Goal: Contribute content: Contribute content

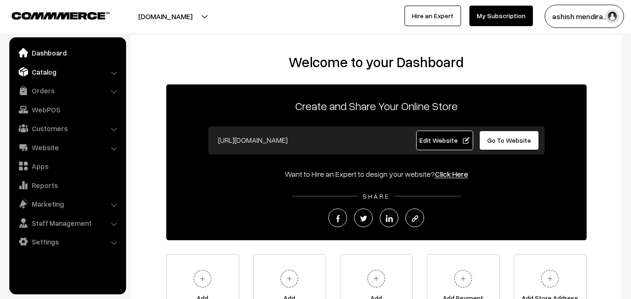
click at [55, 71] on link "Catalog" at bounding box center [67, 72] width 111 height 17
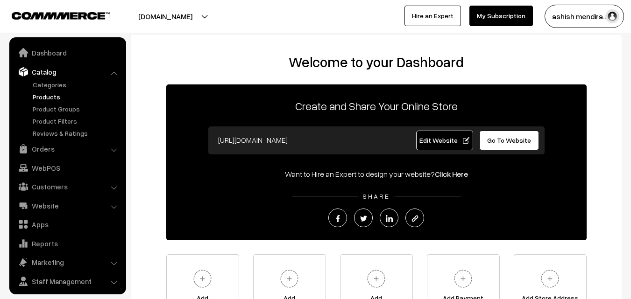
click at [50, 97] on link "Products" at bounding box center [76, 97] width 93 height 10
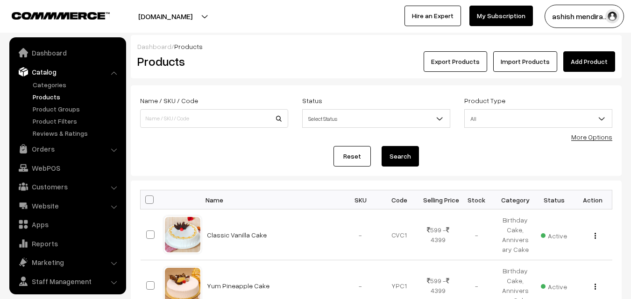
scroll to position [23, 0]
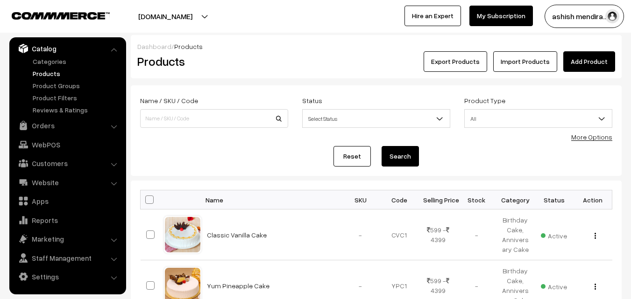
click at [579, 64] on link "Add Product" at bounding box center [589, 61] width 52 height 21
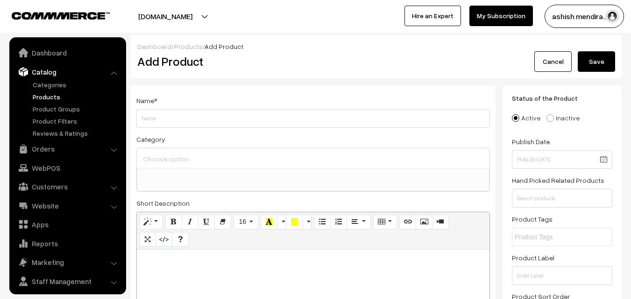
select select
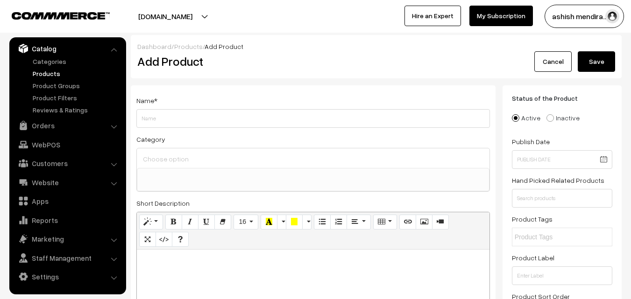
click at [268, 119] on input "Weight" at bounding box center [313, 118] width 354 height 19
type input "Truffle Chips Cake"
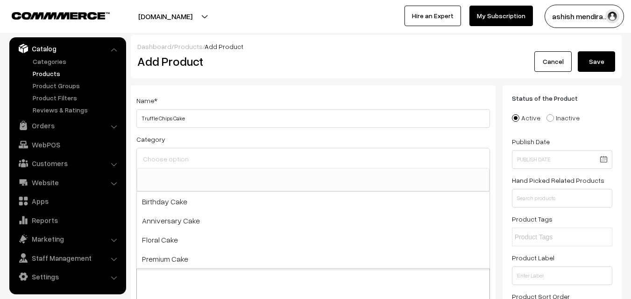
click at [192, 158] on input at bounding box center [313, 159] width 345 height 14
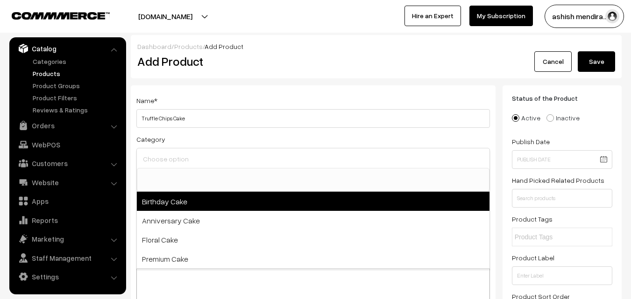
click at [185, 196] on span "Birthday Cake" at bounding box center [313, 201] width 353 height 19
select select "1"
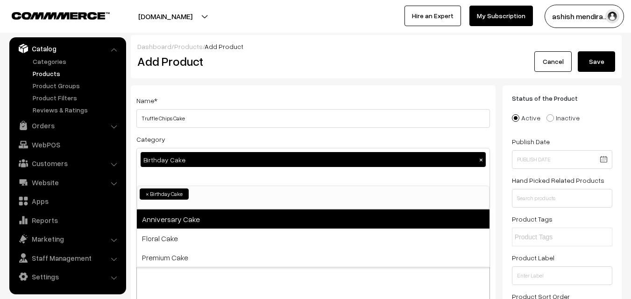
click at [182, 217] on span "Anniversary Cake" at bounding box center [313, 219] width 353 height 19
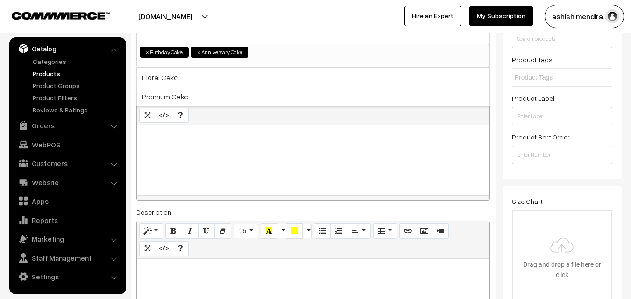
scroll to position [166, 0]
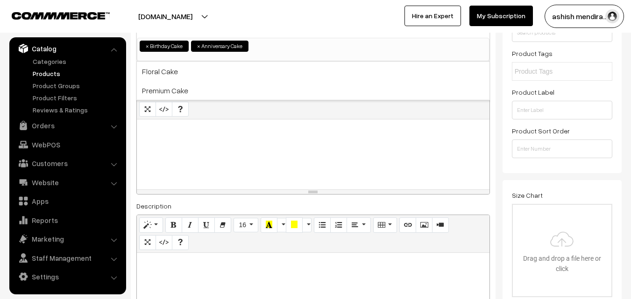
click at [153, 131] on p at bounding box center [313, 129] width 343 height 11
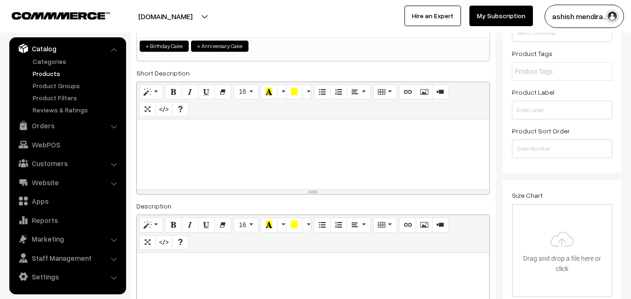
paste div
click at [143, 131] on p ""Indulge in chocolate dreams" at bounding box center [313, 129] width 343 height 11
click at [250, 130] on p "Indulge in chocolate dreams" at bounding box center [313, 129] width 343 height 11
click at [210, 133] on p "Indulge in chocolate dreams" at bounding box center [313, 129] width 343 height 11
click at [288, 126] on p "Indulge in chocolate truffle dreams" at bounding box center [313, 129] width 343 height 11
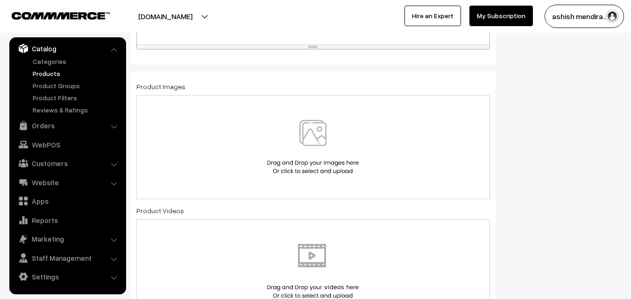
scroll to position [494, 0]
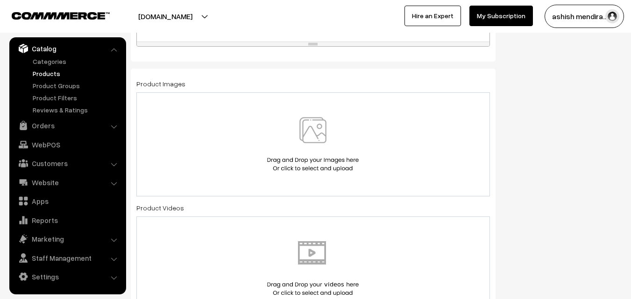
click at [307, 124] on img at bounding box center [313, 144] width 96 height 55
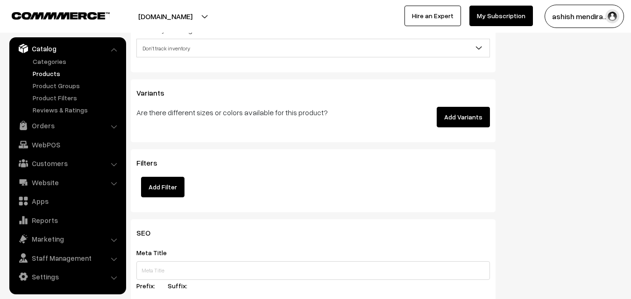
scroll to position [1214, 0]
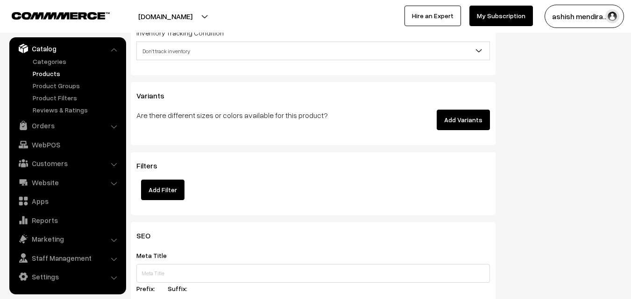
click at [458, 112] on button "Add Variants" at bounding box center [463, 120] width 53 height 21
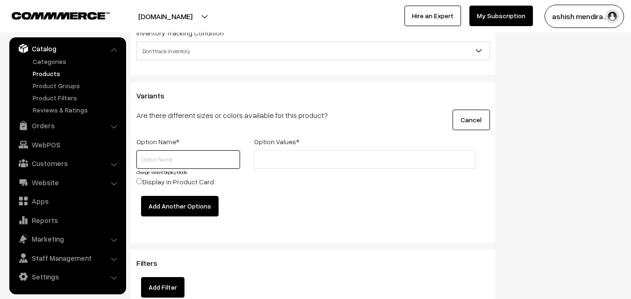
click at [157, 156] on input "text" at bounding box center [188, 159] width 104 height 19
click at [159, 158] on input "text" at bounding box center [188, 159] width 104 height 19
click at [150, 164] on input "text" at bounding box center [188, 159] width 104 height 19
type input "q"
type input "Quantity"
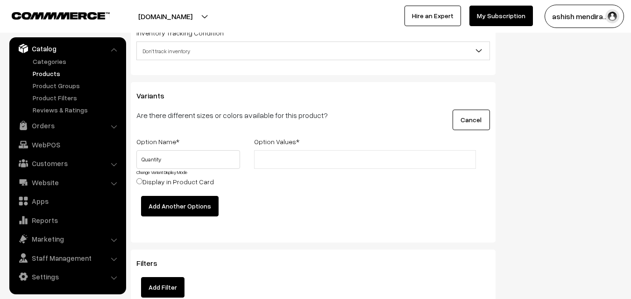
click at [280, 156] on input "text" at bounding box center [298, 160] width 82 height 10
type input "0.5 kg"
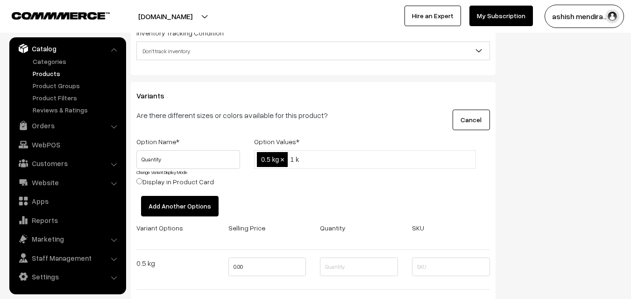
type input "1 kg"
type input "1 kg2 kg"
type input "3 kg"
type input "4 kg"
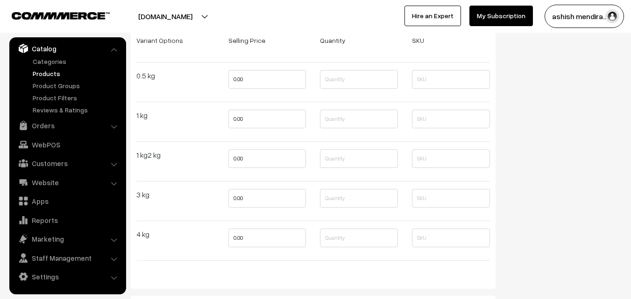
scroll to position [1405, 0]
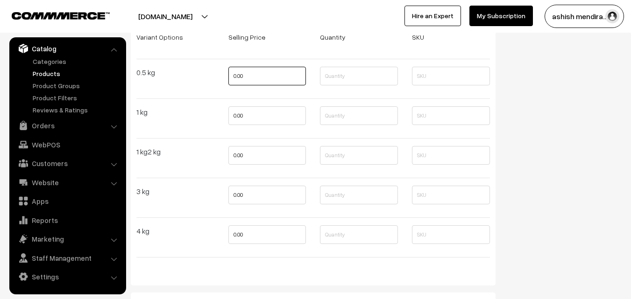
click at [248, 78] on input "0.00" at bounding box center [267, 76] width 78 height 19
type input "0"
type input "699"
click at [253, 112] on input "0.00" at bounding box center [267, 116] width 78 height 19
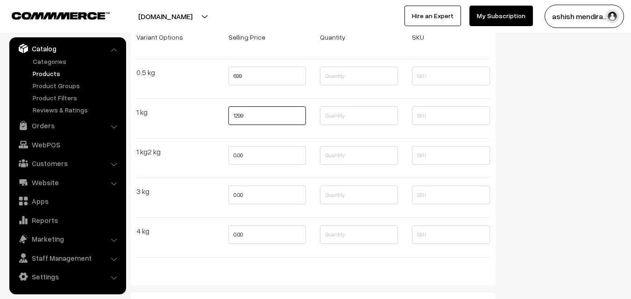
type input "1299"
click at [253, 159] on input "0.00" at bounding box center [267, 155] width 78 height 19
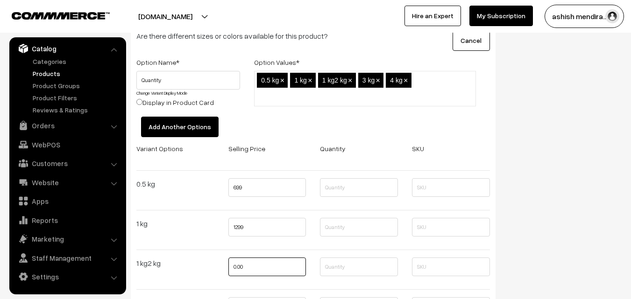
scroll to position [1283, 0]
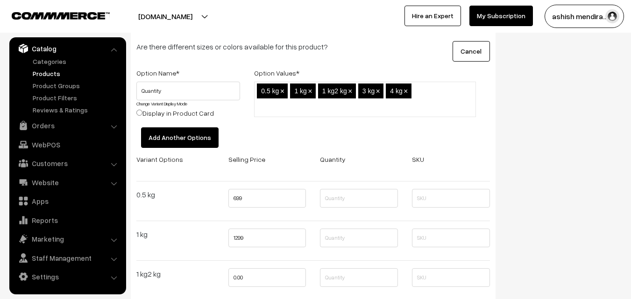
type input "0"
click at [350, 92] on span "×" at bounding box center [350, 91] width 4 height 8
click at [283, 91] on span "×" at bounding box center [282, 91] width 4 height 8
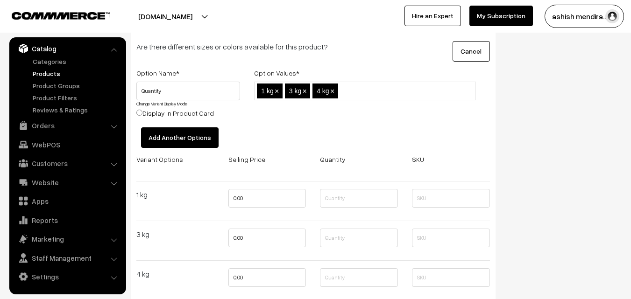
click at [283, 91] on ul "1 kg × 3 kg × 4 kg ×" at bounding box center [365, 91] width 222 height 19
click at [278, 91] on span "×" at bounding box center [277, 91] width 4 height 8
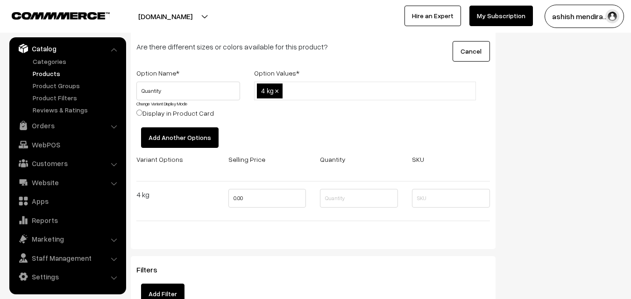
click at [278, 91] on span "×" at bounding box center [277, 91] width 4 height 8
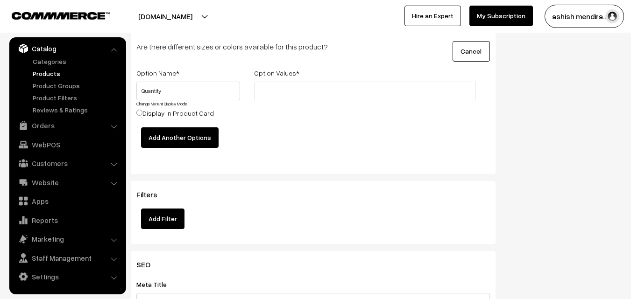
click at [273, 91] on input "text" at bounding box center [298, 91] width 82 height 10
type input "0.5 kg"
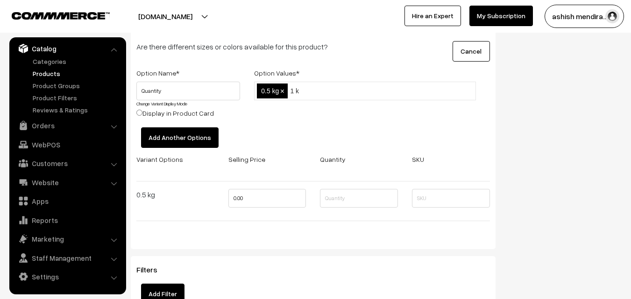
type input "1 kg"
type input "2 kg"
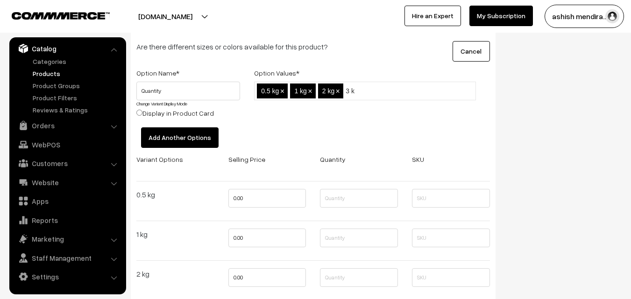
type input "3 kg"
type input "4 kg"
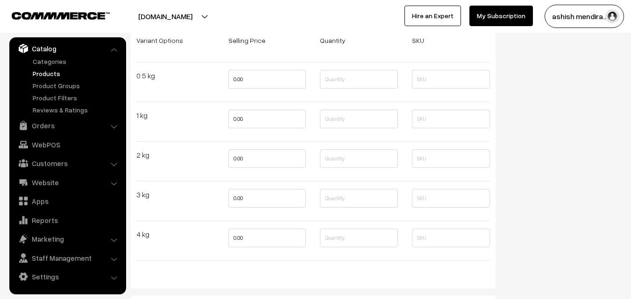
scroll to position [1398, 0]
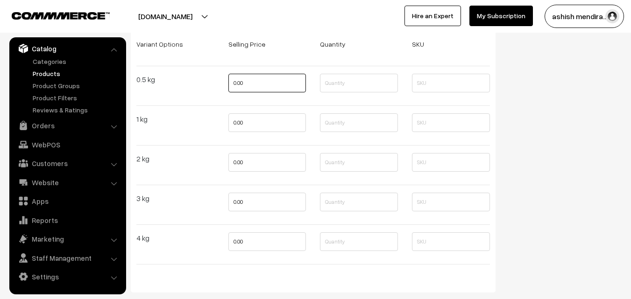
click at [256, 86] on input "0.00" at bounding box center [267, 83] width 78 height 19
type input "699"
click at [251, 120] on input "0.00" at bounding box center [267, 123] width 78 height 19
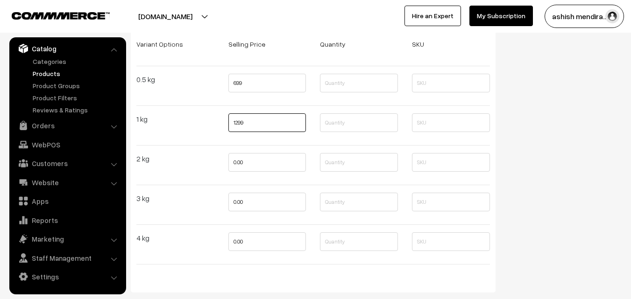
type input "1299"
click at [251, 160] on input "0.00" at bounding box center [267, 162] width 78 height 19
type input "2499"
click at [251, 202] on input "0.00" at bounding box center [267, 202] width 78 height 19
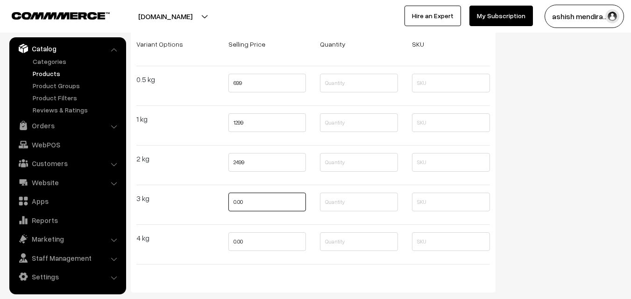
click at [251, 202] on input "0.00" at bounding box center [267, 202] width 78 height 19
type input "3699"
click at [251, 242] on input "0.00" at bounding box center [267, 242] width 78 height 19
type input "4599"
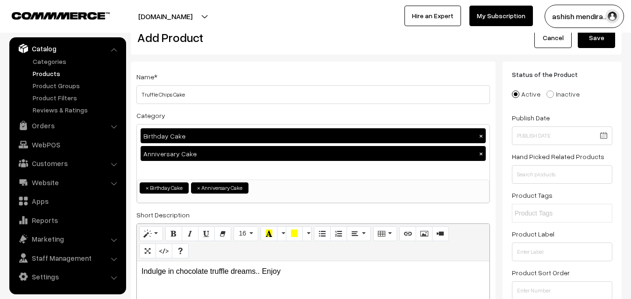
scroll to position [0, 0]
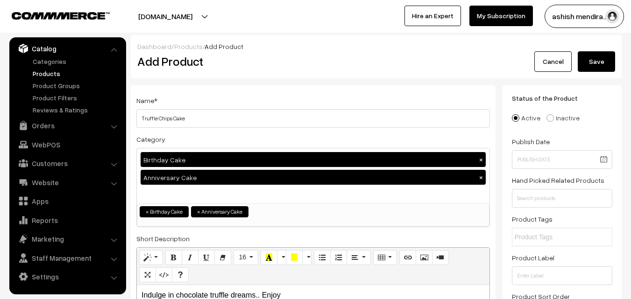
click at [591, 60] on button "Save" at bounding box center [596, 61] width 37 height 21
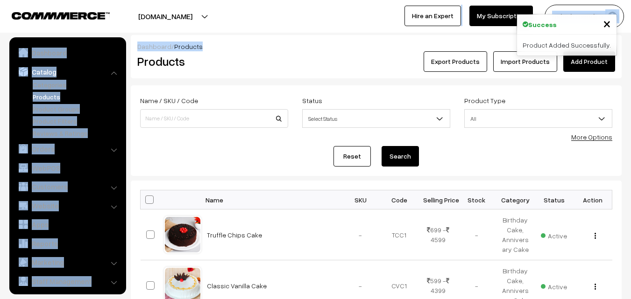
scroll to position [23, 0]
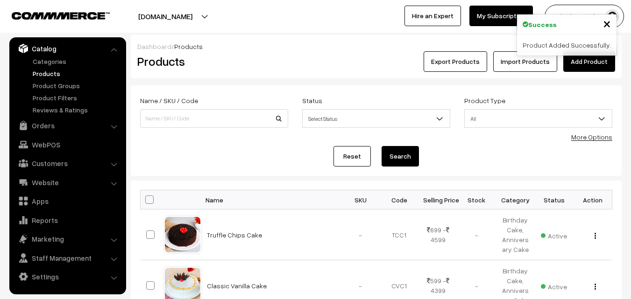
click at [349, 64] on div "Export Products Import Products Add Product" at bounding box center [458, 61] width 314 height 21
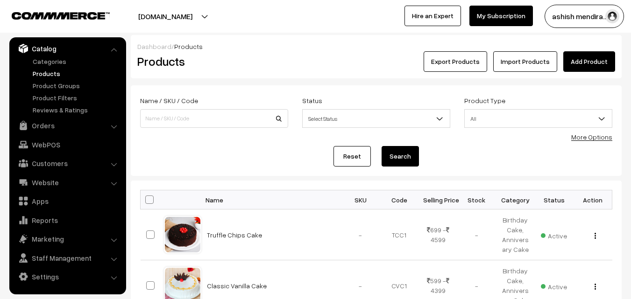
click at [596, 58] on link "Add Product" at bounding box center [589, 61] width 52 height 21
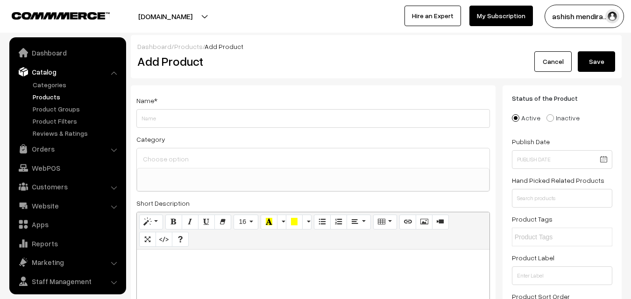
select select
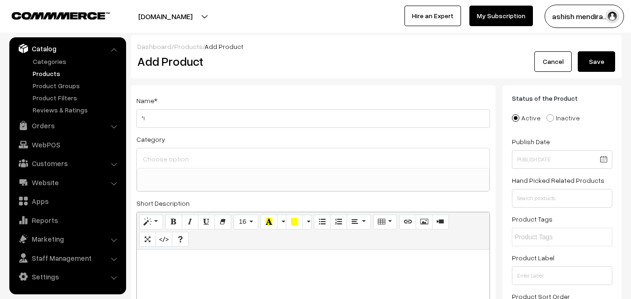
type input """
type input "Colorful Strawberry Cake"
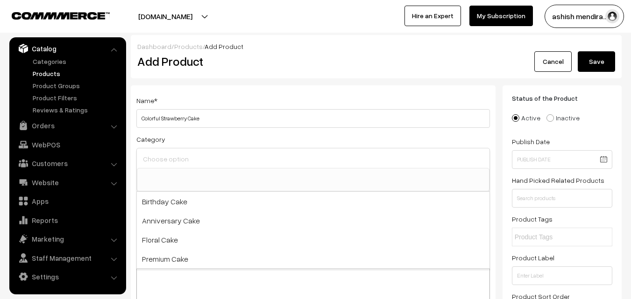
click at [189, 163] on input at bounding box center [313, 159] width 345 height 14
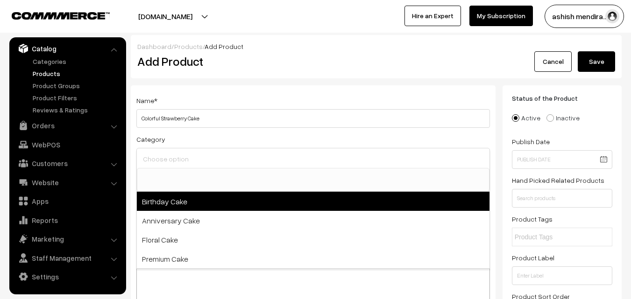
click at [173, 201] on span "Birthday Cake" at bounding box center [313, 201] width 353 height 19
select select "1"
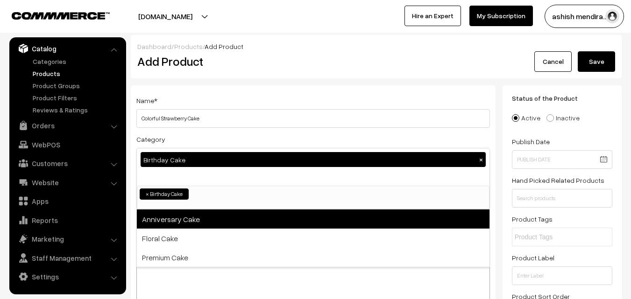
click at [173, 224] on span "Anniversary Cake" at bounding box center [313, 219] width 353 height 19
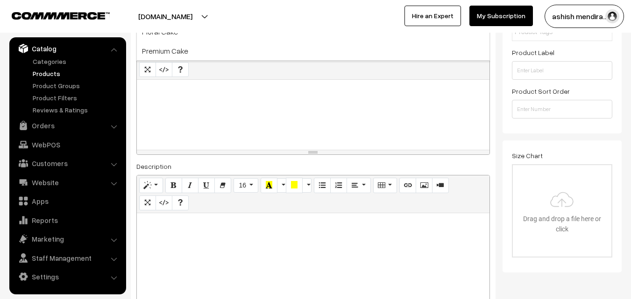
scroll to position [197, 0]
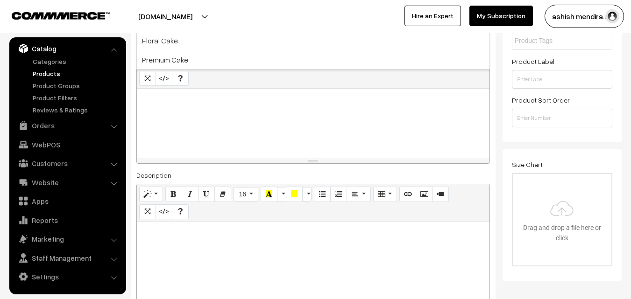
click at [193, 105] on p at bounding box center [313, 98] width 343 height 11
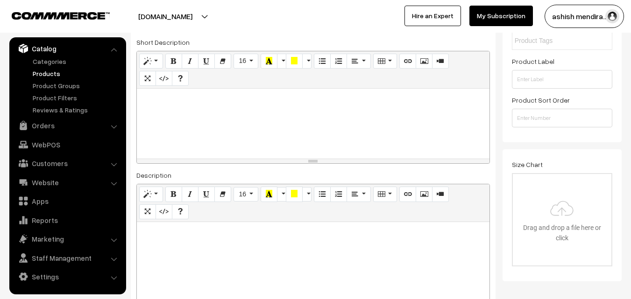
paste div
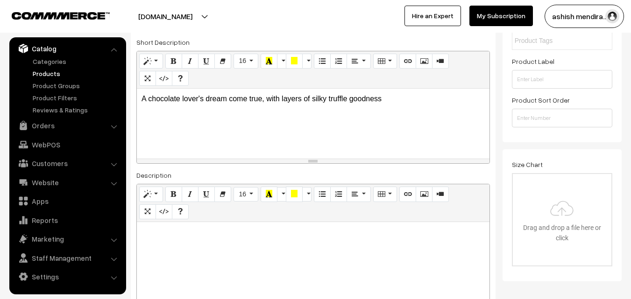
click at [181, 103] on p "A chocolate lover's dream come true, with layers of silky truffle goodness" at bounding box center [313, 98] width 343 height 11
click at [353, 102] on p "A strawberry lover's dream come true, with layers of silky truffle goodness" at bounding box center [313, 98] width 343 height 11
click at [428, 99] on p "A strawberry lover's dream come true, with layers of silky Sprinkles goodness" at bounding box center [313, 98] width 343 height 11
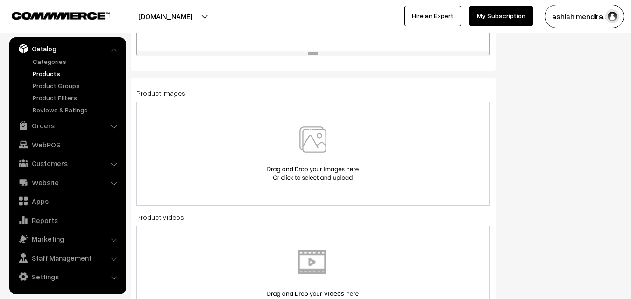
scroll to position [492, 0]
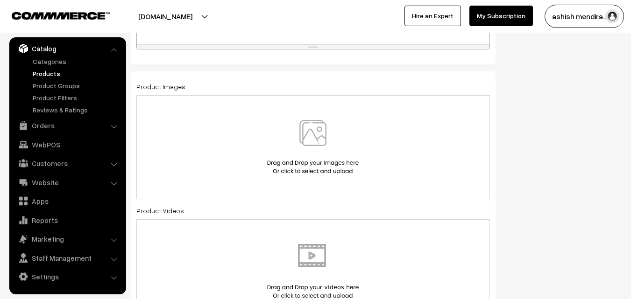
click at [313, 141] on img at bounding box center [313, 147] width 96 height 55
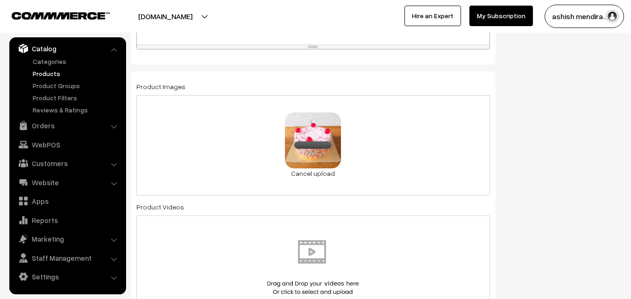
click at [542, 124] on div "Status of the Product Active Inactive Product Type -- Select -- -- Select -- Pu…" at bounding box center [566, 269] width 126 height 1351
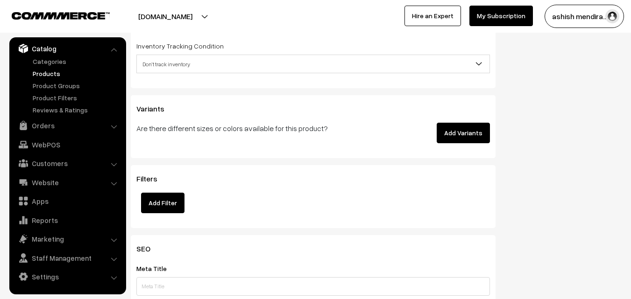
scroll to position [1202, 0]
click at [463, 136] on button "Add Variants" at bounding box center [463, 132] width 53 height 21
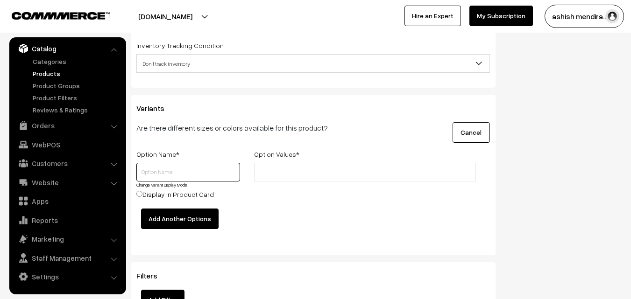
click at [194, 170] on input "text" at bounding box center [188, 172] width 104 height 19
type input "Quantity"
click at [276, 169] on input "text" at bounding box center [298, 173] width 82 height 10
type input "0.5 kg"
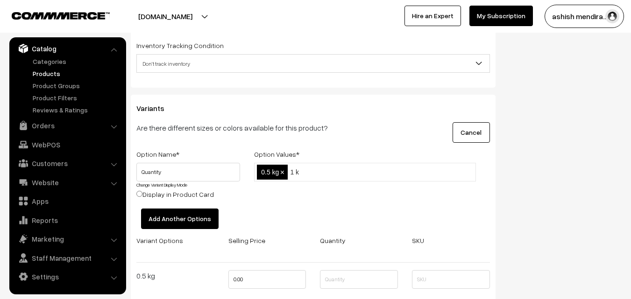
type input "1 kg"
type input "2 kg"
type input "3 kg"
type input "4 kg"
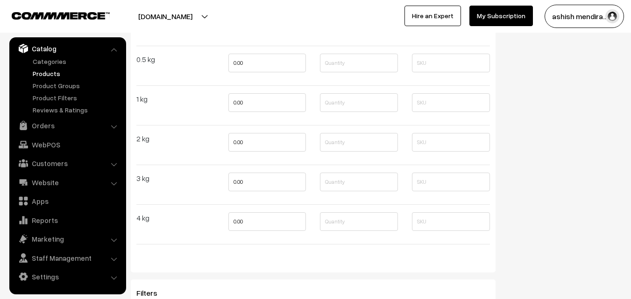
scroll to position [1429, 0]
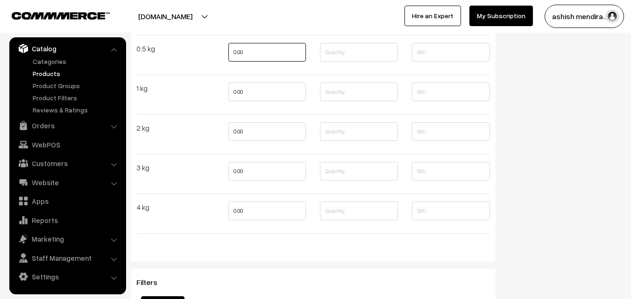
click at [249, 56] on input "0.00" at bounding box center [267, 52] width 78 height 19
type input "0"
type input "549"
click at [248, 88] on input "0.00" at bounding box center [267, 92] width 78 height 19
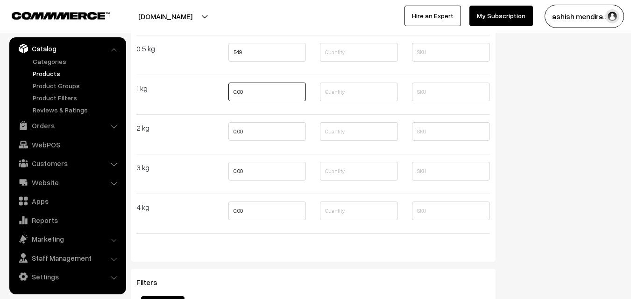
click at [248, 88] on input "0.00" at bounding box center [267, 92] width 78 height 19
type input "1049"
click at [252, 129] on input "0.00" at bounding box center [267, 131] width 78 height 19
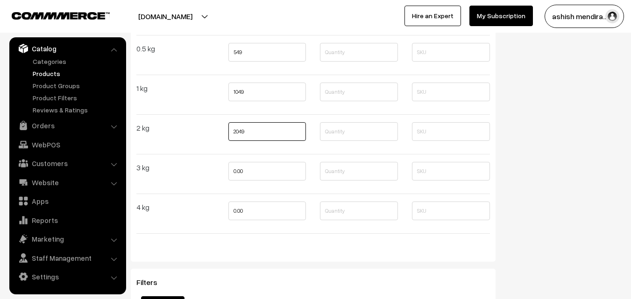
type input "2049"
click at [249, 169] on input "0.00" at bounding box center [267, 171] width 78 height 19
click at [249, 170] on input "0.00" at bounding box center [267, 171] width 78 height 19
type input "0"
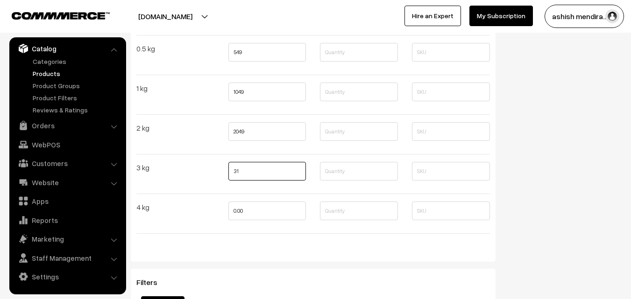
type input "3"
type input "3199"
click at [250, 211] on input "0.00" at bounding box center [267, 211] width 78 height 19
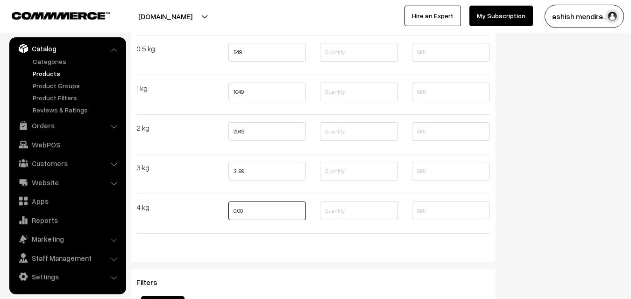
click at [250, 211] on input "0.00" at bounding box center [267, 211] width 78 height 19
type input "4399"
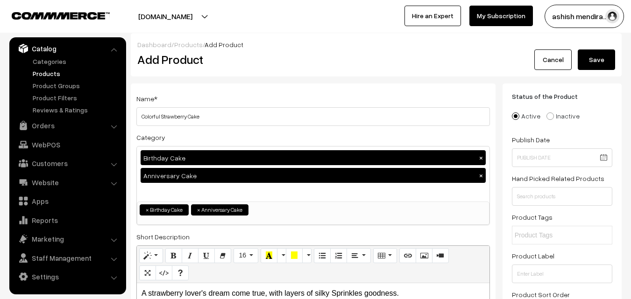
scroll to position [0, 0]
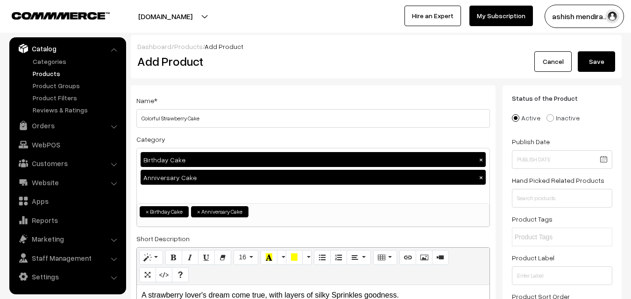
click at [598, 59] on button "Save" at bounding box center [596, 61] width 37 height 21
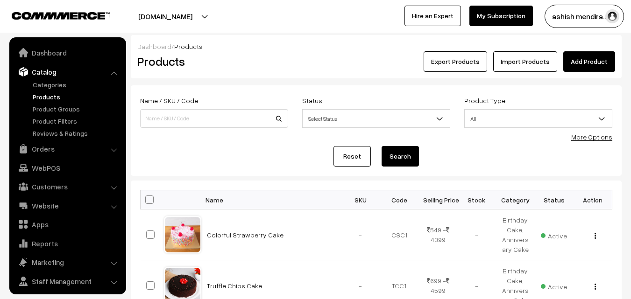
scroll to position [23, 0]
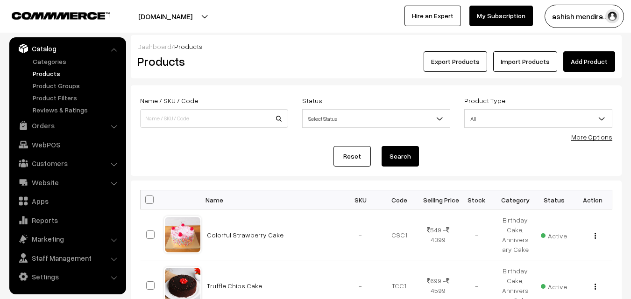
click at [594, 60] on link "Add Product" at bounding box center [589, 61] width 52 height 21
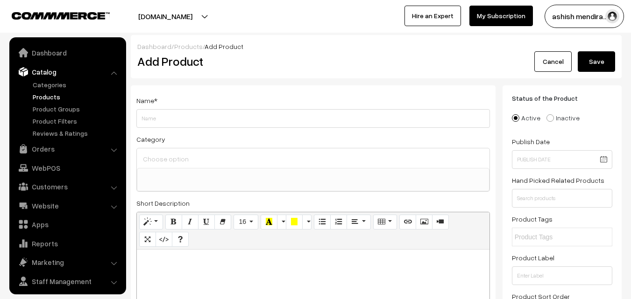
select select
click at [222, 111] on input "Weight" at bounding box center [313, 118] width 354 height 19
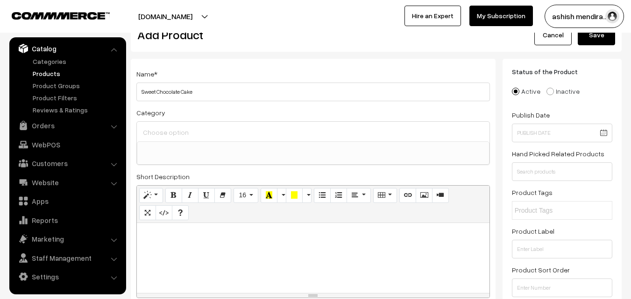
scroll to position [36, 0]
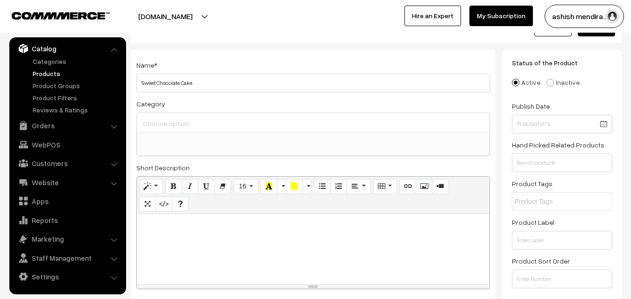
type input "Sweet Chocolate Cake"
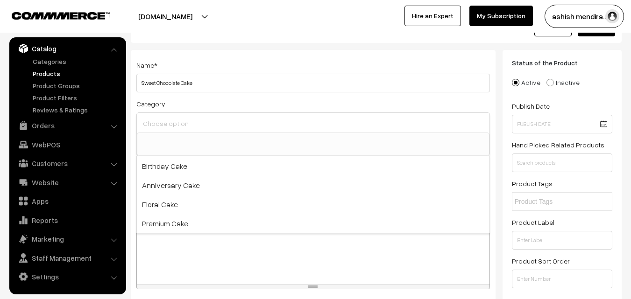
click at [179, 129] on input at bounding box center [313, 124] width 345 height 14
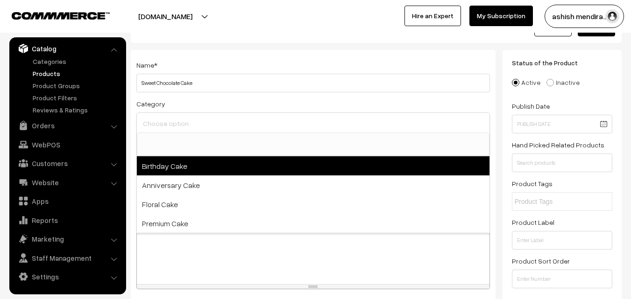
click at [178, 168] on span "Birthday Cake" at bounding box center [313, 166] width 353 height 19
select select "1"
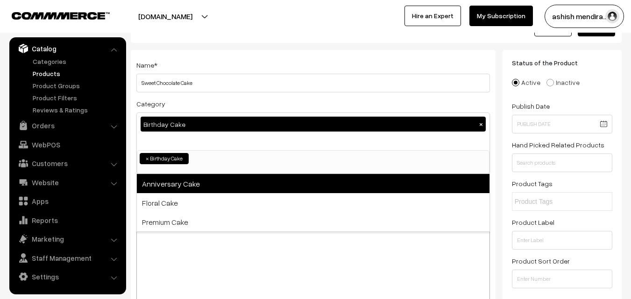
click at [178, 192] on span "Anniversary Cake" at bounding box center [313, 183] width 353 height 19
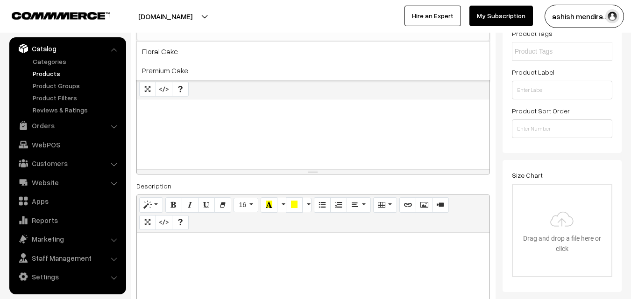
scroll to position [195, 0]
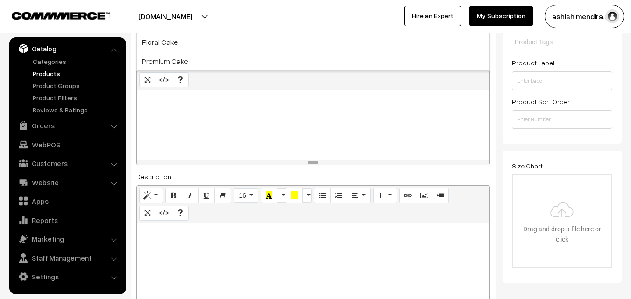
click at [195, 104] on p at bounding box center [313, 100] width 343 height 11
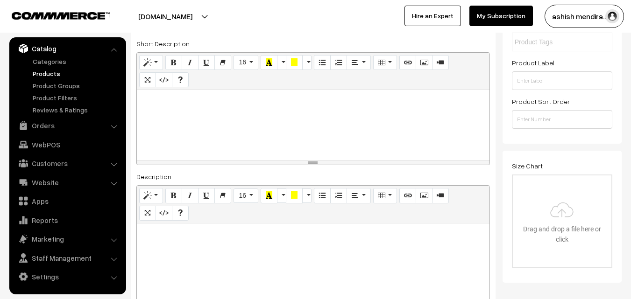
paste div
click at [219, 104] on p "Moist cake, silky truffle frosting, and a whole lotta love in every slice" at bounding box center [313, 100] width 343 height 11
click at [387, 102] on p "Moist cake, silky chocolate frosting, and a whole lotta love in every slice" at bounding box center [313, 100] width 343 height 11
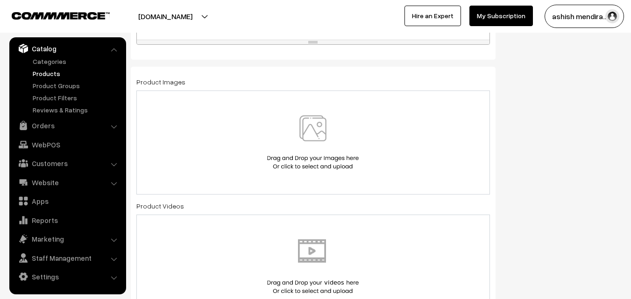
scroll to position [508, 0]
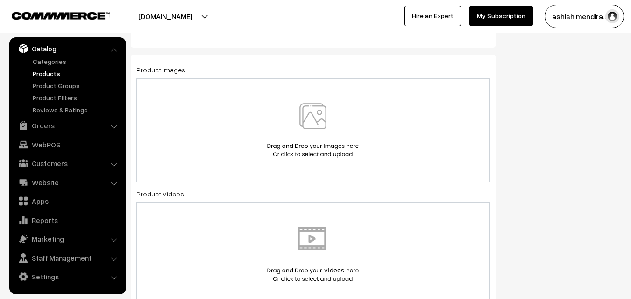
click at [319, 119] on img at bounding box center [313, 130] width 96 height 55
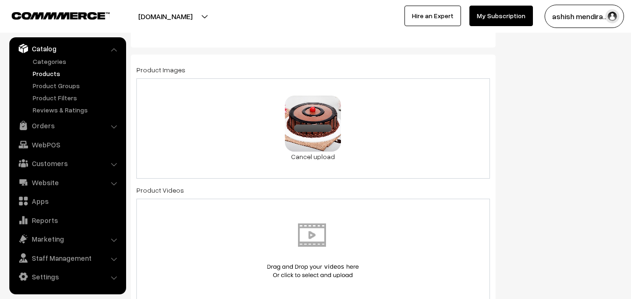
click at [593, 84] on div "Status of the Product Active Inactive Product Type -- Select -- -- Select -- Pu…" at bounding box center [566, 252] width 126 height 1351
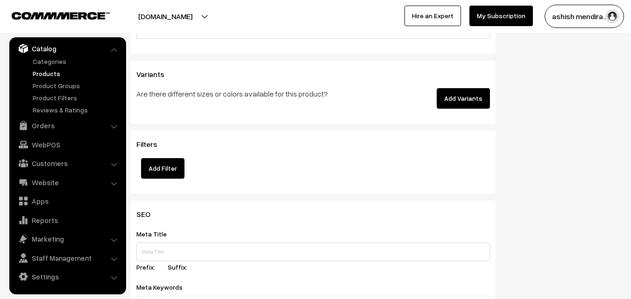
scroll to position [1237, 0]
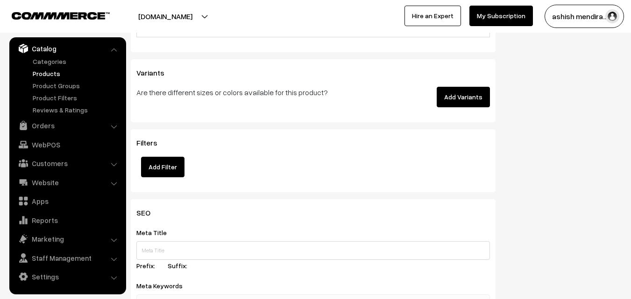
click at [473, 98] on button "Add Variants" at bounding box center [463, 97] width 53 height 21
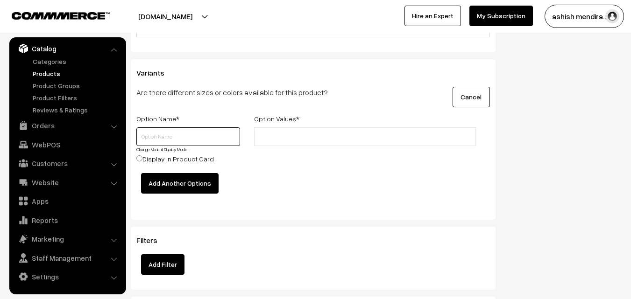
click at [161, 138] on input "text" at bounding box center [188, 137] width 104 height 19
click at [159, 141] on input "text" at bounding box center [188, 137] width 104 height 19
type input "Quantity"
click at [264, 134] on input "text" at bounding box center [298, 137] width 82 height 10
type input "0.5 kg"
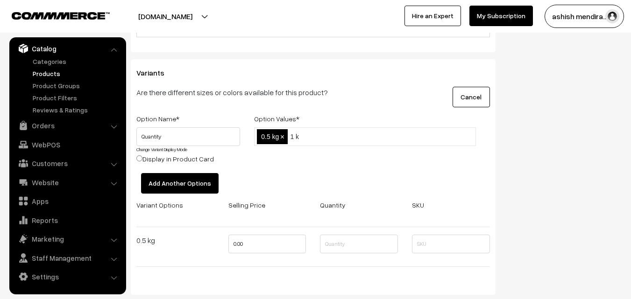
type input "1 kg"
type input "2 kg"
type input "3 kg"
type input "4 kg"
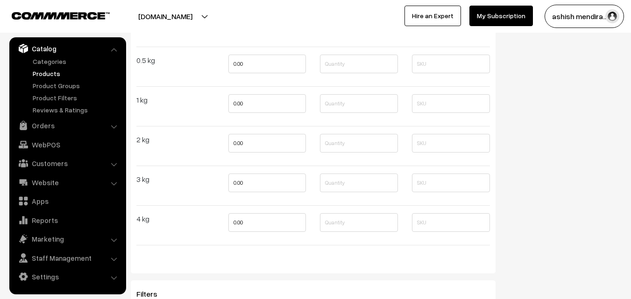
scroll to position [1436, 0]
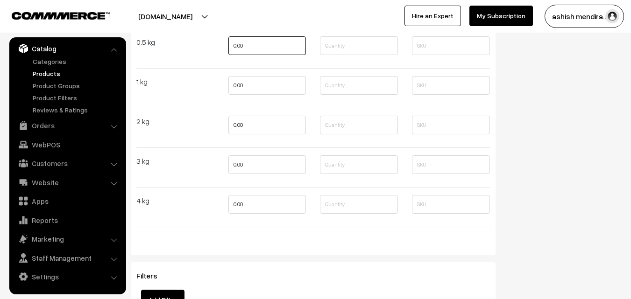
click at [247, 40] on input "0.00" at bounding box center [267, 45] width 78 height 19
type input "599"
click at [249, 84] on input "0.00" at bounding box center [267, 85] width 78 height 19
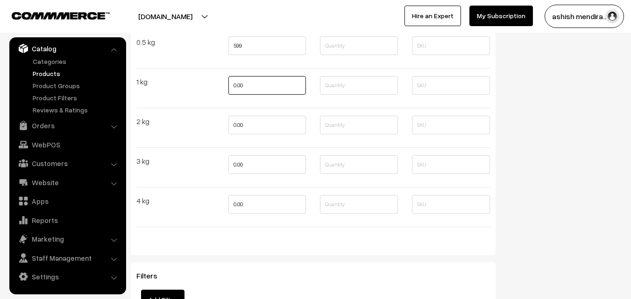
click at [249, 84] on input "0.00" at bounding box center [267, 85] width 78 height 19
type input "1049"
click at [244, 121] on input "0.00" at bounding box center [267, 125] width 78 height 19
type input "2099"
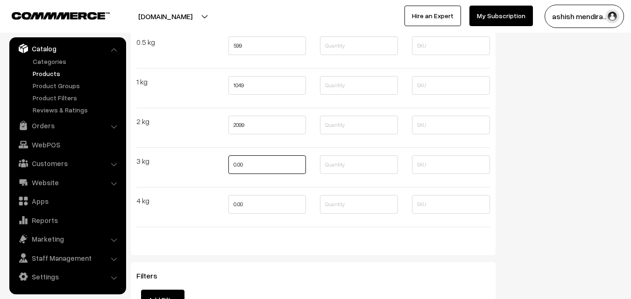
click at [240, 162] on input "0.00" at bounding box center [267, 165] width 78 height 19
type input "3299"
click at [240, 207] on input "0.00" at bounding box center [267, 204] width 78 height 19
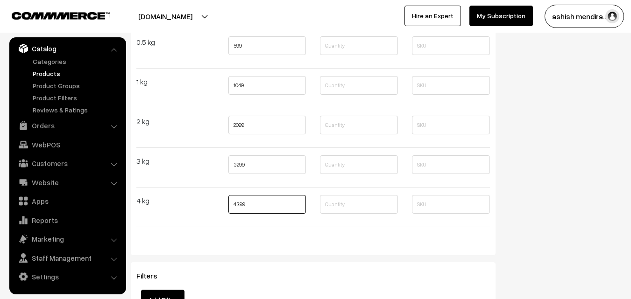
type input "4399"
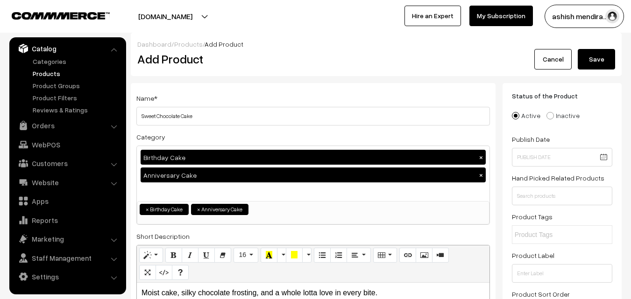
scroll to position [0, 0]
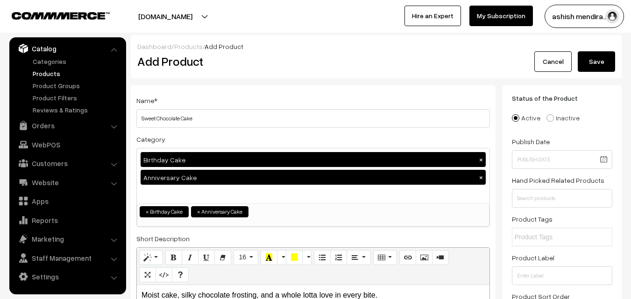
click at [596, 61] on button "Save" at bounding box center [596, 61] width 37 height 21
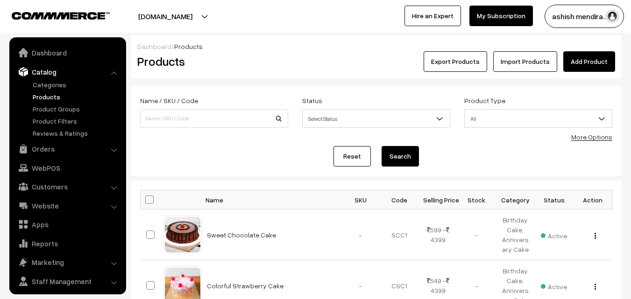
scroll to position [23, 0]
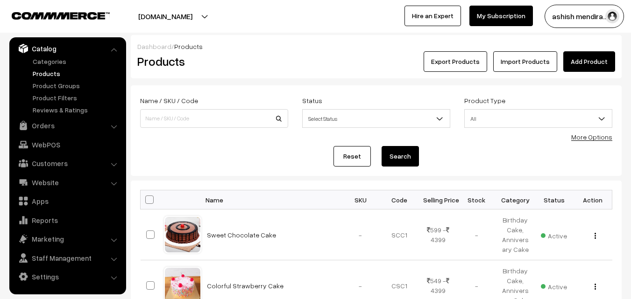
click at [109, 0] on html "Thank you for showing interest. Our team will call you shortly. Close [DOMAIN_N…" at bounding box center [315, 149] width 631 height 299
click at [587, 57] on link "Add Product" at bounding box center [589, 61] width 52 height 21
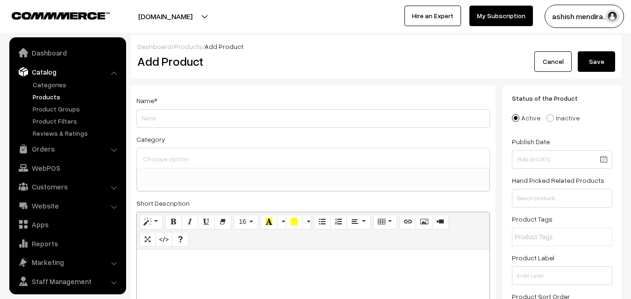
select select
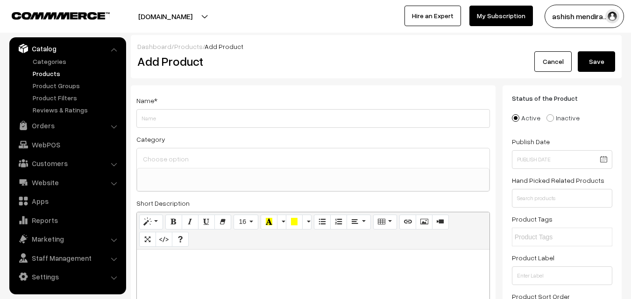
click at [228, 119] on input "Weight" at bounding box center [313, 118] width 354 height 19
type input "C"
type input "Chocolate Treat"
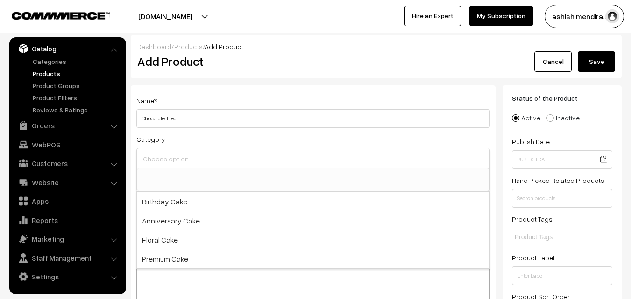
click at [168, 158] on input at bounding box center [313, 159] width 345 height 14
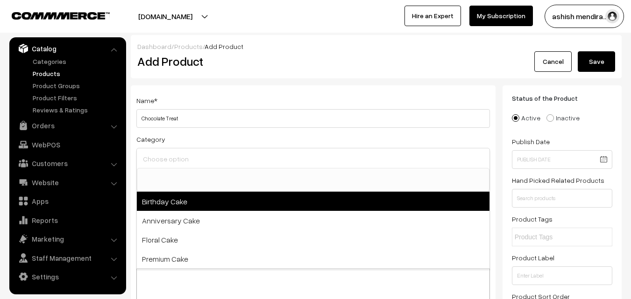
click at [164, 201] on span "Birthday Cake" at bounding box center [313, 201] width 353 height 19
select select "1"
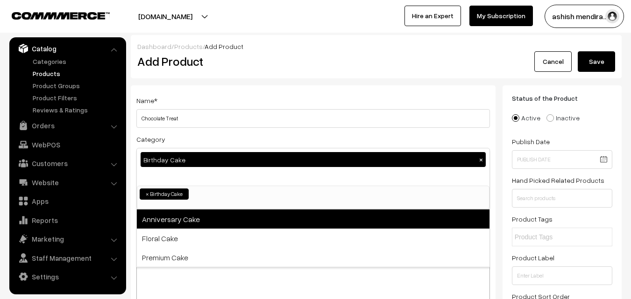
click at [164, 223] on span "Anniversary Cake" at bounding box center [313, 219] width 353 height 19
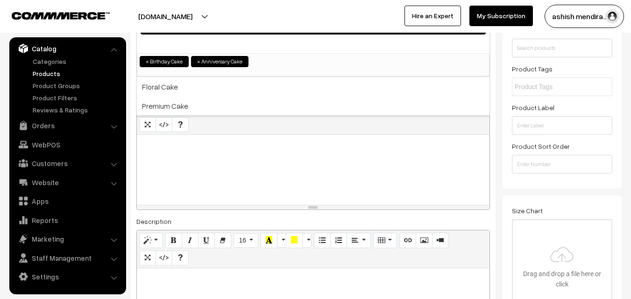
scroll to position [135, 0]
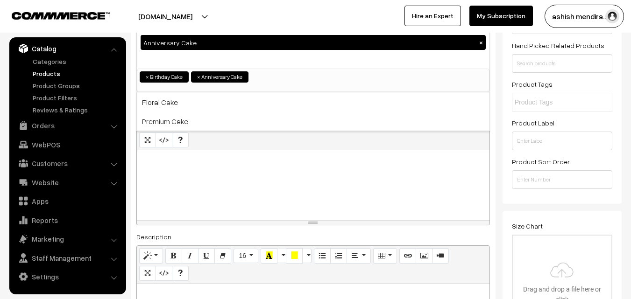
click at [181, 173] on div at bounding box center [313, 185] width 353 height 70
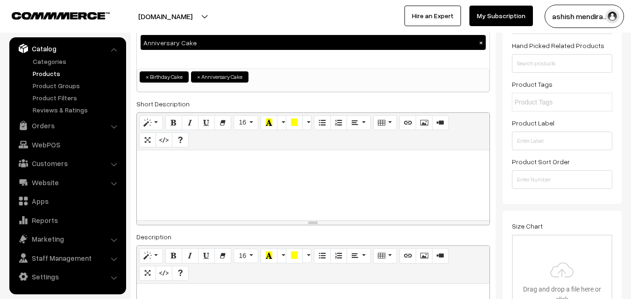
paste div
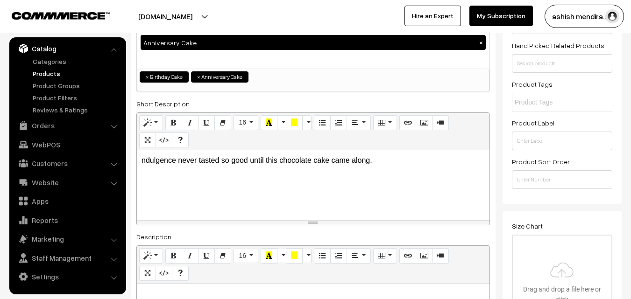
click at [141, 163] on div "ndulgence never tasted so good until this chocolate cake came along." at bounding box center [313, 185] width 353 height 70
click at [382, 161] on p "Indulgence never tasted so good until this chocolate cake came along." at bounding box center [313, 160] width 343 height 11
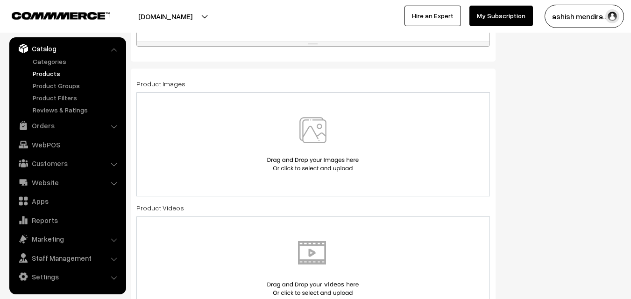
scroll to position [500, 0]
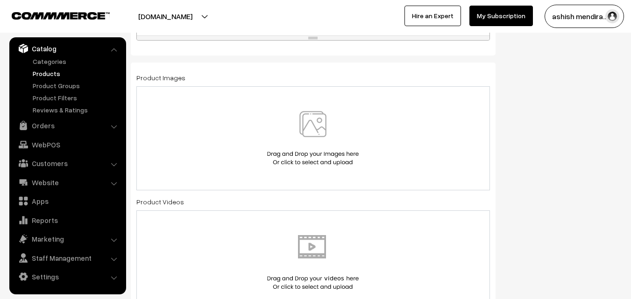
click at [306, 130] on img at bounding box center [313, 138] width 96 height 55
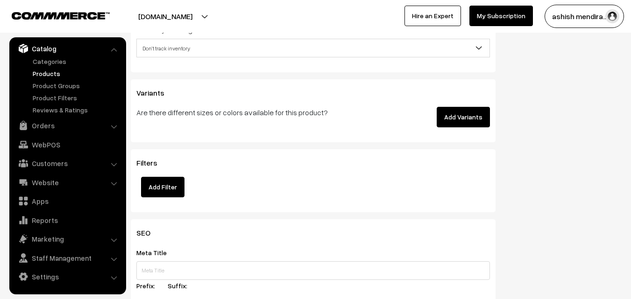
scroll to position [1214, 0]
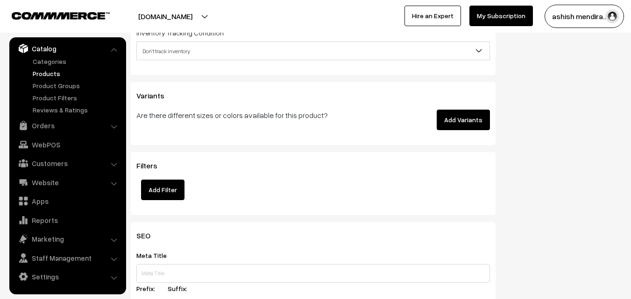
click at [459, 119] on button "Add Variants" at bounding box center [463, 120] width 53 height 21
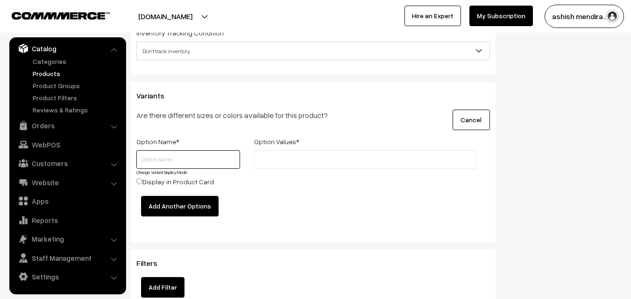
click at [178, 156] on input "text" at bounding box center [188, 159] width 104 height 19
type input "Quantity"
click at [271, 162] on input "text" at bounding box center [298, 160] width 82 height 10
type input "0.5 kg"
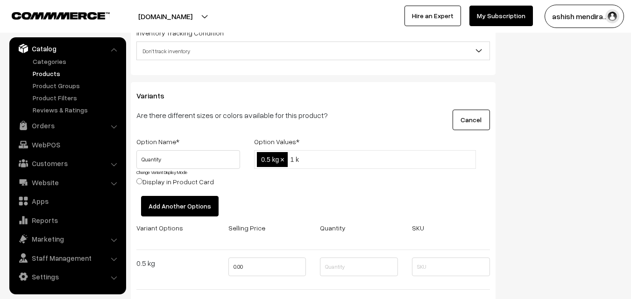
type input "1 kg"
type input "2 kg"
type input "3 kg"
type input "4 kg"
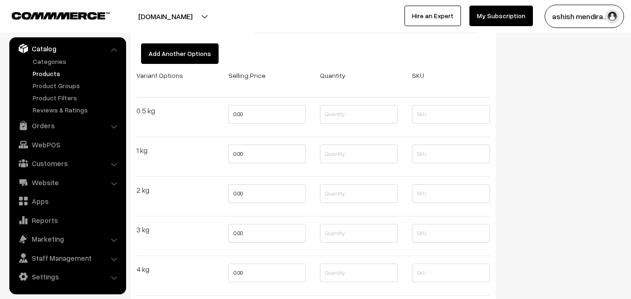
scroll to position [1432, 0]
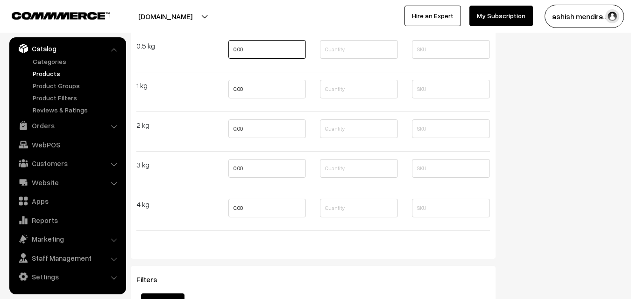
click at [248, 52] on input "0.00" at bounding box center [267, 49] width 78 height 19
type input "599"
click at [249, 95] on input "0.00" at bounding box center [267, 89] width 78 height 19
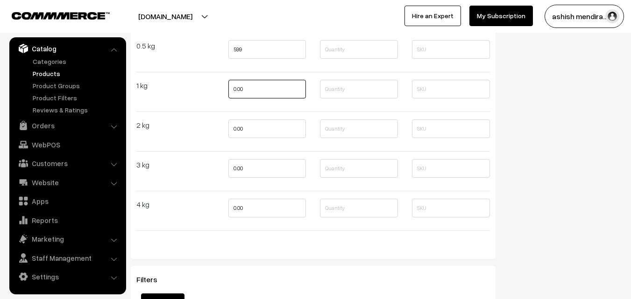
click at [249, 95] on input "0.00" at bounding box center [267, 89] width 78 height 19
type input "1049"
click at [253, 124] on input "0.00" at bounding box center [267, 129] width 78 height 19
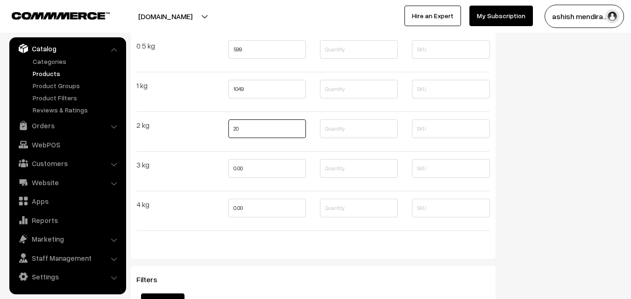
type input "2"
type input "2049"
click at [250, 173] on input "0.00" at bounding box center [267, 168] width 78 height 19
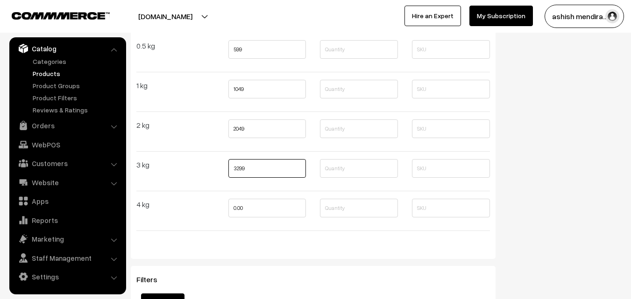
type input "3299"
click at [253, 206] on input "0.00" at bounding box center [267, 208] width 78 height 19
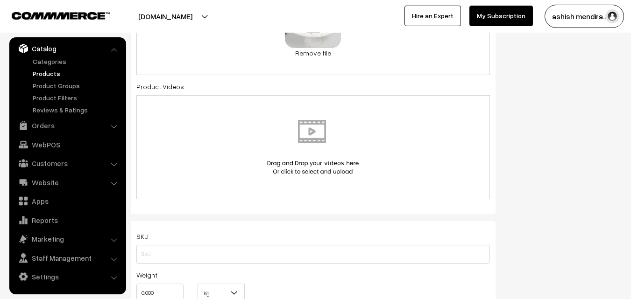
scroll to position [0, 0]
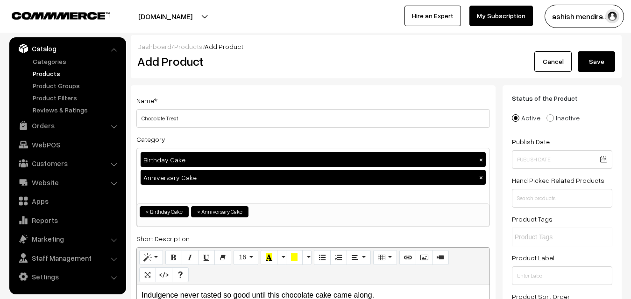
type input "4499"
click at [598, 61] on button "Save" at bounding box center [596, 61] width 37 height 21
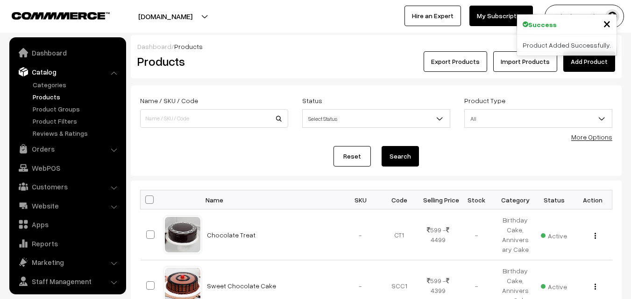
scroll to position [23, 0]
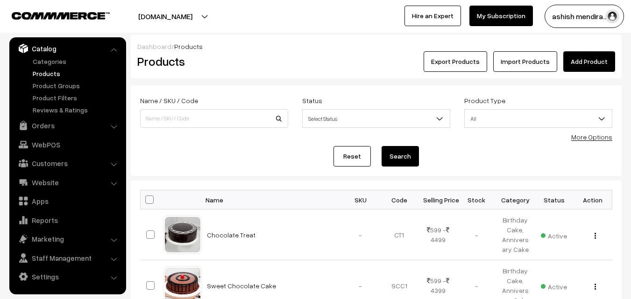
click at [592, 63] on link "Add Product" at bounding box center [589, 61] width 52 height 21
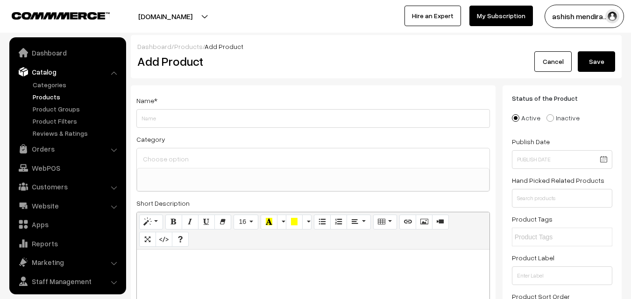
select select
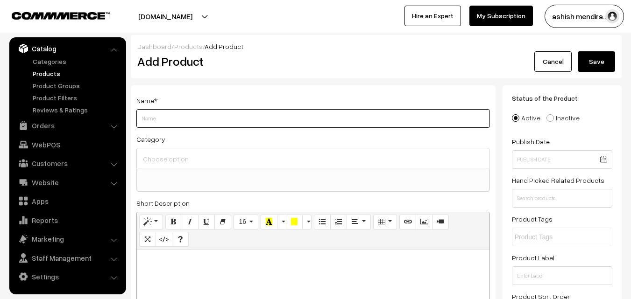
click at [200, 124] on input "Weight" at bounding box center [313, 118] width 354 height 19
type input "Butter Scotch Treat"
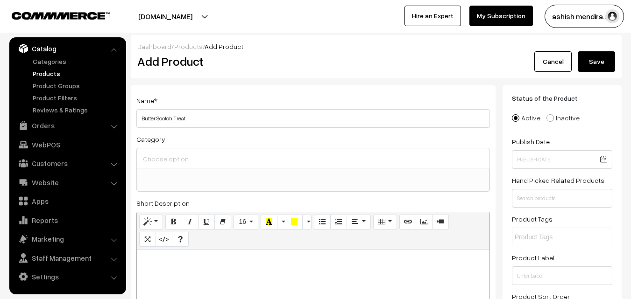
click at [220, 134] on div "Category Birthday Cake Anniversary Cake Floral Cake Premium Cake" at bounding box center [313, 163] width 354 height 58
click at [178, 162] on input at bounding box center [313, 159] width 345 height 14
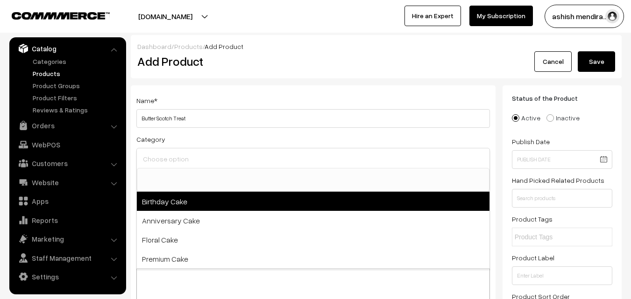
click at [169, 200] on span "Birthday Cake" at bounding box center [313, 201] width 353 height 19
select select "1"
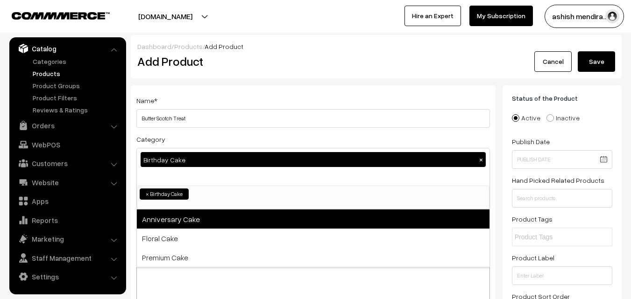
click at [172, 221] on span "Anniversary Cake" at bounding box center [313, 219] width 353 height 19
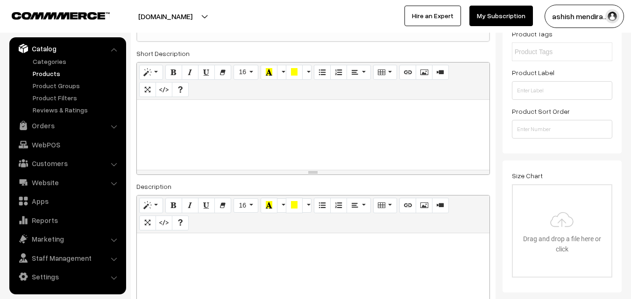
scroll to position [187, 0]
click at [199, 121] on div at bounding box center [313, 134] width 353 height 70
paste div
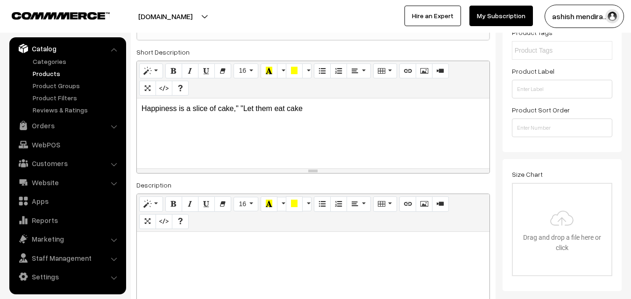
click at [242, 111] on p "Happiness is a slice of cake," "Let them eat cake" at bounding box center [313, 108] width 343 height 11
click at [282, 110] on p "Happiness is a slice of cake, Let them eat cake" at bounding box center [313, 108] width 343 height 11
click at [332, 111] on p "Happiness is a slice of cake, Let them eat Butter Scotch cake" at bounding box center [313, 108] width 343 height 11
click at [347, 107] on p "Happiness is a slice of cake, Let them eat Butter Scotch Cake" at bounding box center [313, 108] width 343 height 11
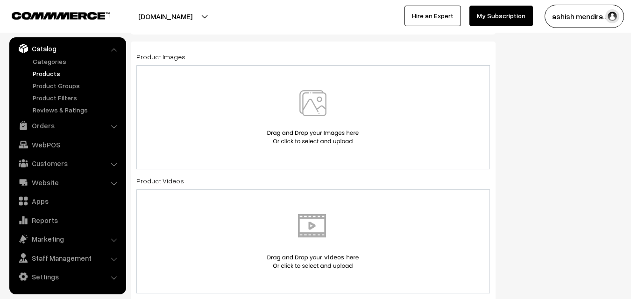
scroll to position [519, 0]
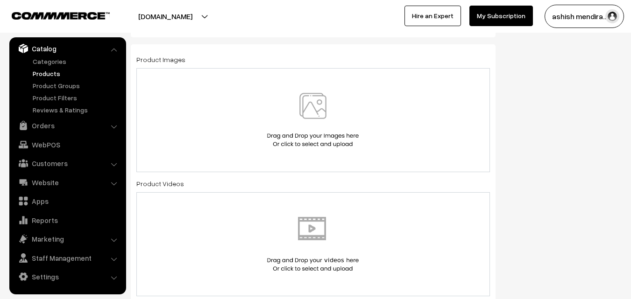
click at [319, 112] on img at bounding box center [313, 120] width 96 height 55
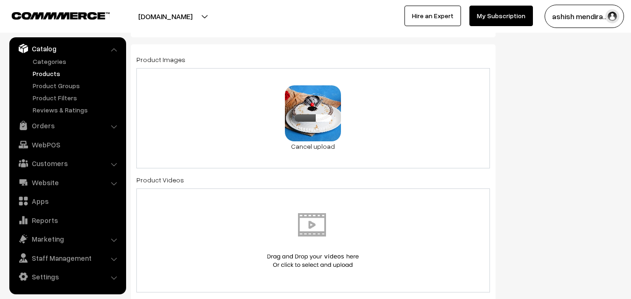
click at [571, 119] on div "Status of the Product Active Inactive Product Type -- Select -- -- Select -- Pu…" at bounding box center [566, 242] width 126 height 1351
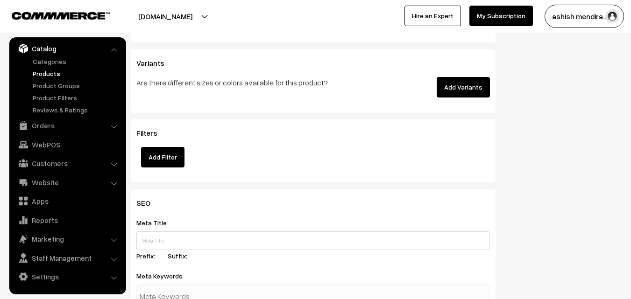
scroll to position [1247, 0]
click at [476, 80] on button "Add Variants" at bounding box center [463, 87] width 53 height 21
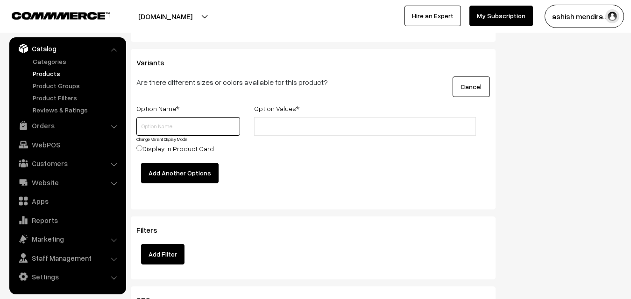
click at [188, 129] on input "text" at bounding box center [188, 126] width 104 height 19
type input "Quantity"
click at [264, 130] on input "text" at bounding box center [298, 127] width 82 height 10
type input "0.5 kg"
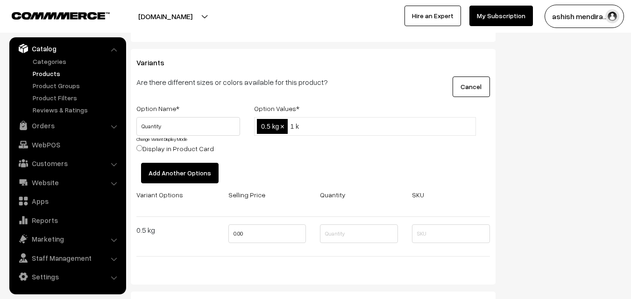
type input "1 kg"
type input "2 kg"
type input "3 kg"
type input "4 kg"
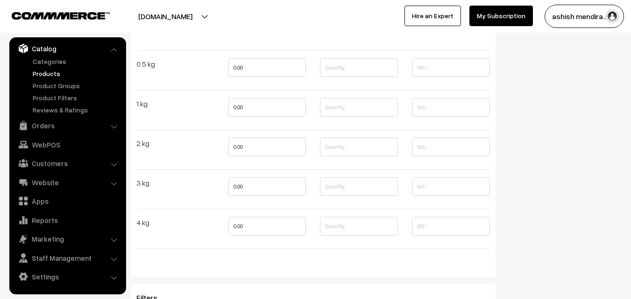
scroll to position [1397, 0]
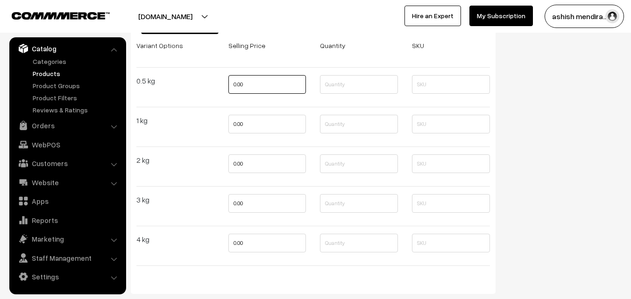
click at [246, 82] on input "0.00" at bounding box center [267, 84] width 78 height 19
type input "5"
type input "649"
click at [250, 120] on input "0.00" at bounding box center [267, 124] width 78 height 19
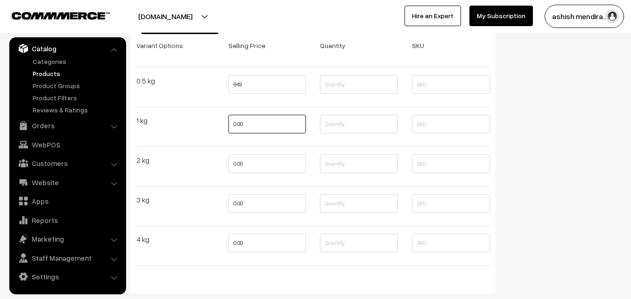
click at [250, 120] on input "0.00" at bounding box center [267, 124] width 78 height 19
type input "0"
type input "1099"
click at [250, 164] on input "0.00" at bounding box center [267, 164] width 78 height 19
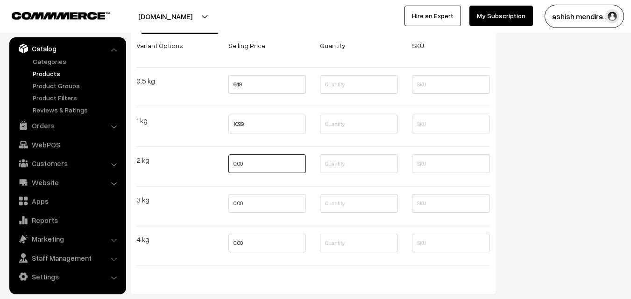
click at [250, 164] on input "0.00" at bounding box center [267, 164] width 78 height 19
click at [250, 165] on input "0.00" at bounding box center [267, 164] width 78 height 19
type input "2299"
click at [249, 199] on input "0.00" at bounding box center [267, 203] width 78 height 19
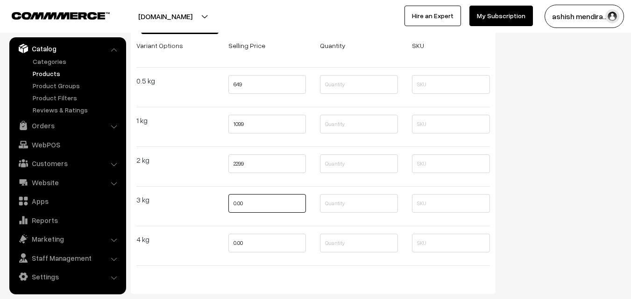
click at [249, 199] on input "0.00" at bounding box center [267, 203] width 78 height 19
type input "3499"
click at [247, 242] on input "0.00" at bounding box center [267, 243] width 78 height 19
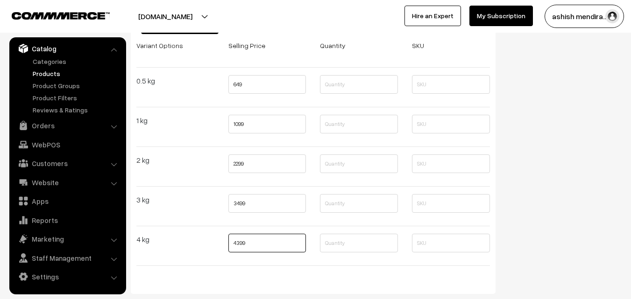
type input "4399"
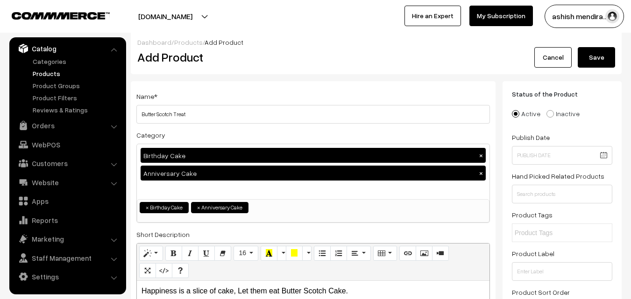
scroll to position [0, 0]
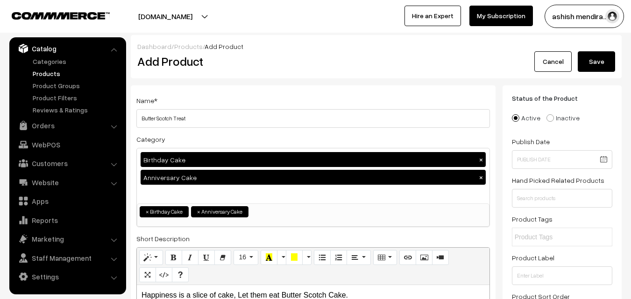
click at [598, 62] on button "Save" at bounding box center [596, 61] width 37 height 21
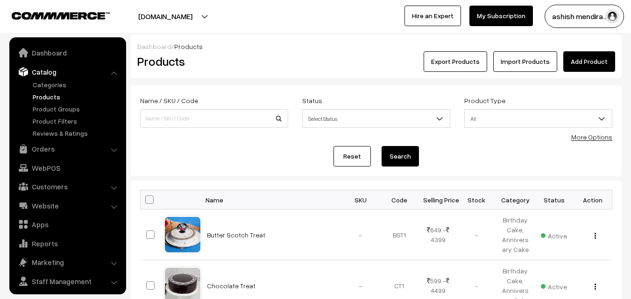
scroll to position [23, 0]
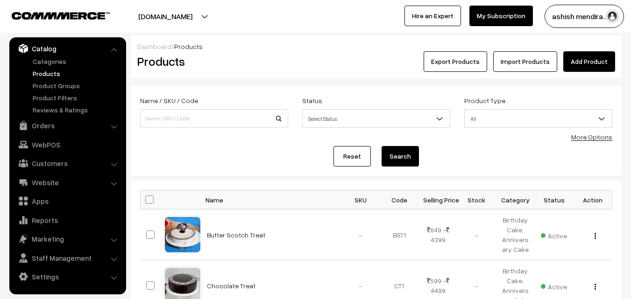
click at [593, 67] on link "Add Product" at bounding box center [589, 61] width 52 height 21
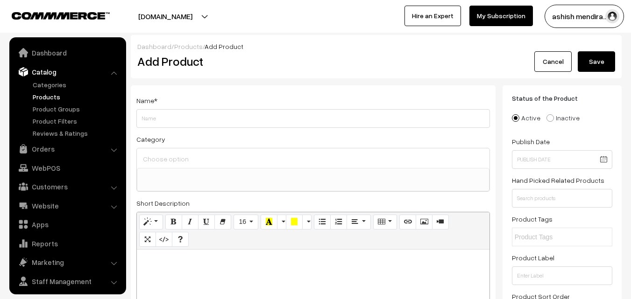
select select
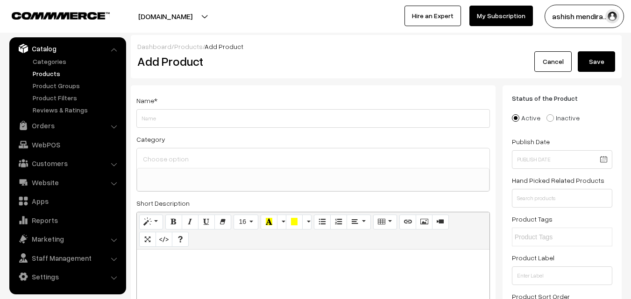
click at [239, 119] on input "Weight" at bounding box center [313, 118] width 354 height 19
type input "Luxury Black Forest Cake"
click at [160, 158] on input at bounding box center [313, 159] width 345 height 14
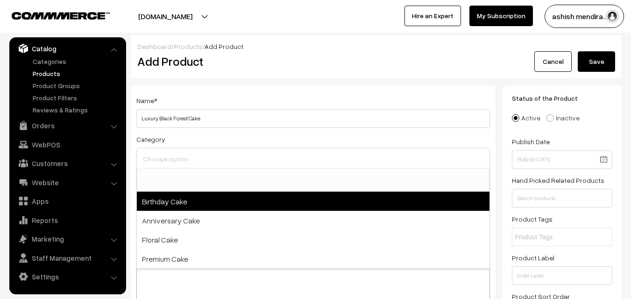
click at [164, 203] on span "Birthday Cake" at bounding box center [313, 201] width 353 height 19
select select "1"
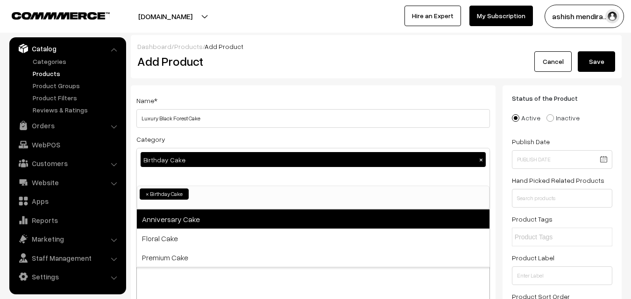
click at [169, 226] on span "Anniversary Cake" at bounding box center [313, 219] width 353 height 19
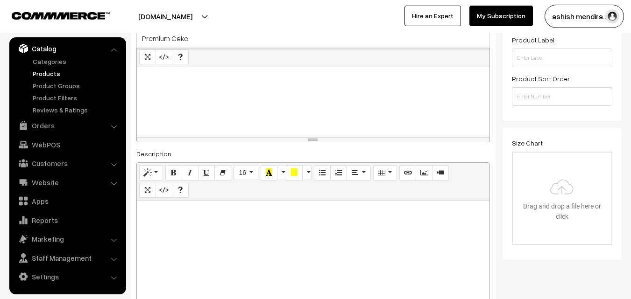
scroll to position [212, 0]
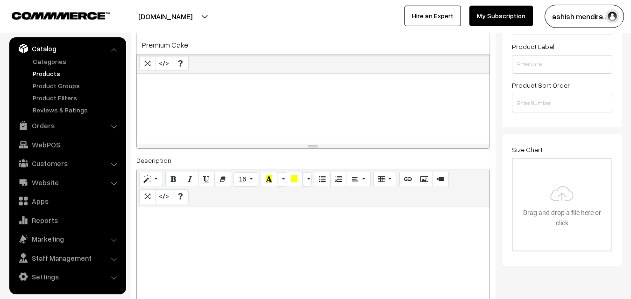
click at [162, 85] on p at bounding box center [313, 83] width 343 height 11
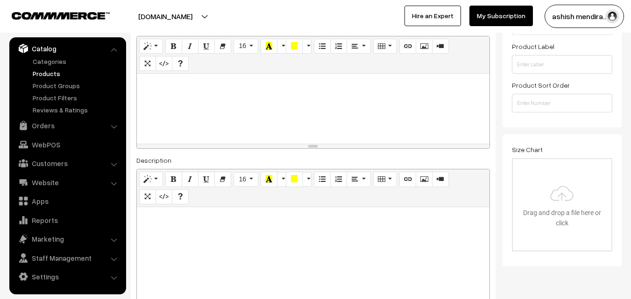
paste div
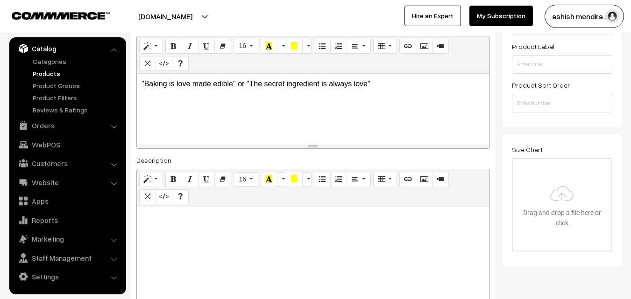
click at [144, 85] on p ""Baking is love made edible" or "The secret ingredient is always love"" at bounding box center [313, 83] width 343 height 11
click at [235, 84] on p "Baking is love made edible" or "The secret ingredient is always love"" at bounding box center [313, 83] width 343 height 11
click at [245, 83] on p "Baking is love made edible or "The secret ingredient is always love"" at bounding box center [313, 83] width 343 height 11
click at [244, 85] on p "Baking is love made edible or The secret ingredient is always love"" at bounding box center [313, 83] width 343 height 11
click at [366, 83] on p "Baking is love made edible or the secret ingredient is always love"" at bounding box center [313, 83] width 343 height 11
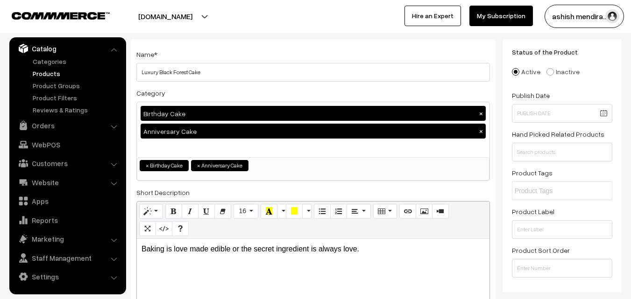
scroll to position [9, 0]
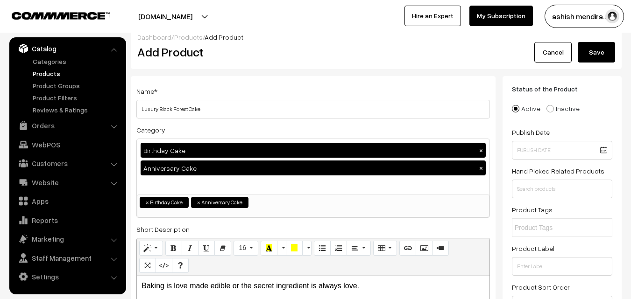
click at [261, 204] on ul "× Birthday Cake × Anniversary Cake" at bounding box center [313, 202] width 352 height 14
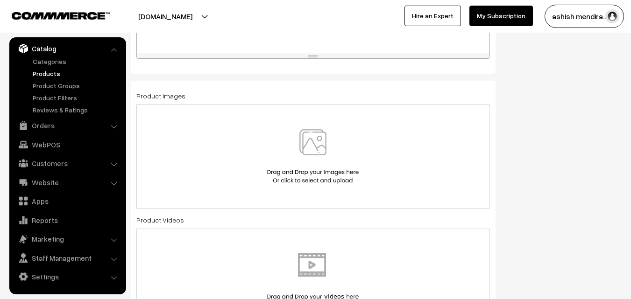
scroll to position [498, 0]
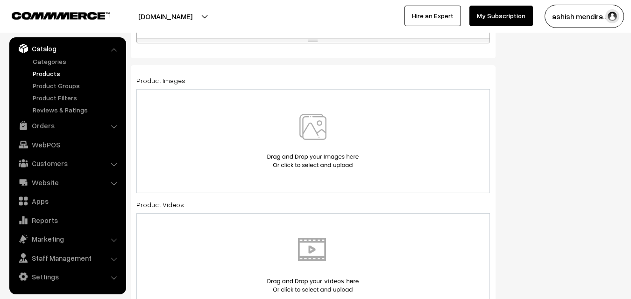
click at [317, 120] on img at bounding box center [313, 141] width 96 height 55
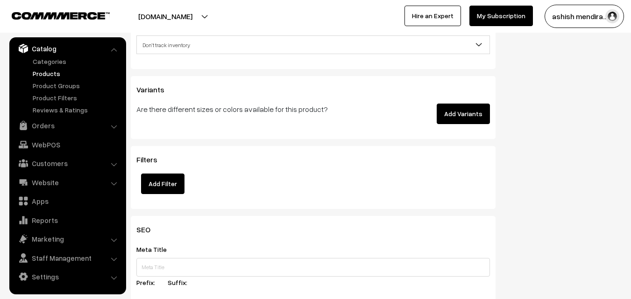
scroll to position [1239, 0]
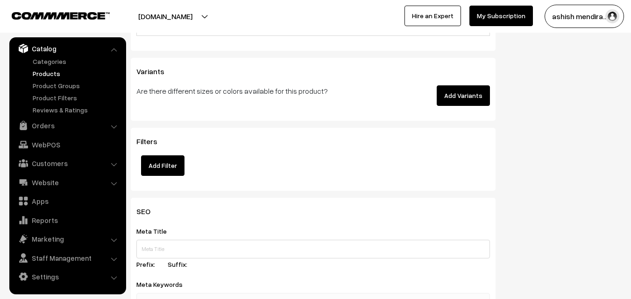
click at [456, 92] on button "Add Variants" at bounding box center [463, 95] width 53 height 21
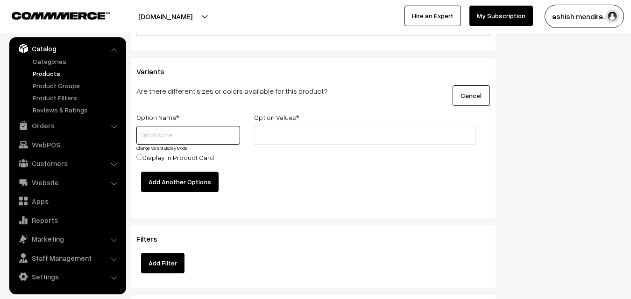
click at [209, 136] on input "text" at bounding box center [188, 135] width 104 height 19
type input "Quantity"
click at [282, 129] on li at bounding box center [299, 135] width 84 height 15
click at [285, 139] on input "text" at bounding box center [298, 136] width 82 height 10
type input "0.5 kg"
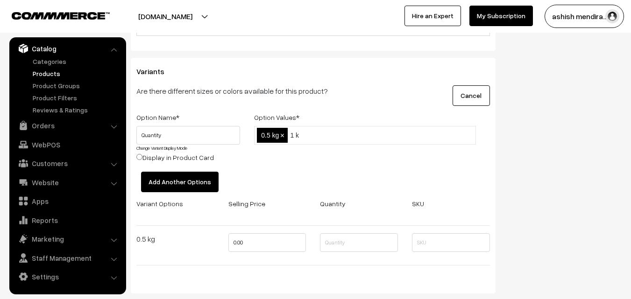
type input "1 kg"
type input "2 kg"
type input "3 kg"
type input "4 kg"
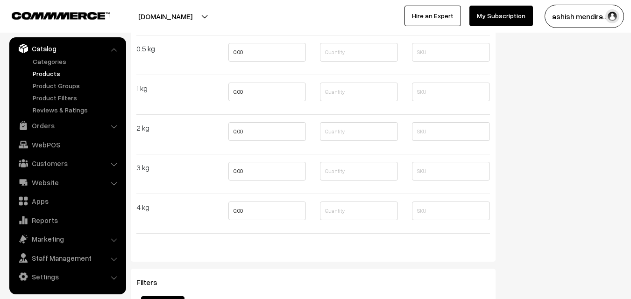
scroll to position [1444, 0]
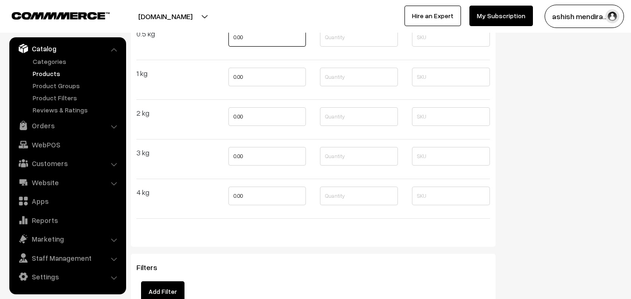
click at [252, 42] on input "0.00" at bounding box center [267, 37] width 78 height 19
type input "0"
type input "749"
click at [252, 80] on input "0.00" at bounding box center [267, 77] width 78 height 19
type input "0"
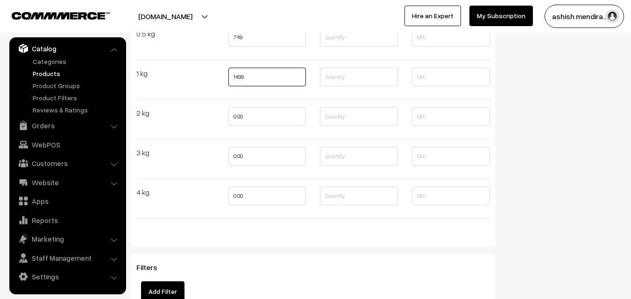
type input "1499"
click at [251, 112] on input "0.00" at bounding box center [267, 116] width 78 height 19
type input "2599"
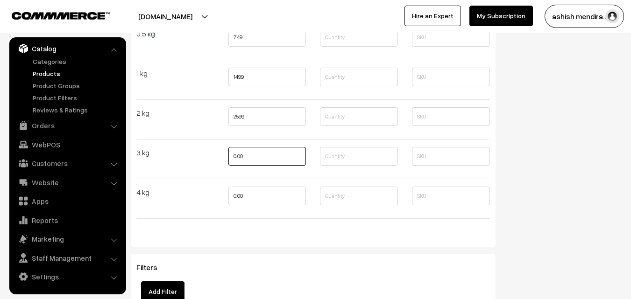
click at [249, 158] on input "0.00" at bounding box center [267, 156] width 78 height 19
type input "3699"
click at [249, 194] on input "0.00" at bounding box center [267, 196] width 78 height 19
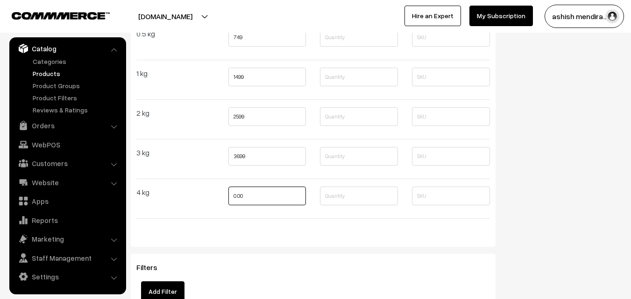
click at [249, 194] on input "0.00" at bounding box center [267, 196] width 78 height 19
type input "4999"
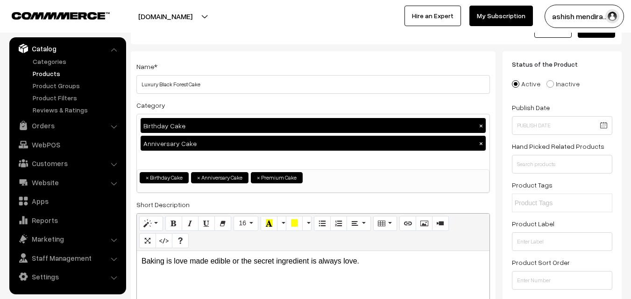
scroll to position [0, 0]
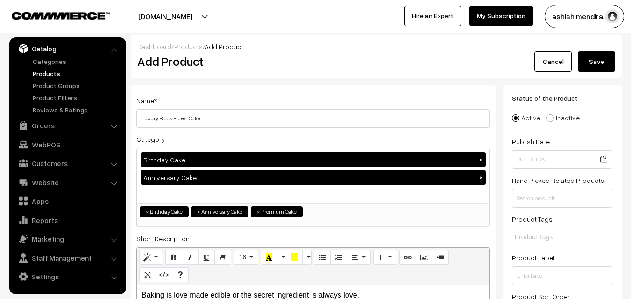
click at [595, 60] on button "Save" at bounding box center [596, 61] width 37 height 21
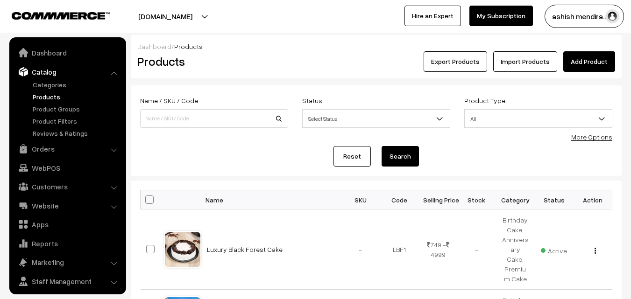
scroll to position [23, 0]
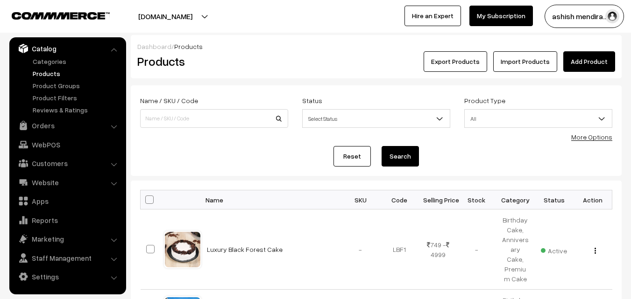
click at [586, 62] on link "Add Product" at bounding box center [589, 61] width 52 height 21
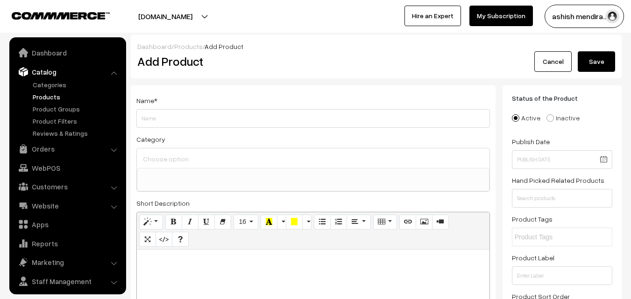
select select
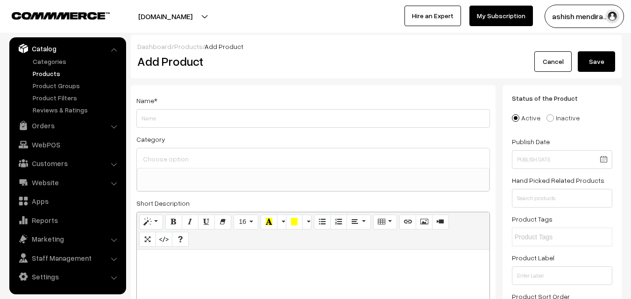
click at [328, 115] on input "Weight" at bounding box center [313, 118] width 354 height 19
type input "Scrumptious Chocolate Cake"
click at [203, 163] on input at bounding box center [313, 159] width 345 height 14
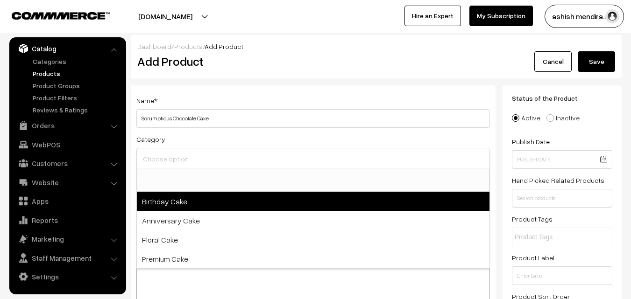
click at [178, 199] on span "Birthday Cake" at bounding box center [313, 201] width 353 height 19
select select "1"
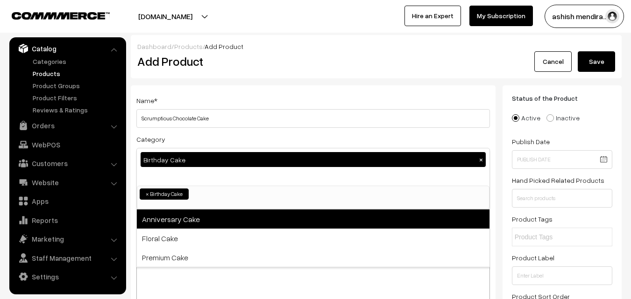
click at [176, 217] on span "Anniversary Cake" at bounding box center [313, 219] width 353 height 19
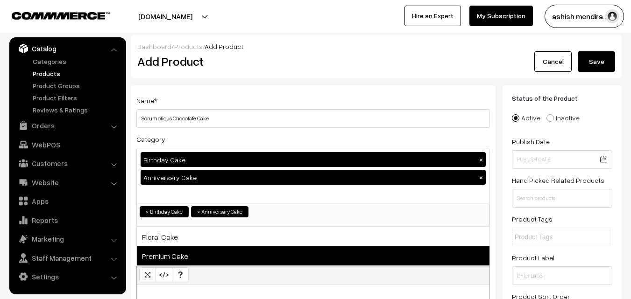
click at [171, 256] on span "Premium Cake" at bounding box center [313, 256] width 353 height 19
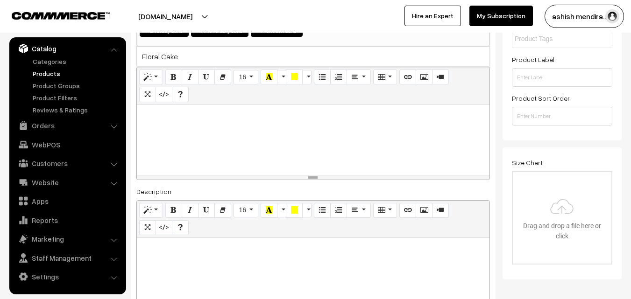
scroll to position [207, 0]
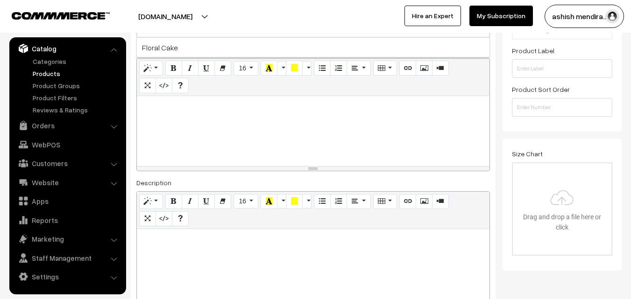
click at [174, 108] on p at bounding box center [313, 106] width 343 height 11
paste div
click at [268, 106] on p "Life is uncertain. Eat cake first." at bounding box center [313, 106] width 343 height 11
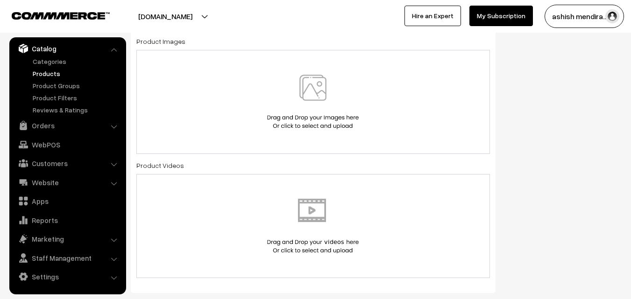
scroll to position [564, 0]
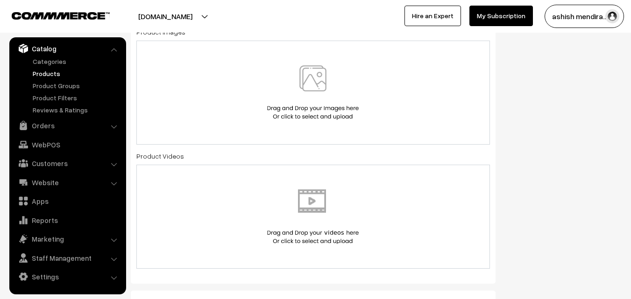
click at [313, 83] on img at bounding box center [313, 92] width 96 height 55
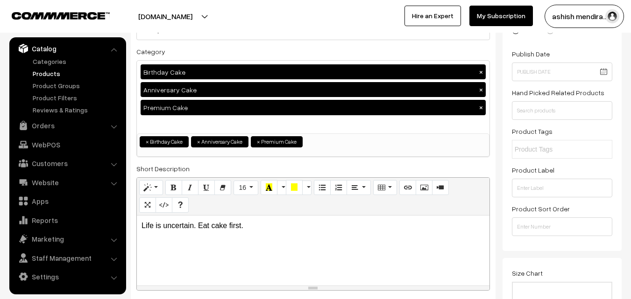
scroll to position [113, 0]
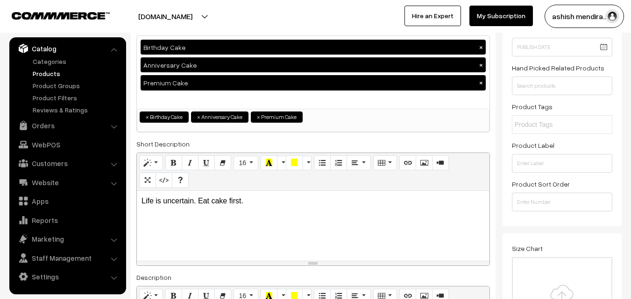
click at [212, 203] on p "Life is uncertain. Eat cake first." at bounding box center [313, 201] width 343 height 11
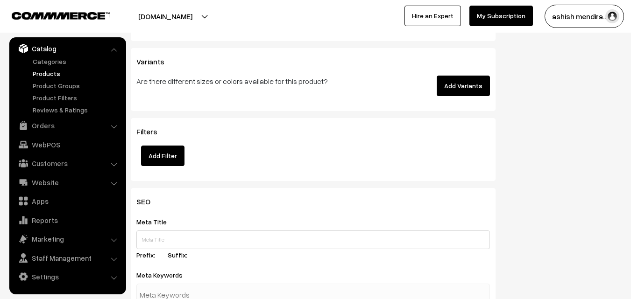
scroll to position [1294, 0]
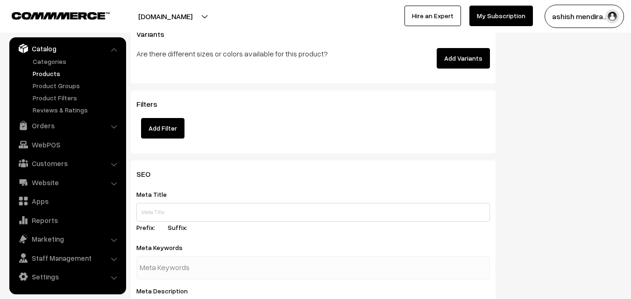
click at [457, 58] on button "Add Variants" at bounding box center [463, 58] width 53 height 21
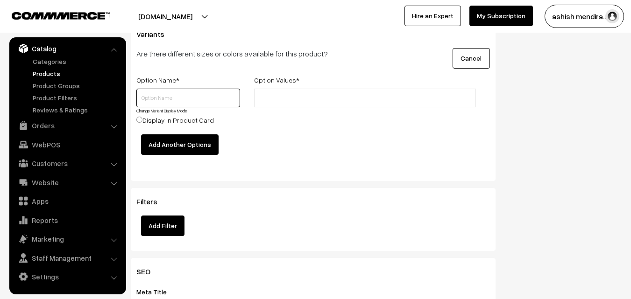
click at [171, 94] on input "text" at bounding box center [188, 98] width 104 height 19
type input "Quantity"
click at [282, 100] on input "text" at bounding box center [298, 98] width 82 height 10
type input "6"
type input "0.5 kg"
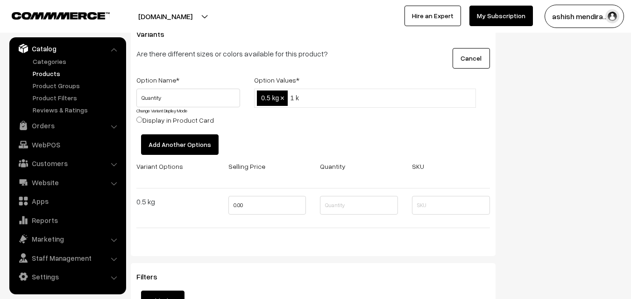
type input "1 kg"
type input "2 kg"
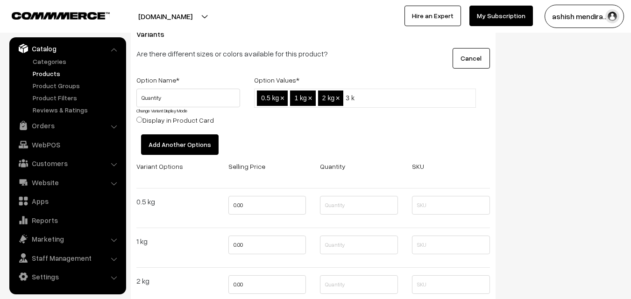
type input "3 kg"
type input "4 kg"
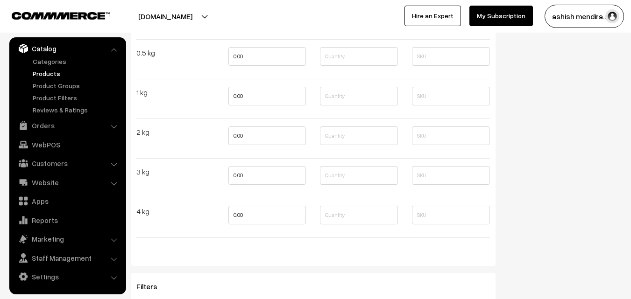
scroll to position [1454, 0]
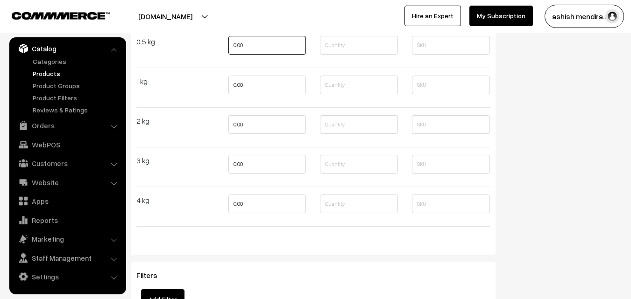
click at [256, 44] on input "0.00" at bounding box center [267, 45] width 78 height 19
type input "699"
click at [256, 87] on input "0.00" at bounding box center [267, 85] width 78 height 19
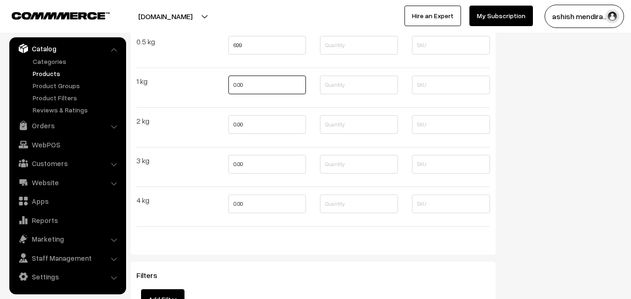
click at [256, 87] on input "0.00" at bounding box center [267, 85] width 78 height 19
type input "1399"
click at [256, 121] on input "0.00" at bounding box center [267, 124] width 78 height 19
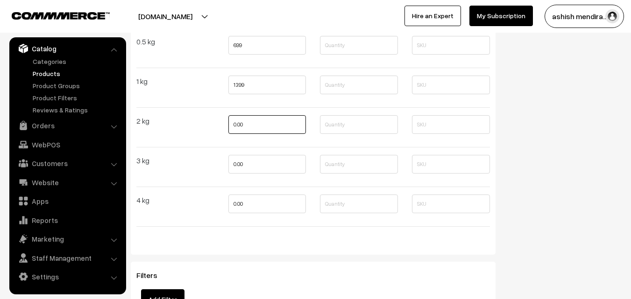
click at [256, 121] on input "0.00" at bounding box center [267, 124] width 78 height 19
type input "2399"
click at [256, 167] on input "0.00" at bounding box center [267, 164] width 78 height 19
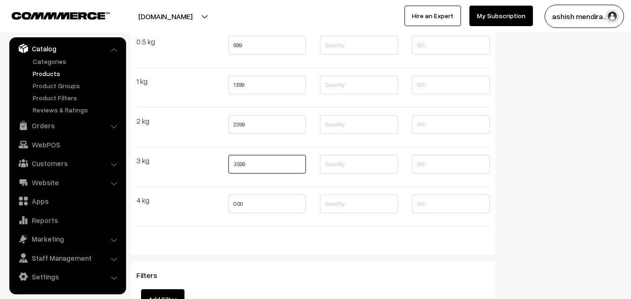
type input "3599"
click at [256, 205] on input "0.00" at bounding box center [267, 204] width 78 height 19
type input "4799"
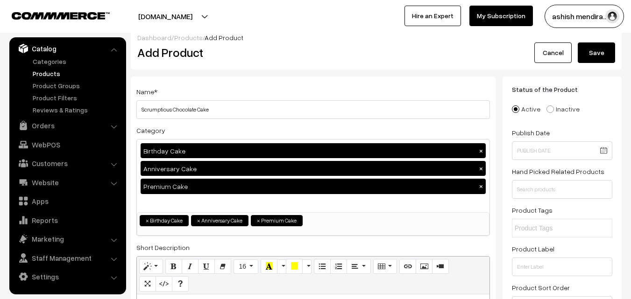
scroll to position [0, 0]
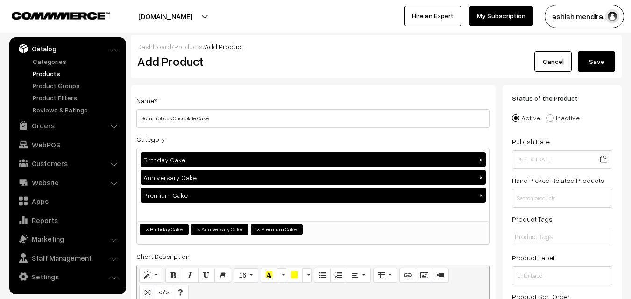
click at [592, 63] on button "Save" at bounding box center [596, 61] width 37 height 21
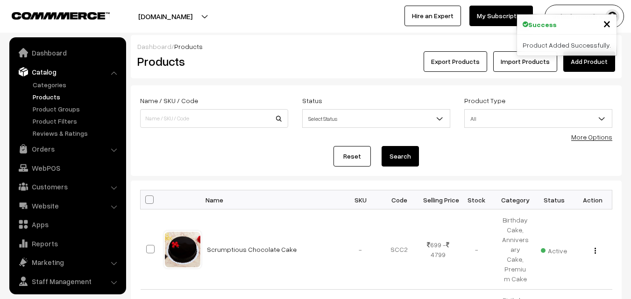
scroll to position [23, 0]
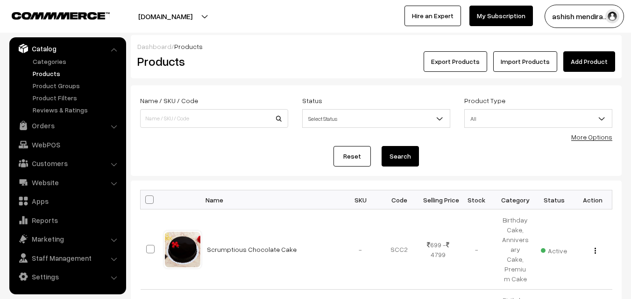
click at [584, 59] on link "Add Product" at bounding box center [589, 61] width 52 height 21
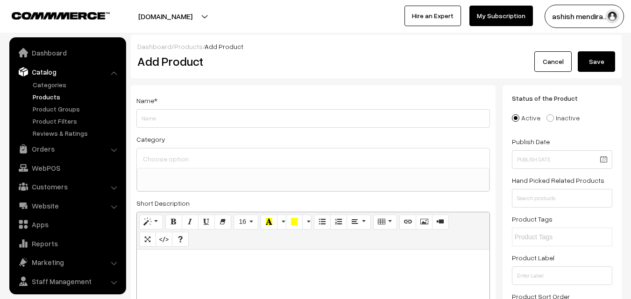
select select
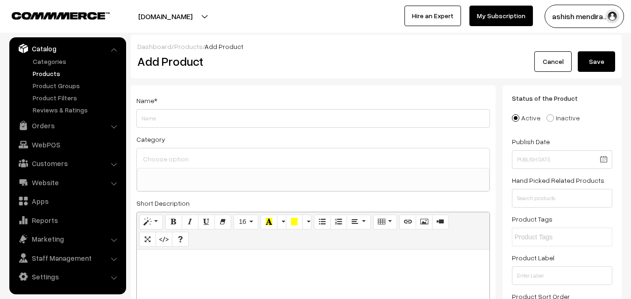
click at [333, 122] on input "Weight" at bounding box center [313, 118] width 354 height 19
type input "Butter Scotch Regular"
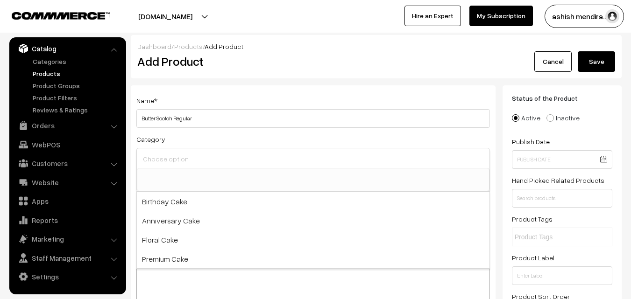
click at [191, 159] on input at bounding box center [313, 159] width 345 height 14
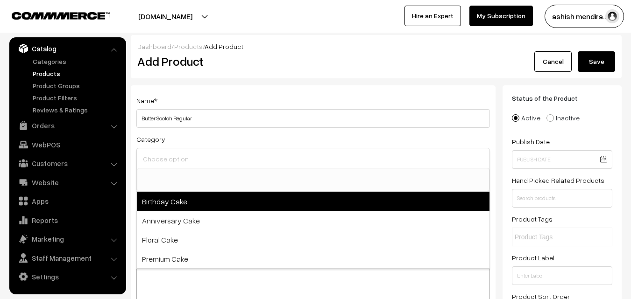
click at [173, 199] on span "Birthday Cake" at bounding box center [313, 201] width 353 height 19
select select "1"
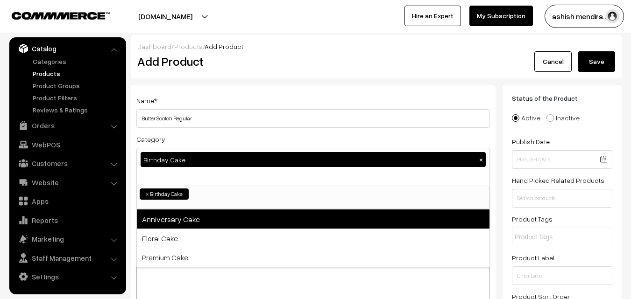
click at [170, 214] on span "Anniversary Cake" at bounding box center [313, 219] width 353 height 19
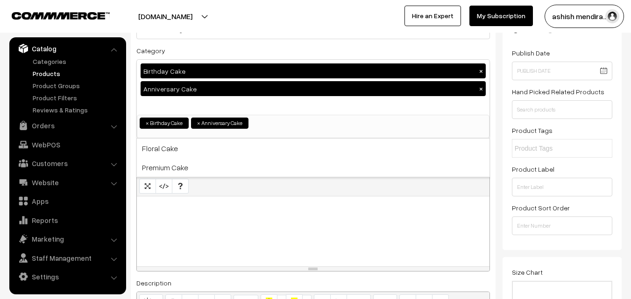
scroll to position [206, 0]
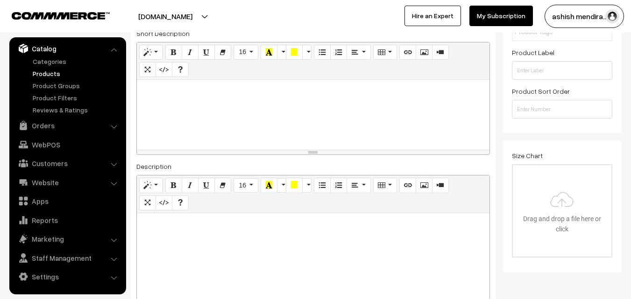
click at [196, 85] on p at bounding box center [313, 90] width 343 height 11
paste div
click at [139, 93] on div "Cake is the language of love." at bounding box center [313, 115] width 353 height 70
click at [308, 95] on p "Butter Scotch Cake is the language of love." at bounding box center [313, 90] width 343 height 11
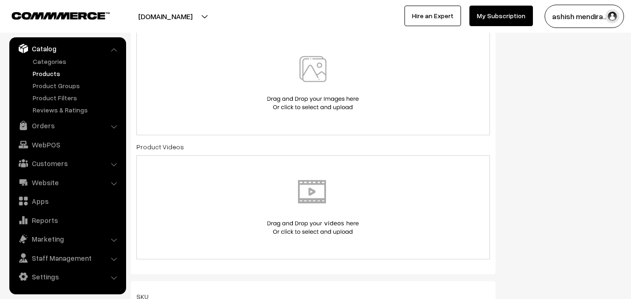
scroll to position [559, 0]
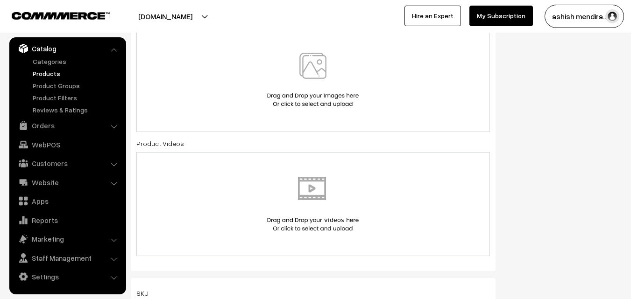
click at [319, 74] on img at bounding box center [313, 80] width 96 height 55
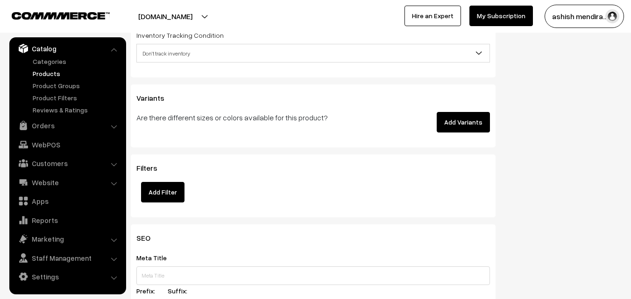
scroll to position [1213, 0]
click at [458, 118] on button "Add Variants" at bounding box center [463, 121] width 53 height 21
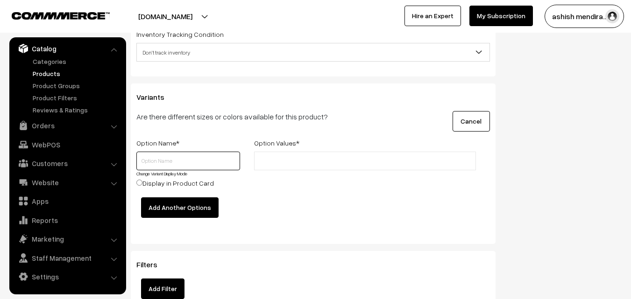
click at [201, 163] on input "text" at bounding box center [188, 161] width 104 height 19
type input "Quantity"
click at [275, 164] on input "text" at bounding box center [298, 162] width 82 height 10
type input "0.5 kg"
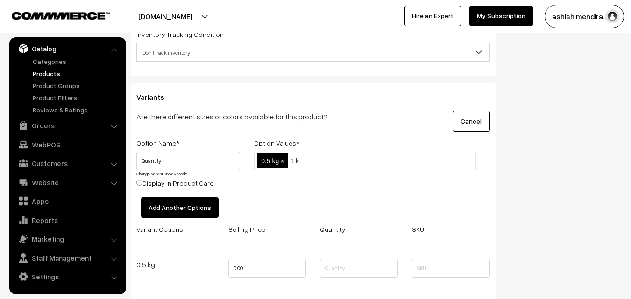
type input "1 kg"
type input "2 kg"
type input "3 kg"
type input "4 kg"
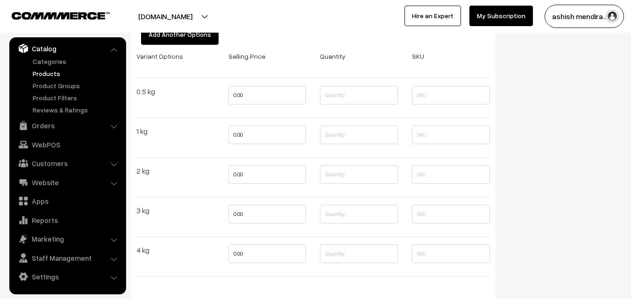
scroll to position [1397, 0]
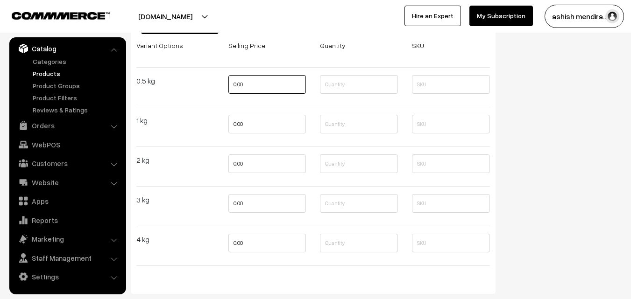
click at [253, 91] on input "0.00" at bounding box center [267, 84] width 78 height 19
type input "599"
click at [251, 119] on input "0.00" at bounding box center [267, 124] width 78 height 19
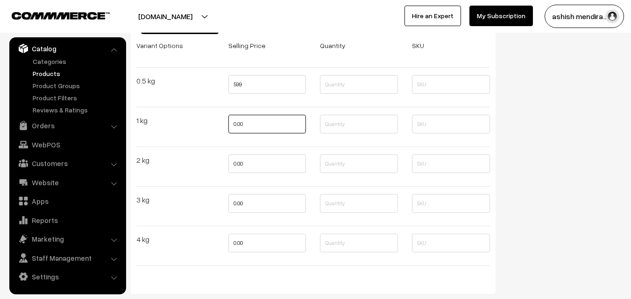
click at [251, 119] on input "0.00" at bounding box center [267, 124] width 78 height 19
type input "1049"
click at [247, 166] on input "0.00" at bounding box center [267, 164] width 78 height 19
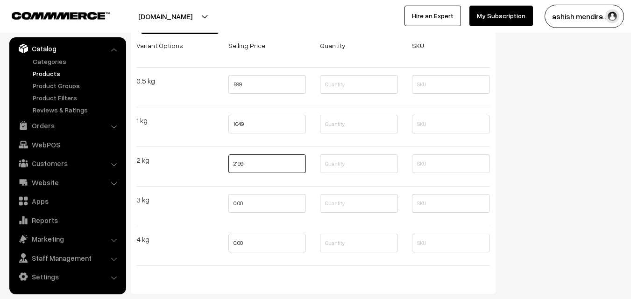
type input "2199"
click at [247, 199] on input "0.00" at bounding box center [267, 203] width 78 height 19
type input "3299"
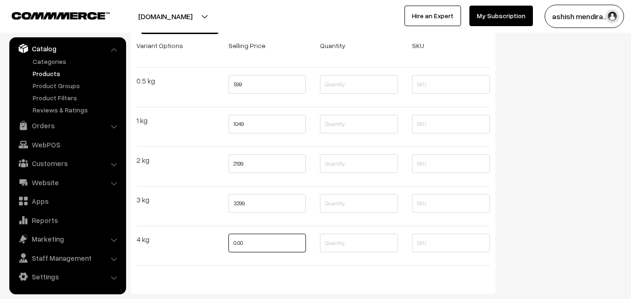
click at [249, 240] on input "0.00" at bounding box center [267, 243] width 78 height 19
type input "4399"
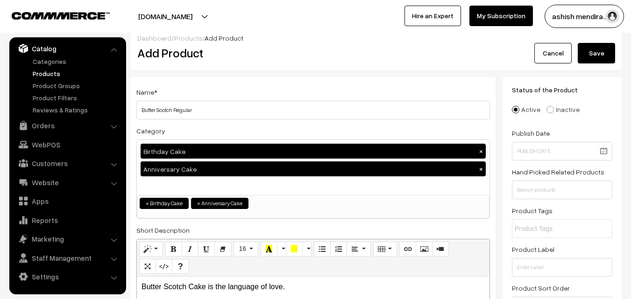
scroll to position [0, 0]
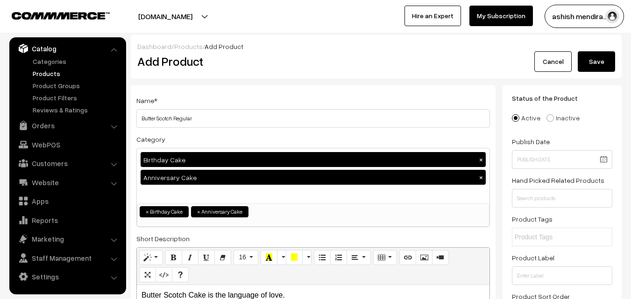
click at [590, 66] on button "Save" at bounding box center [596, 61] width 37 height 21
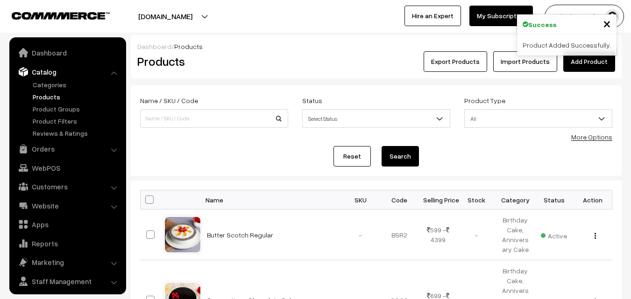
scroll to position [23, 0]
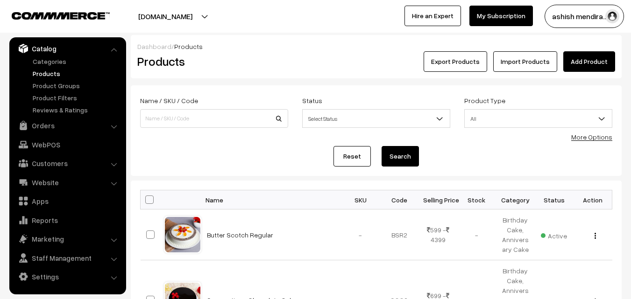
click at [592, 58] on link "Add Product" at bounding box center [589, 61] width 52 height 21
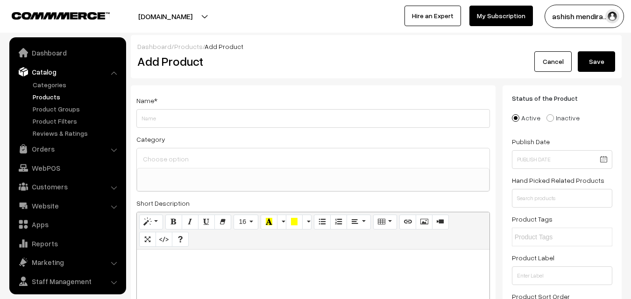
select select
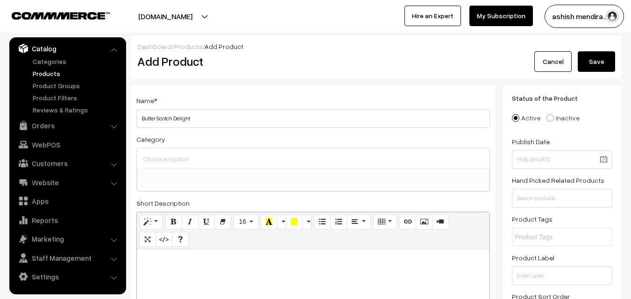
type input "Butter Scotch Delight"
click at [292, 91] on div "Name * Butter Scotch Delight Category Birthday Cake Anniversary Cake Floral Cak…" at bounding box center [313, 302] width 365 height 435
click at [190, 156] on input at bounding box center [313, 159] width 345 height 14
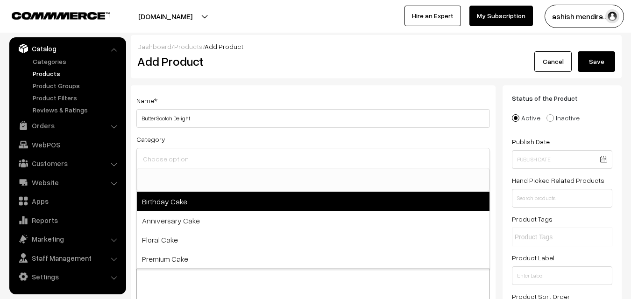
click at [174, 199] on span "Birthday Cake" at bounding box center [313, 201] width 353 height 19
select select "1"
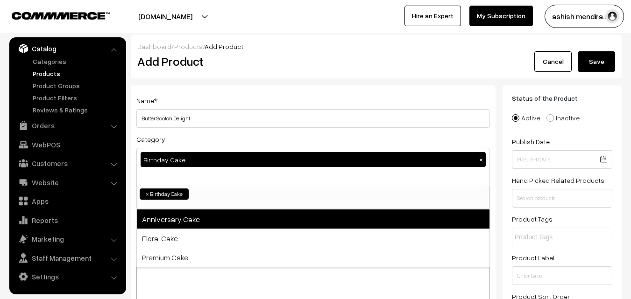
click at [173, 215] on span "Anniversary Cake" at bounding box center [313, 219] width 353 height 19
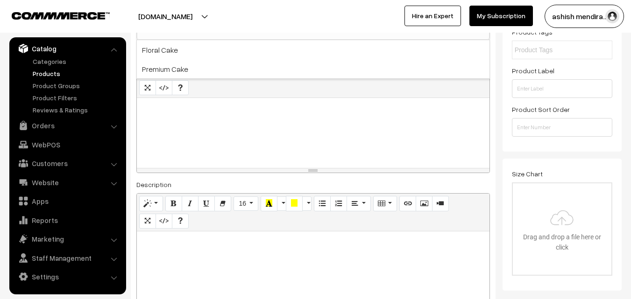
scroll to position [190, 0]
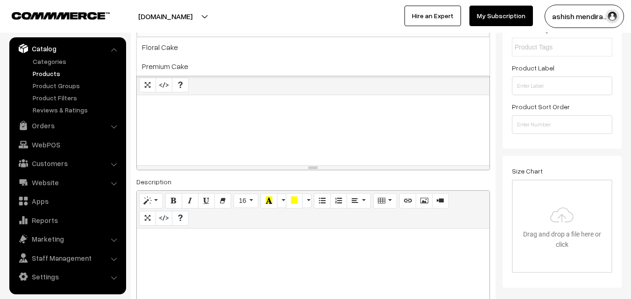
click at [256, 121] on div at bounding box center [313, 130] width 353 height 70
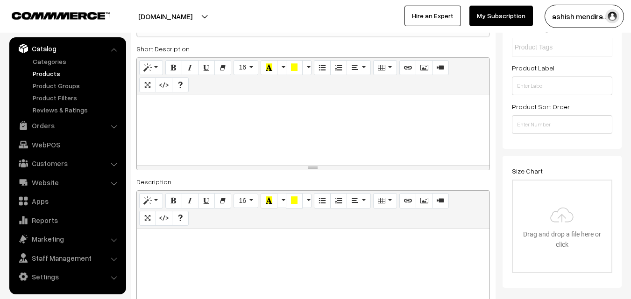
click at [185, 110] on p at bounding box center [313, 105] width 343 height 11
click at [189, 109] on div "Butter Scotch is a celebration of life." at bounding box center [313, 130] width 353 height 70
click at [276, 104] on div "Butter Scotch cake is a celebration of life." at bounding box center [313, 130] width 353 height 70
click at [283, 104] on div "Butter Scotch cake is a celebration of life." at bounding box center [313, 130] width 353 height 70
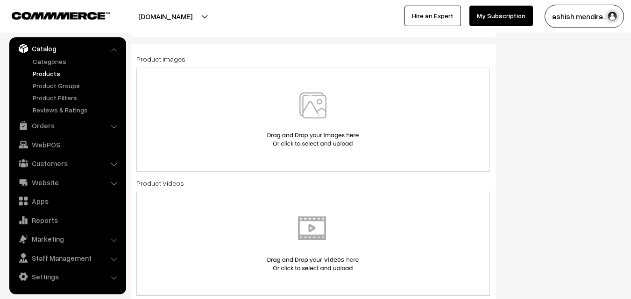
scroll to position [531, 0]
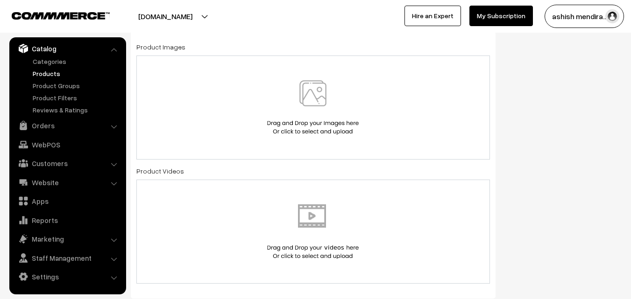
click at [315, 98] on img at bounding box center [313, 107] width 96 height 55
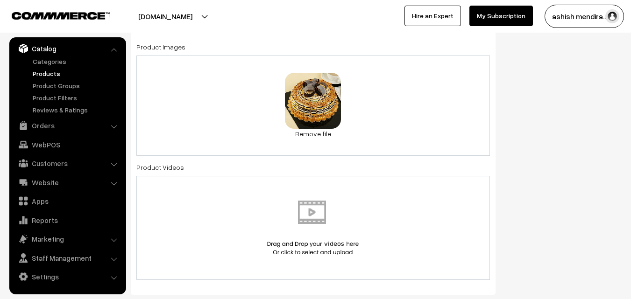
click at [577, 97] on div "Status of the Product Active Inactive Product Type -- Select -- -- Select -- Pu…" at bounding box center [566, 229] width 126 height 1351
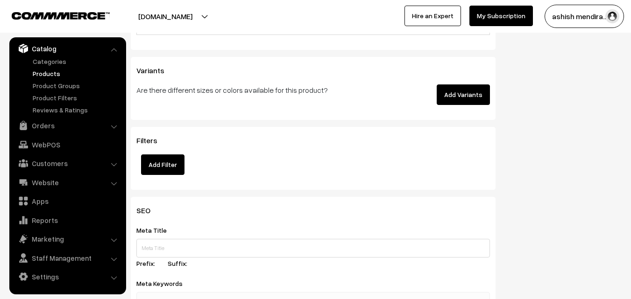
scroll to position [1241, 0]
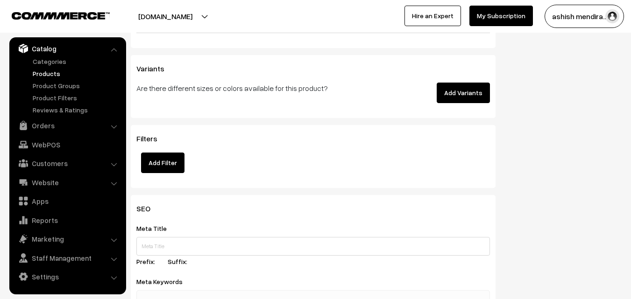
click at [476, 93] on button "Add Variants" at bounding box center [463, 93] width 53 height 21
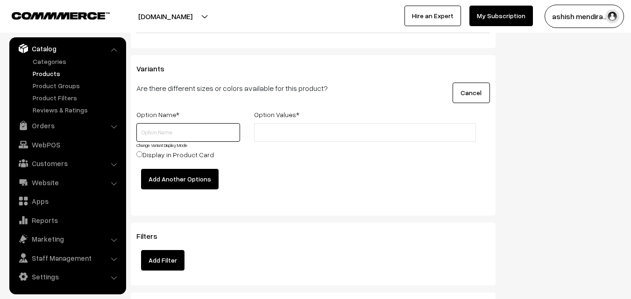
click at [155, 128] on input "text" at bounding box center [188, 132] width 104 height 19
type input "Quantity"
click at [271, 132] on input "text" at bounding box center [298, 133] width 82 height 10
type input "0.5 kg"
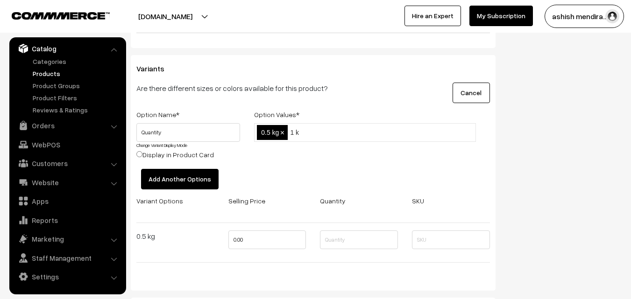
type input "1 kg"
type input "2 kg"
type input "3 kg"
type input "4 kg"
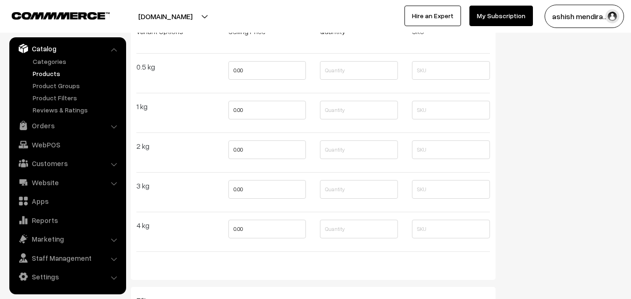
scroll to position [1415, 0]
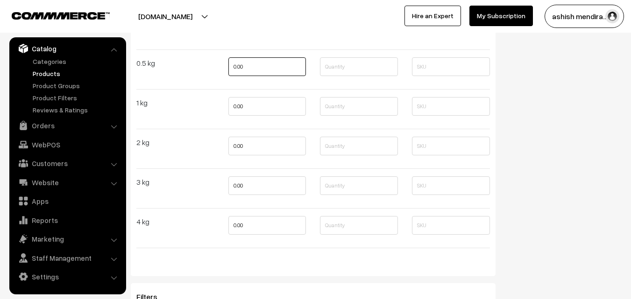
click at [260, 66] on input "0.00" at bounding box center [267, 66] width 78 height 19
type input "5"
type input "599"
click at [252, 109] on input "0.00" at bounding box center [267, 106] width 78 height 19
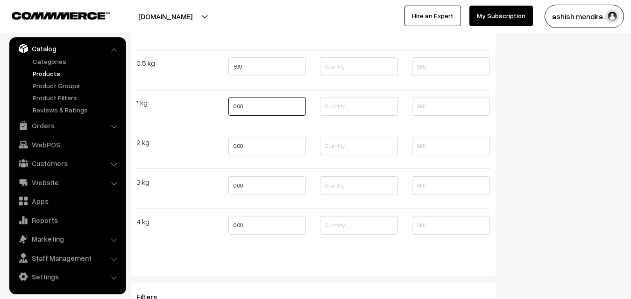
click at [252, 109] on input "0.00" at bounding box center [267, 106] width 78 height 19
type input "1049"
click at [253, 153] on input "0.00" at bounding box center [267, 146] width 78 height 19
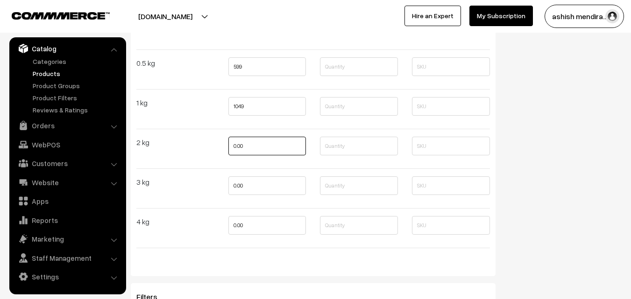
click at [253, 153] on input "0.00" at bounding box center [267, 146] width 78 height 19
type input "2299"
click at [253, 181] on input "0.00" at bounding box center [267, 186] width 78 height 19
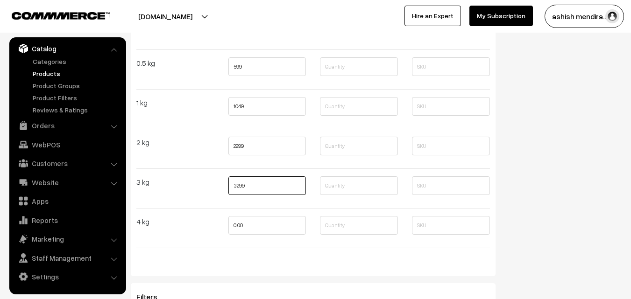
type input "3299"
click at [255, 225] on input "0.00" at bounding box center [267, 225] width 78 height 19
type input "4399"
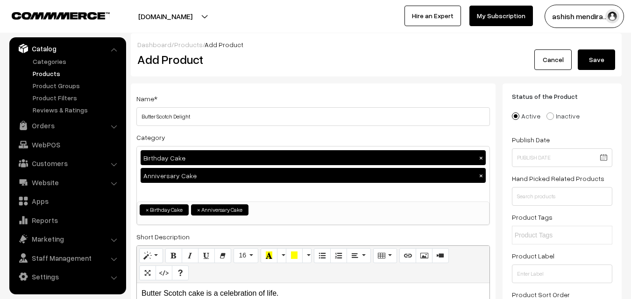
scroll to position [0, 0]
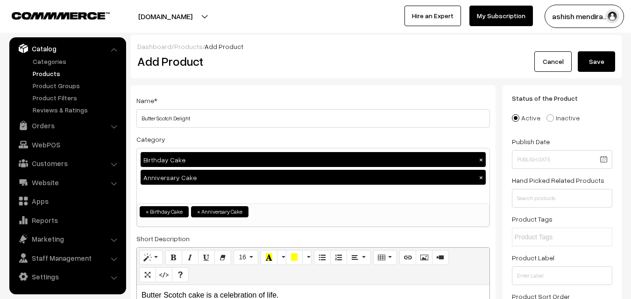
click at [600, 60] on button "Save" at bounding box center [596, 61] width 37 height 21
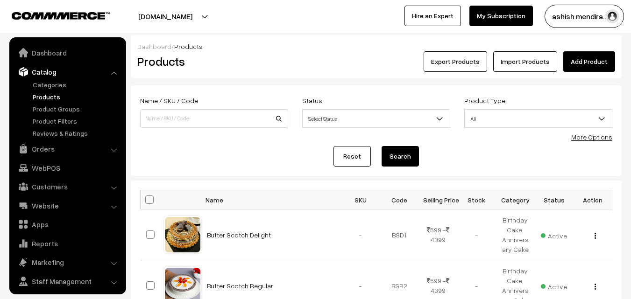
scroll to position [23, 0]
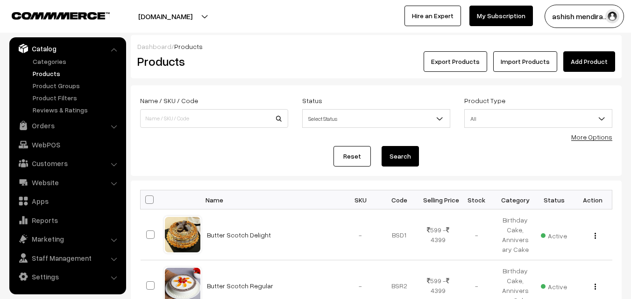
click at [594, 61] on link "Add Product" at bounding box center [589, 61] width 52 height 21
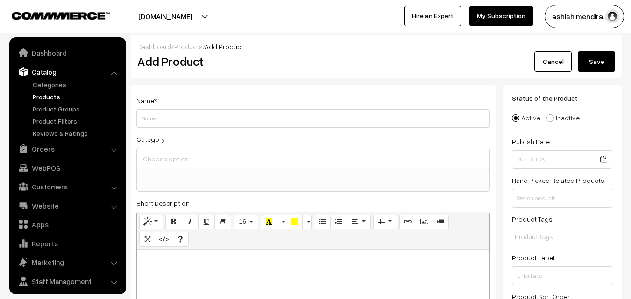
select select
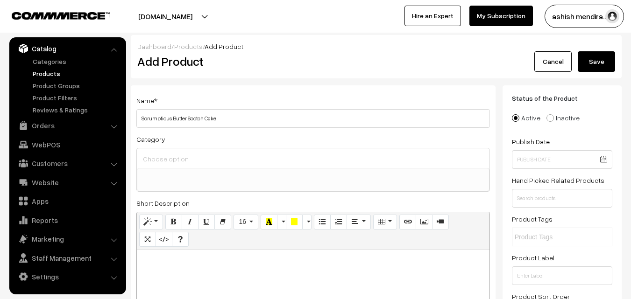
type input "Scrumptious Butter Scotch Cake"
click at [195, 167] on div at bounding box center [313, 159] width 353 height 20
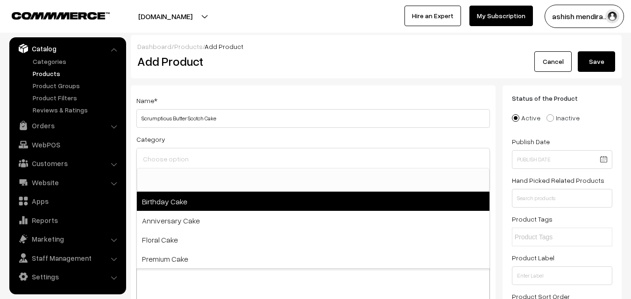
click at [178, 199] on span "Birthday Cake" at bounding box center [313, 201] width 353 height 19
select select "1"
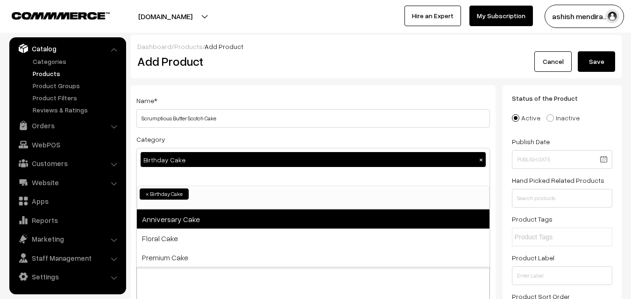
click at [175, 218] on span "Anniversary Cake" at bounding box center [313, 219] width 353 height 19
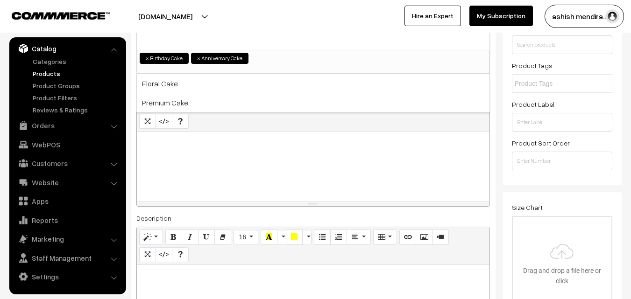
scroll to position [160, 0]
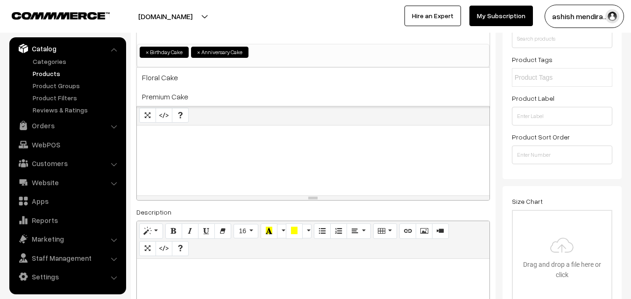
click at [269, 157] on div at bounding box center [313, 161] width 353 height 70
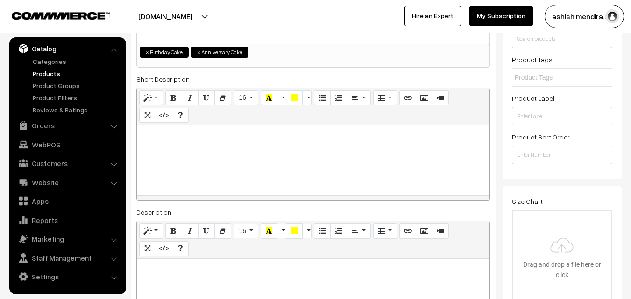
click at [181, 158] on div at bounding box center [313, 161] width 353 height 70
paste div
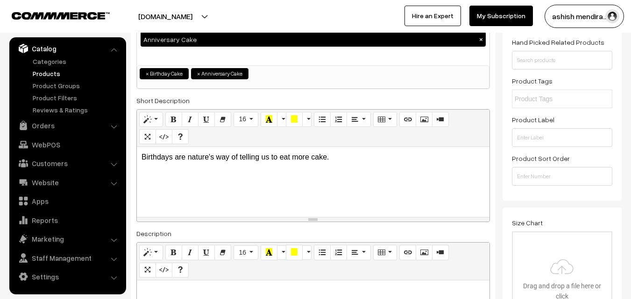
scroll to position [203, 0]
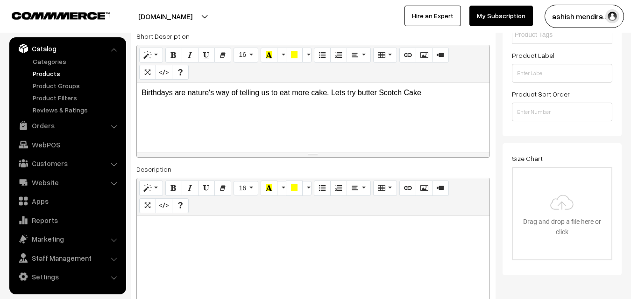
click at [363, 93] on p "Birthdays are nature's way of telling us to eat more cake. Lets try butter Scot…" at bounding box center [313, 92] width 343 height 11
click at [432, 88] on p "Birthdays are nature's way of telling us to eat more cake. Lets try Butter Scot…" at bounding box center [313, 92] width 343 height 11
click at [616, 57] on div "Status of the Product Active Inactive Product Type -- Select -- -- Select -- Pu…" at bounding box center [562, 10] width 119 height 254
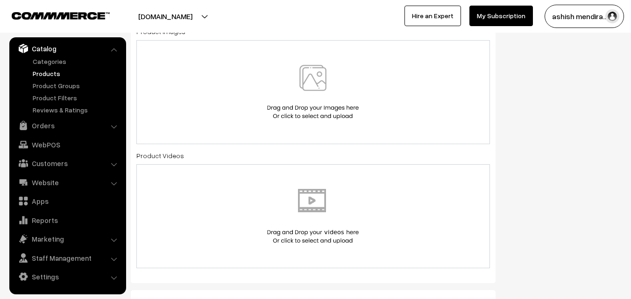
scroll to position [549, 0]
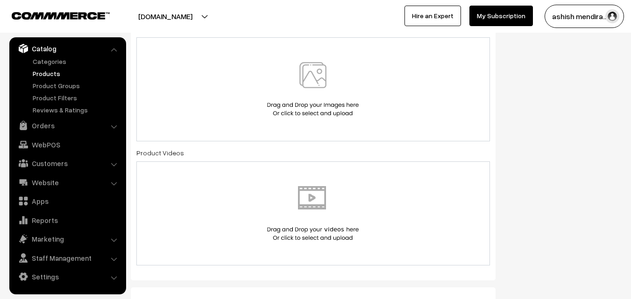
click at [318, 80] on img at bounding box center [313, 89] width 96 height 55
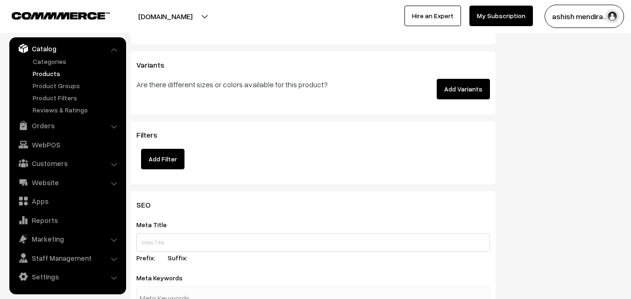
scroll to position [1257, 0]
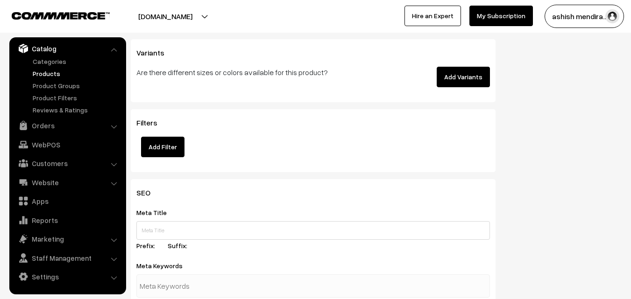
click at [466, 82] on button "Add Variants" at bounding box center [463, 77] width 53 height 21
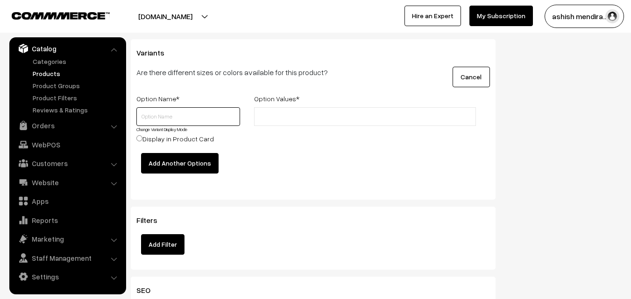
click at [146, 107] on input "text" at bounding box center [188, 116] width 104 height 19
type input "Quantity"
click at [284, 124] on li at bounding box center [299, 116] width 84 height 15
type input "0.5 kg"
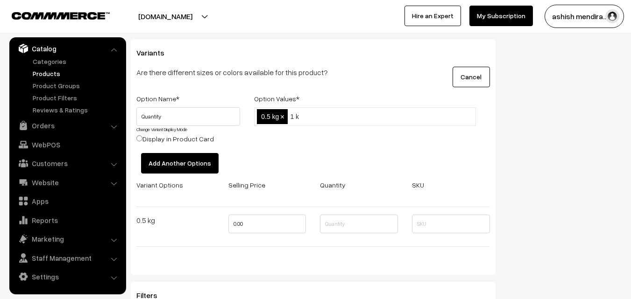
type input "1 kg"
type input "2 kg"
type input "3 kg"
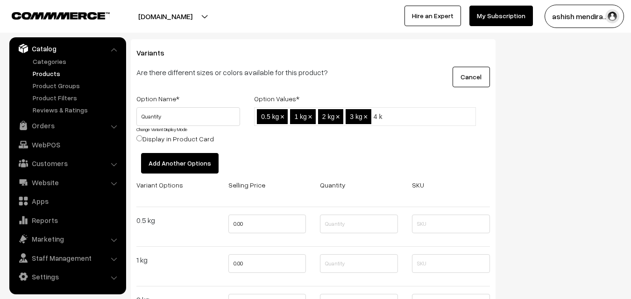
type input "4 kg"
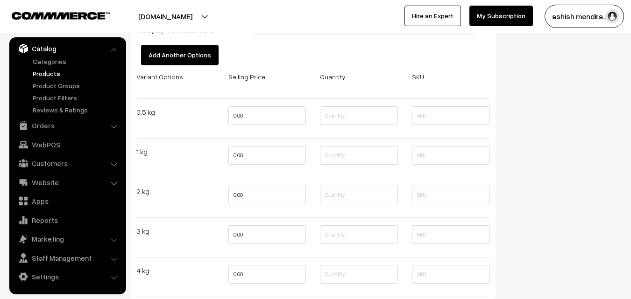
scroll to position [1380, 0]
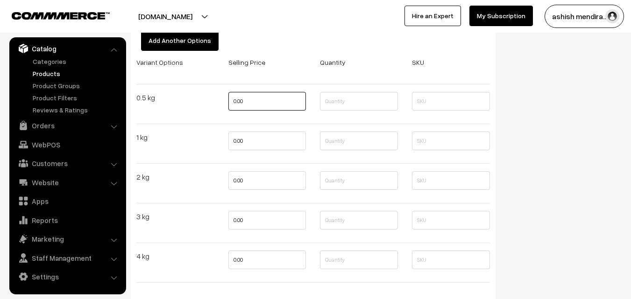
click at [264, 108] on input "0.00" at bounding box center [267, 101] width 78 height 19
type input "649"
click at [262, 136] on input "0.00" at bounding box center [267, 141] width 78 height 19
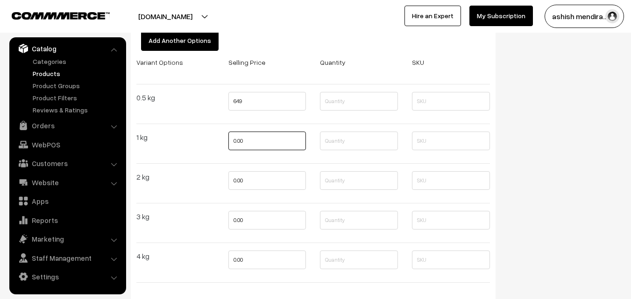
click at [262, 136] on input "0.00" at bounding box center [267, 141] width 78 height 19
type input "1199"
click at [251, 181] on input "0.00" at bounding box center [267, 180] width 78 height 19
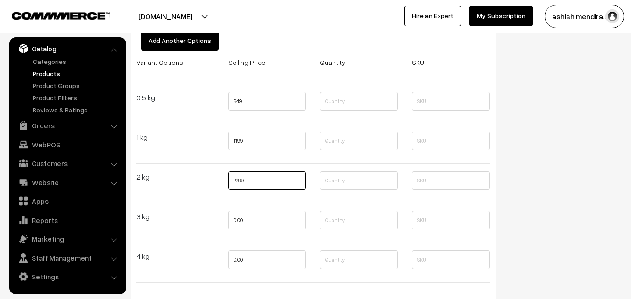
type input "2299"
click at [252, 216] on input "0.00" at bounding box center [267, 220] width 78 height 19
type input "3299"
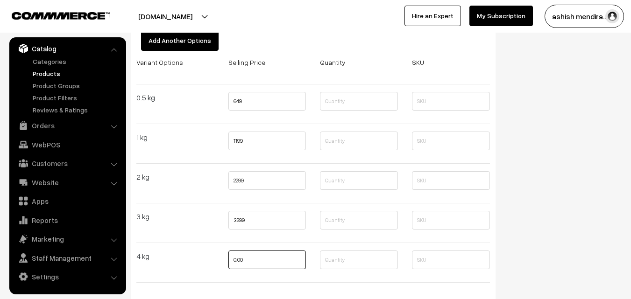
click at [252, 255] on input "0.00" at bounding box center [267, 260] width 78 height 19
type input "4599"
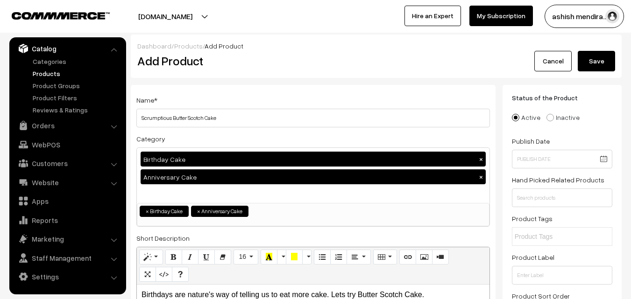
scroll to position [0, 0]
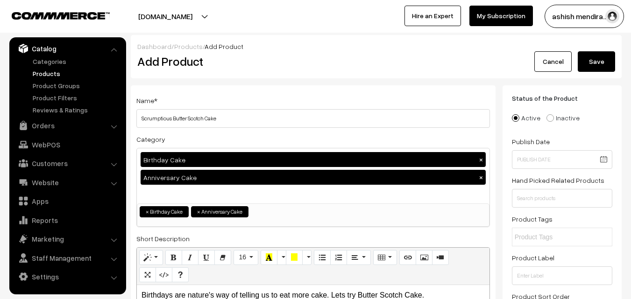
click at [598, 66] on button "Save" at bounding box center [596, 61] width 37 height 21
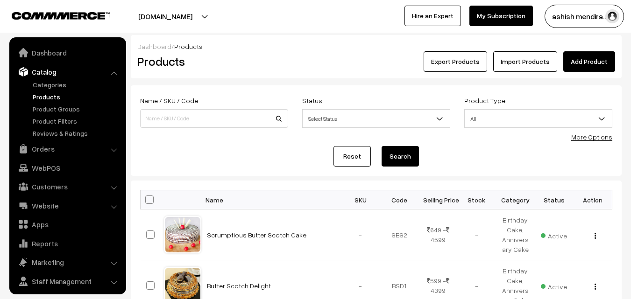
scroll to position [23, 0]
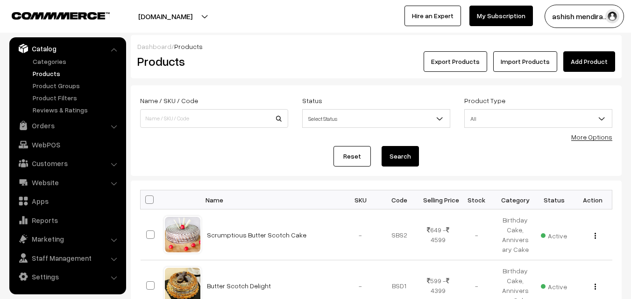
click at [584, 66] on link "Add Product" at bounding box center [589, 61] width 52 height 21
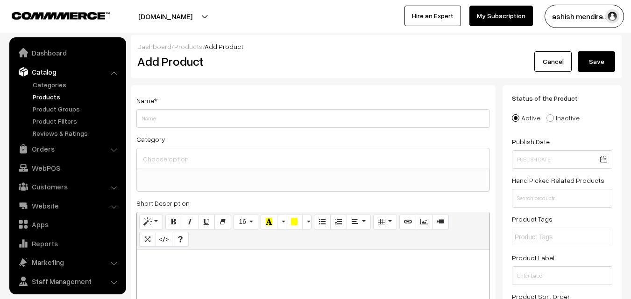
select select
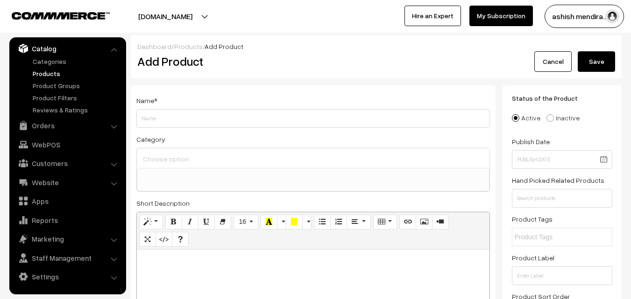
click at [238, 120] on input "Weight" at bounding box center [313, 118] width 354 height 19
type input "Butter Scotch Heart Cake"
click at [177, 155] on input at bounding box center [313, 159] width 345 height 14
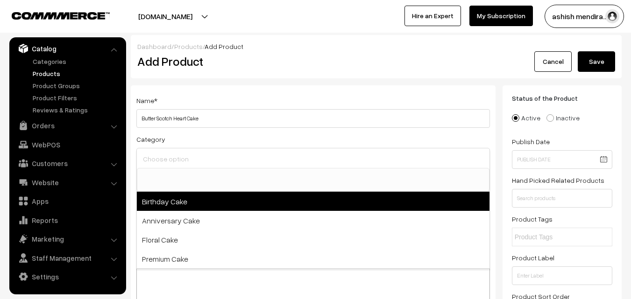
click at [171, 199] on span "Birthday Cake" at bounding box center [313, 201] width 353 height 19
select select "1"
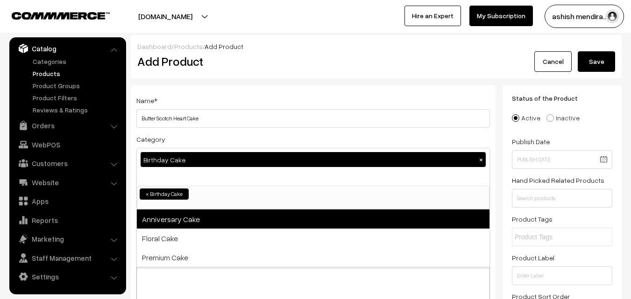
click at [170, 217] on span "Anniversary Cake" at bounding box center [313, 219] width 353 height 19
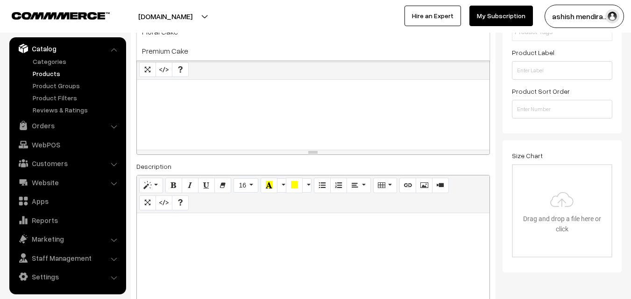
scroll to position [154, 0]
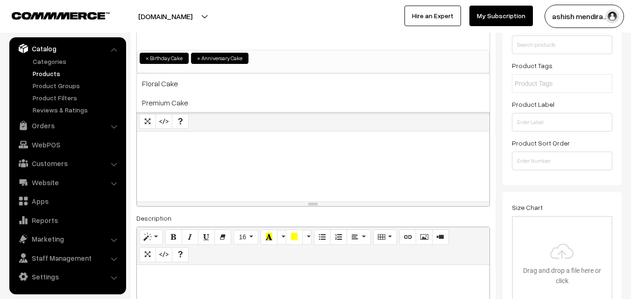
click at [167, 159] on div at bounding box center [313, 167] width 353 height 70
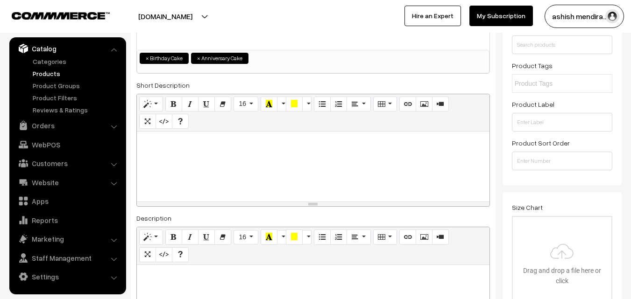
paste div
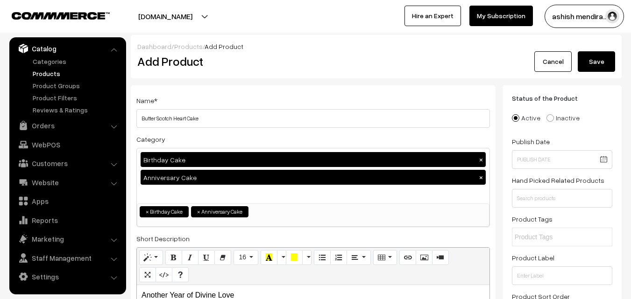
scroll to position [114, 0]
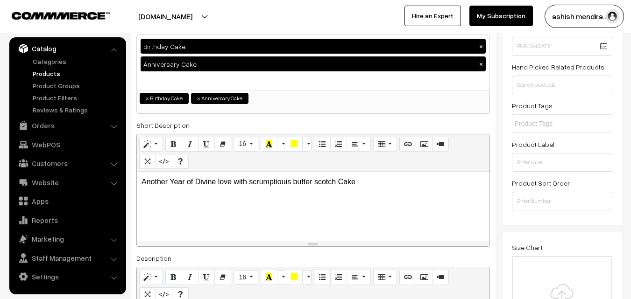
click at [273, 185] on p "Another Year of Divine love with scrumptiouis butter scotch Cake" at bounding box center [313, 182] width 343 height 11
click at [286, 216] on div "Another Year of Divine love with scrumptiouis butter scotch Cake" at bounding box center [313, 207] width 353 height 70
click at [272, 183] on p "Another Year of Divine love with scrumptiouis butter scotch Cake" at bounding box center [313, 182] width 343 height 11
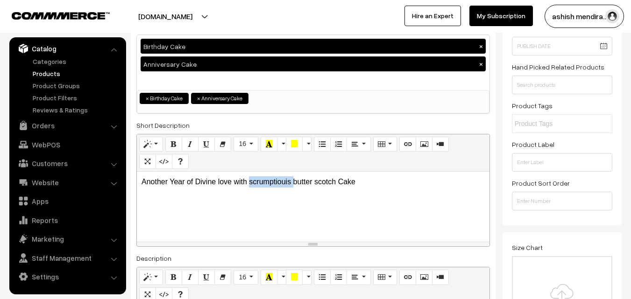
click at [272, 183] on p "Another Year of Divine love with scrumptiouis butter scotch Cake" at bounding box center [313, 182] width 343 height 11
click at [366, 185] on p "Another Year of Divine love with scrumptious butter scotch Cake" at bounding box center [313, 182] width 343 height 11
click at [295, 185] on p "Another Year of Divine love with scrumptious butter scotch Cake." at bounding box center [313, 182] width 343 height 11
click at [368, 178] on p "Another Year of Divine love with scrumptious Butter scotch Cake." at bounding box center [313, 182] width 343 height 11
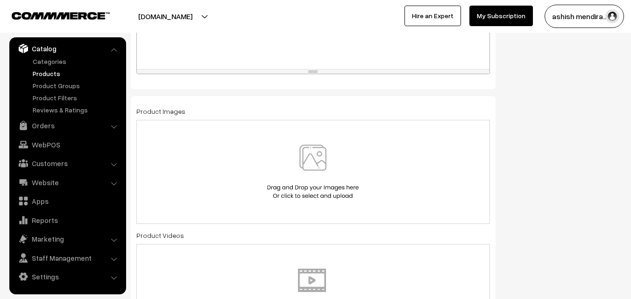
scroll to position [488, 0]
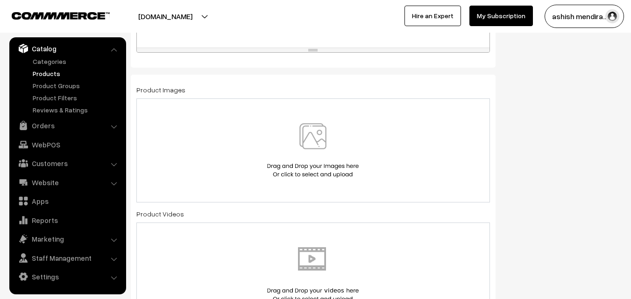
click at [315, 148] on img at bounding box center [313, 150] width 96 height 55
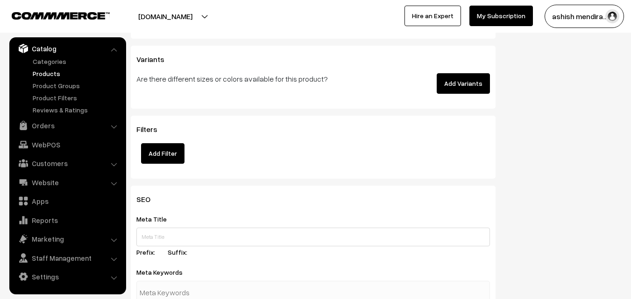
scroll to position [1257, 0]
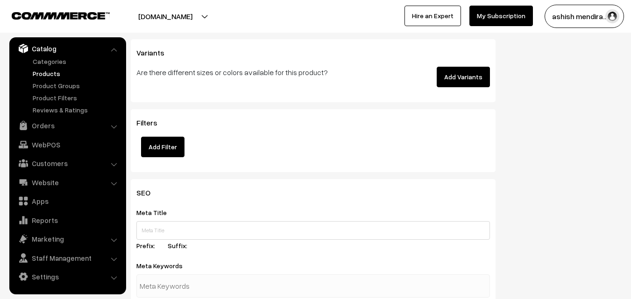
click at [467, 77] on button "Add Variants" at bounding box center [463, 77] width 53 height 21
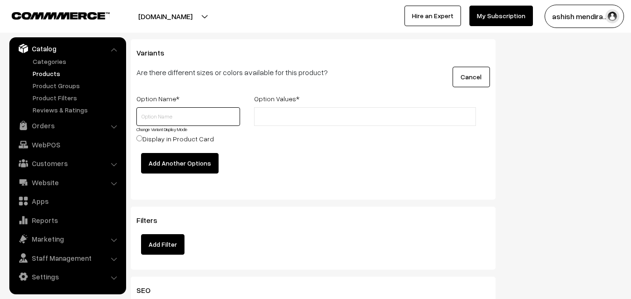
click at [178, 120] on input "text" at bounding box center [188, 116] width 104 height 19
type input "Q"
type input "Quantity"
click at [292, 118] on input "text" at bounding box center [298, 117] width 82 height 10
type input "0.5 kg"
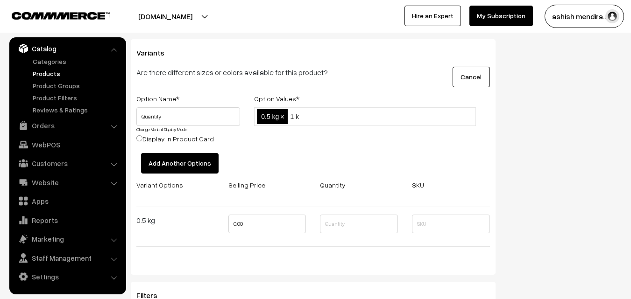
type input "1 kg"
type input "2 kg"
type input "3 kg"
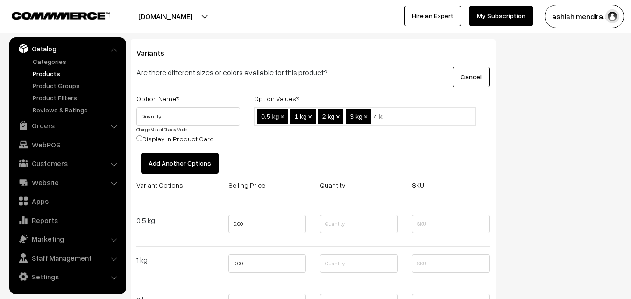
type input "4 kg"
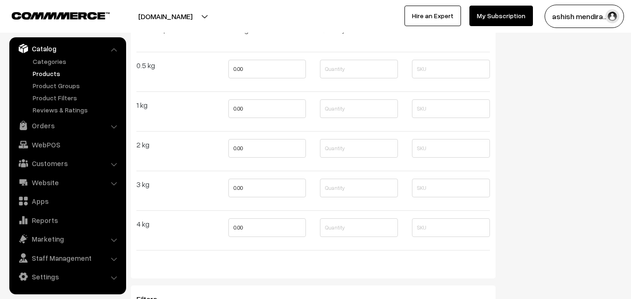
scroll to position [1409, 0]
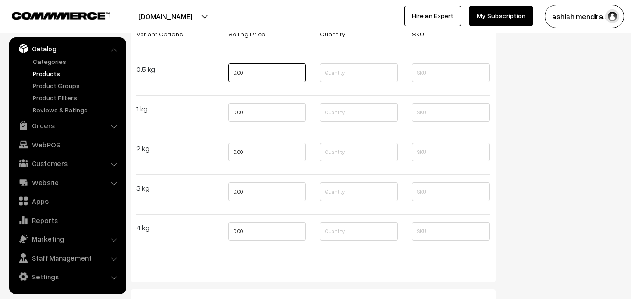
click at [252, 80] on input "0.00" at bounding box center [267, 73] width 78 height 19
type input "699"
click at [249, 107] on input "0.00" at bounding box center [267, 112] width 78 height 19
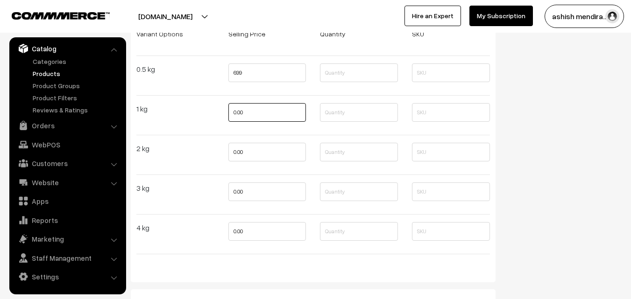
click at [251, 110] on input "0.00" at bounding box center [267, 112] width 78 height 19
type input "1299"
click at [256, 151] on input "0.00" at bounding box center [267, 152] width 78 height 19
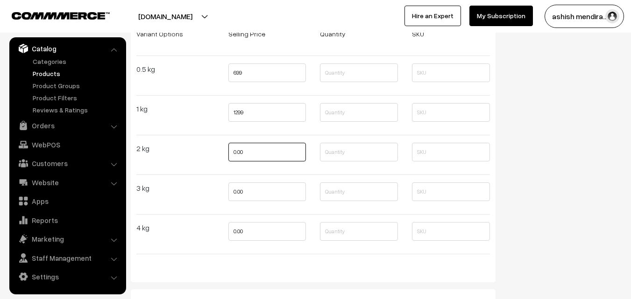
click at [256, 151] on input "0.00" at bounding box center [267, 152] width 78 height 19
type input "2499"
click at [258, 188] on input "0.00" at bounding box center [267, 192] width 78 height 19
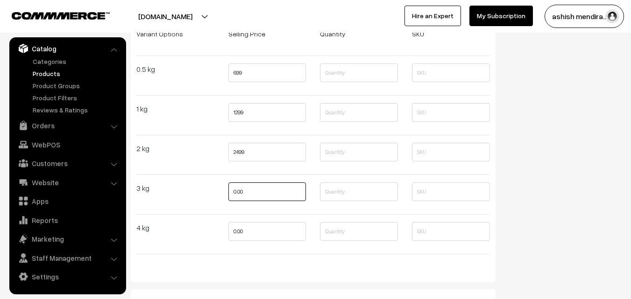
click at [258, 188] on input "0.00" at bounding box center [267, 192] width 78 height 19
type input "3599"
click at [259, 234] on input "0.00" at bounding box center [267, 231] width 78 height 19
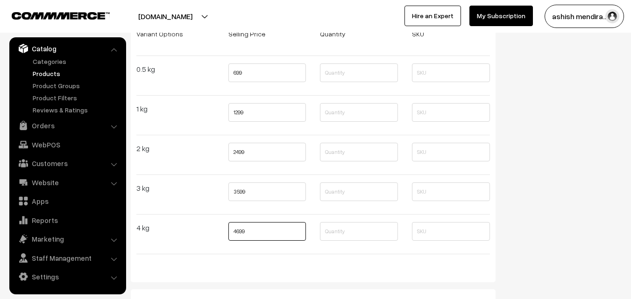
type input "4699"
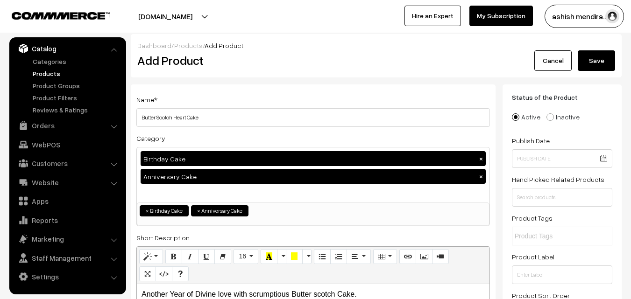
scroll to position [0, 0]
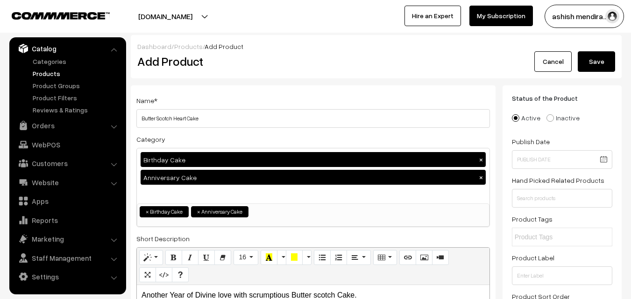
click at [589, 64] on button "Save" at bounding box center [596, 61] width 37 height 21
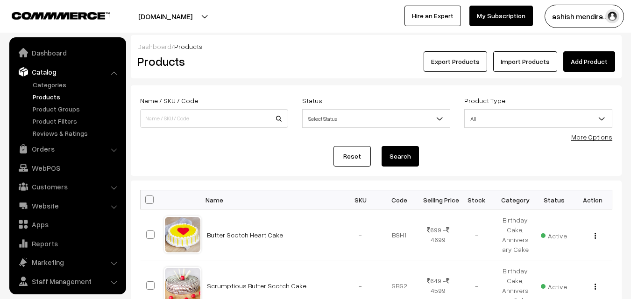
scroll to position [23, 0]
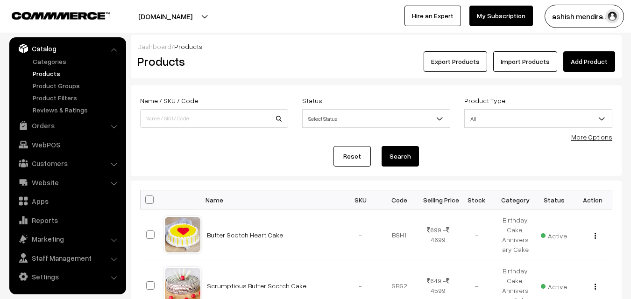
click at [586, 61] on link "Add Product" at bounding box center [589, 61] width 52 height 21
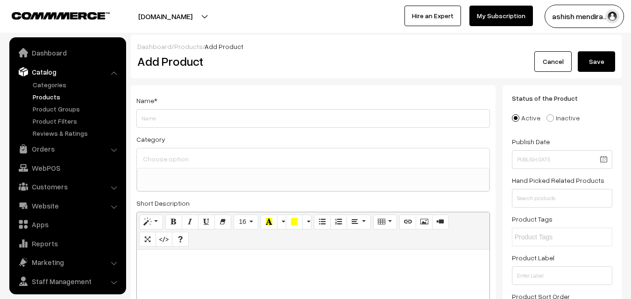
select select
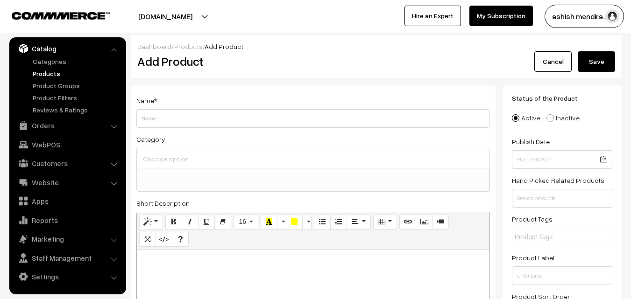
click at [256, 120] on input "Weight" at bounding box center [313, 118] width 354 height 19
type input "Slaking Chocolate Cream Cake"
click at [158, 157] on input at bounding box center [313, 159] width 345 height 14
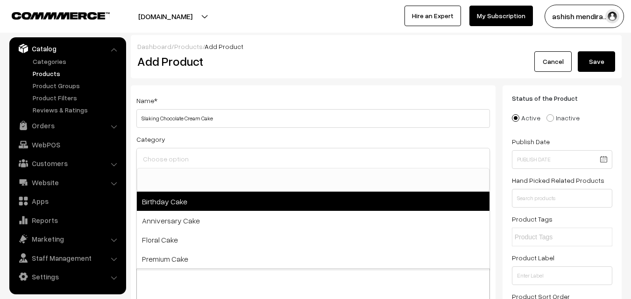
click at [165, 201] on span "Birthday Cake" at bounding box center [313, 201] width 353 height 19
select select "1"
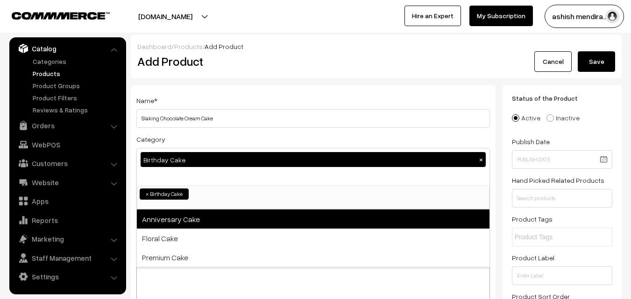
click at [177, 220] on span "Anniversary Cake" at bounding box center [313, 219] width 353 height 19
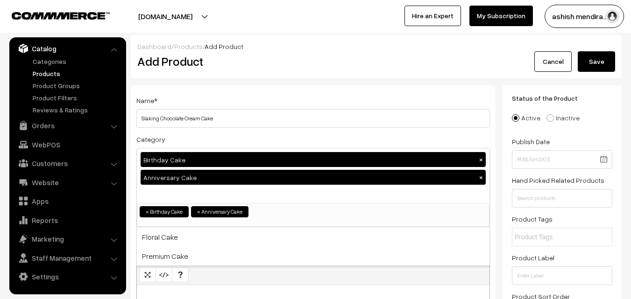
click at [492, 65] on h2 "Add Product" at bounding box center [314, 61] width 355 height 14
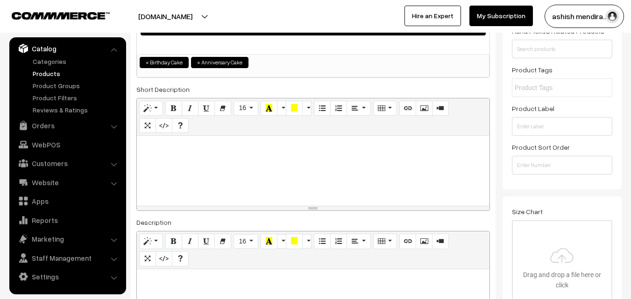
scroll to position [168, 0]
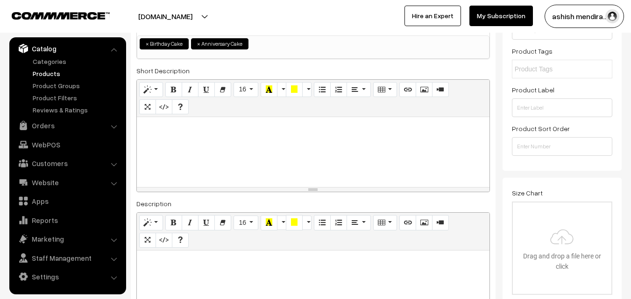
click at [165, 125] on p at bounding box center [313, 127] width 343 height 11
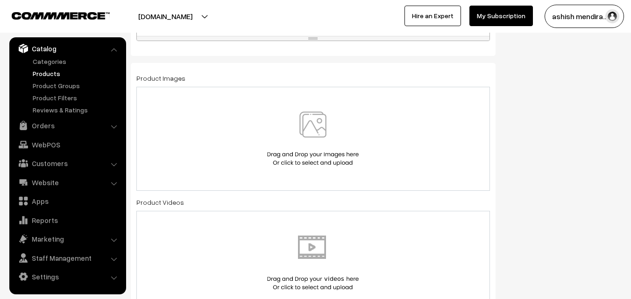
scroll to position [524, 0]
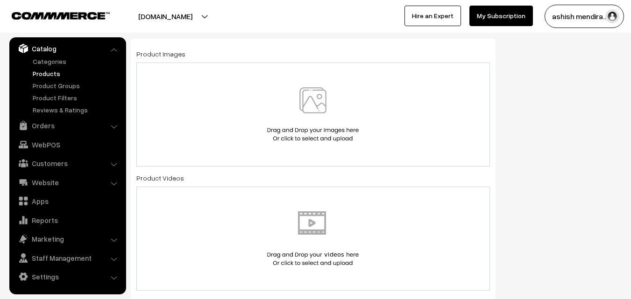
click at [314, 102] on img at bounding box center [313, 114] width 96 height 55
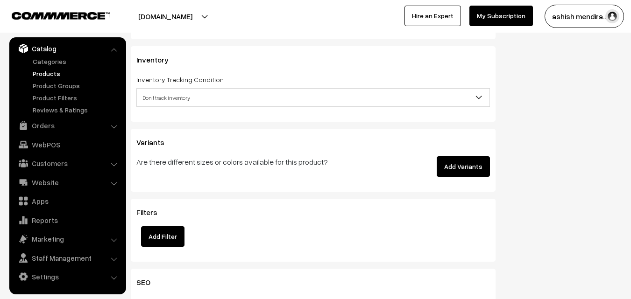
scroll to position [1189, 0]
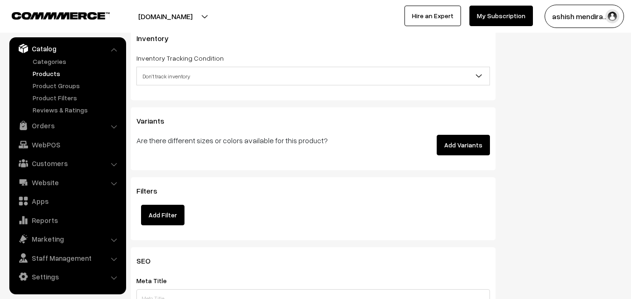
click at [466, 142] on button "Add Variants" at bounding box center [463, 145] width 53 height 21
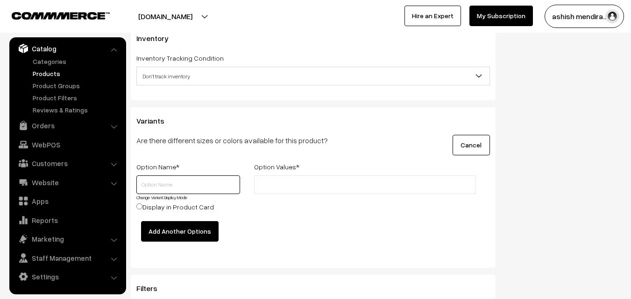
click at [177, 181] on input "text" at bounding box center [188, 185] width 104 height 19
type input "Quantity"
click at [270, 185] on input "text" at bounding box center [298, 185] width 82 height 10
type input "0.5 kg"
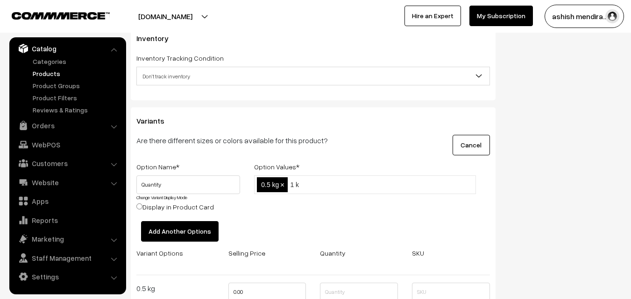
type input "1 kg"
type input "2 kg"
type input "3 kg"
type input "4 kg"
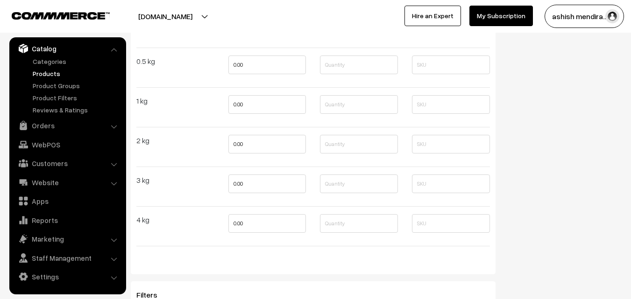
scroll to position [1413, 0]
click at [254, 66] on input "0.00" at bounding box center [267, 68] width 78 height 19
type input "649"
click at [253, 107] on input "0.00" at bounding box center [267, 108] width 78 height 19
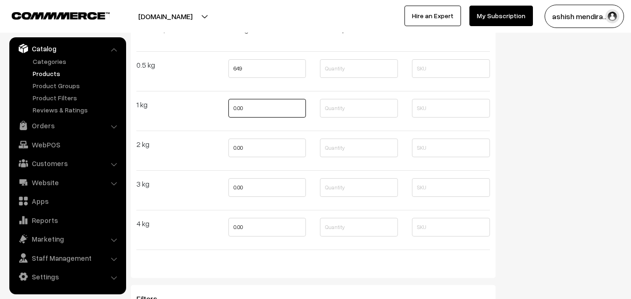
click at [253, 107] on input "0.00" at bounding box center [267, 108] width 78 height 19
type input "1"
type input "1199"
click at [250, 143] on input "0.00" at bounding box center [267, 148] width 78 height 19
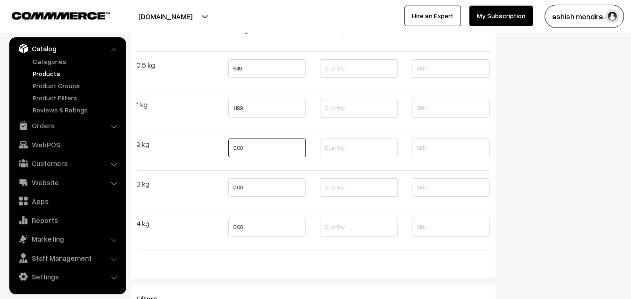
click at [250, 143] on input "0.00" at bounding box center [267, 148] width 78 height 19
type input "2499"
click at [248, 192] on input "0.00" at bounding box center [267, 187] width 78 height 19
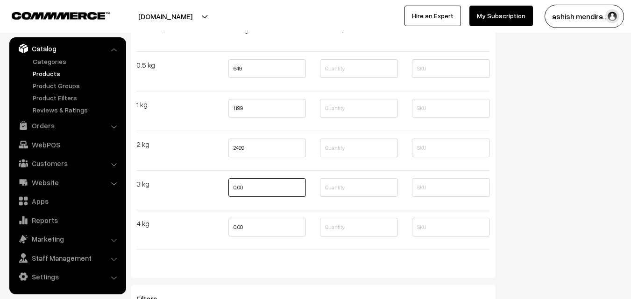
click at [248, 192] on input "0.00" at bounding box center [267, 187] width 78 height 19
type input "3499"
click at [253, 234] on input "0.00" at bounding box center [267, 227] width 78 height 19
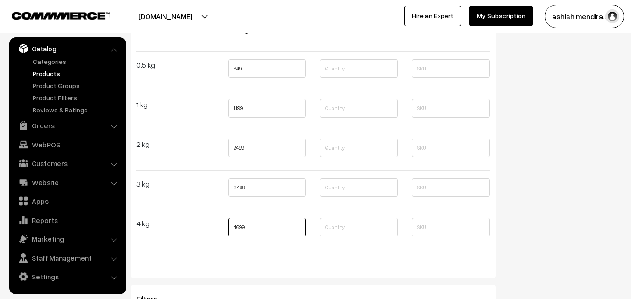
type input "4699"
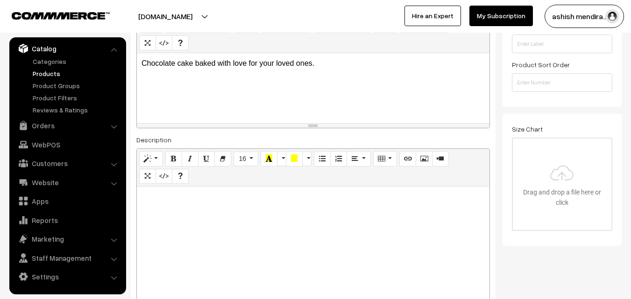
scroll to position [0, 0]
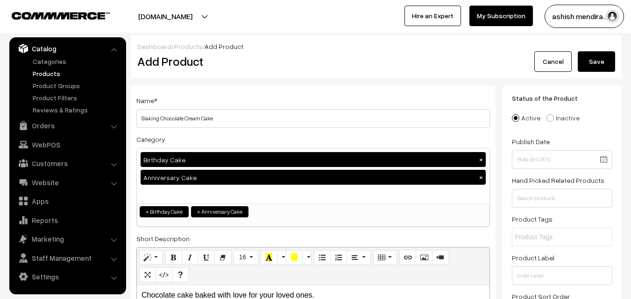
click at [601, 60] on button "Save" at bounding box center [596, 61] width 37 height 21
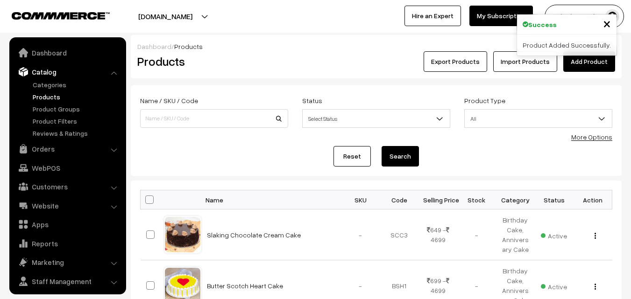
scroll to position [23, 0]
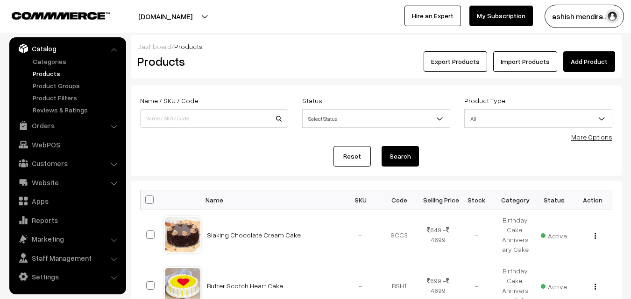
click at [588, 62] on link "Add Product" at bounding box center [589, 61] width 52 height 21
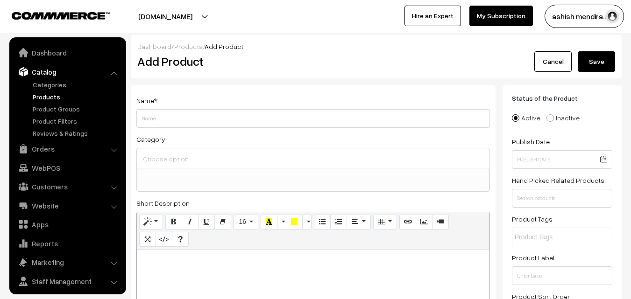
select select
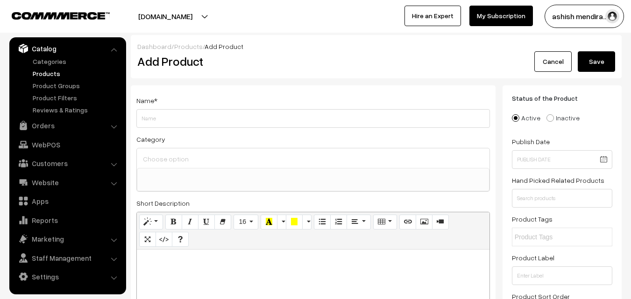
click at [285, 120] on input "Weight" at bounding box center [313, 118] width 354 height 19
type input "Chocolate Love Heart Cake"
click at [253, 161] on input at bounding box center [313, 159] width 345 height 14
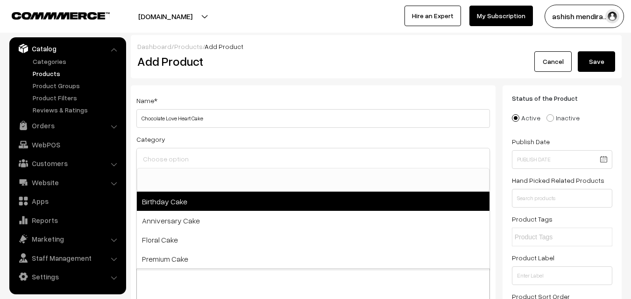
click at [164, 202] on span "Birthday Cake" at bounding box center [313, 201] width 353 height 19
select select "1"
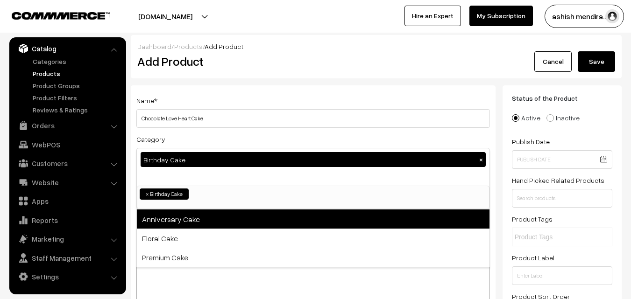
click at [172, 224] on span "Anniversary Cake" at bounding box center [313, 219] width 353 height 19
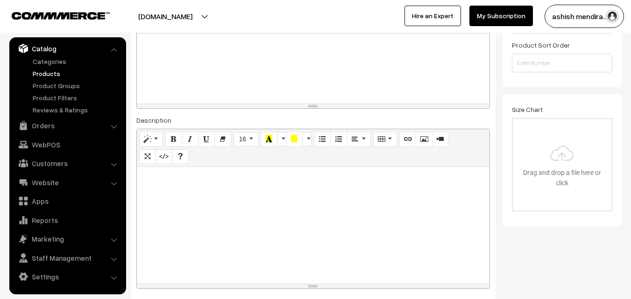
scroll to position [138, 0]
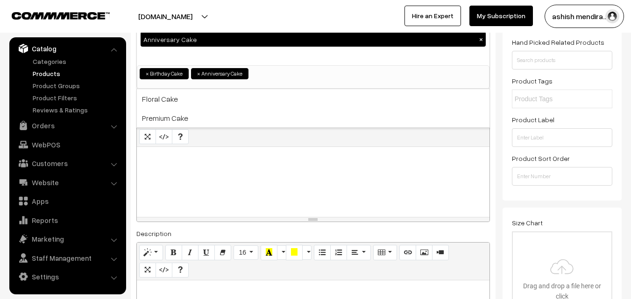
click at [210, 165] on div at bounding box center [313, 182] width 353 height 70
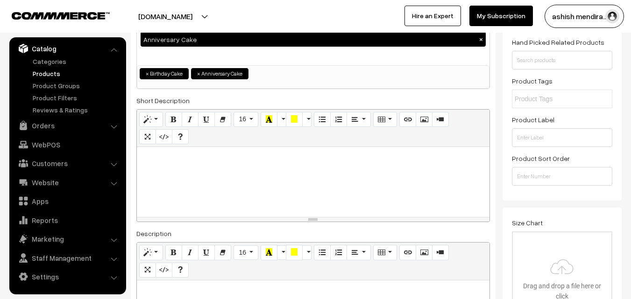
paste div
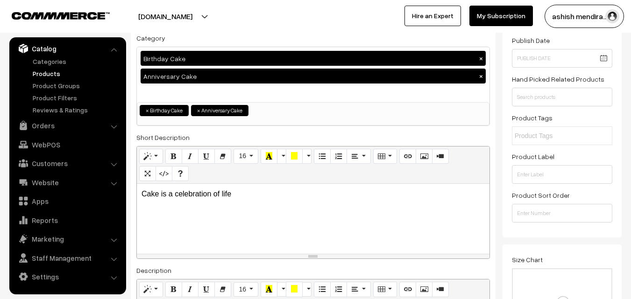
scroll to position [132, 0]
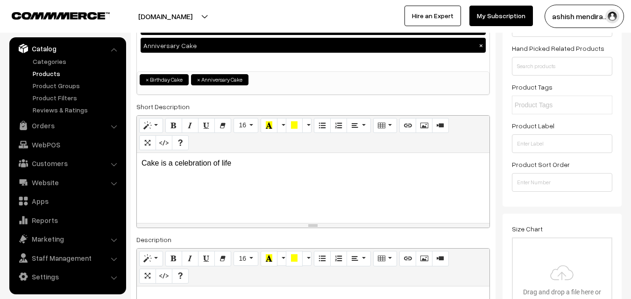
click at [142, 164] on p "Cake is a celebration of life" at bounding box center [313, 163] width 343 height 11
click at [303, 168] on p "Heart Chocolate Cake is a celebration of life" at bounding box center [313, 163] width 343 height 11
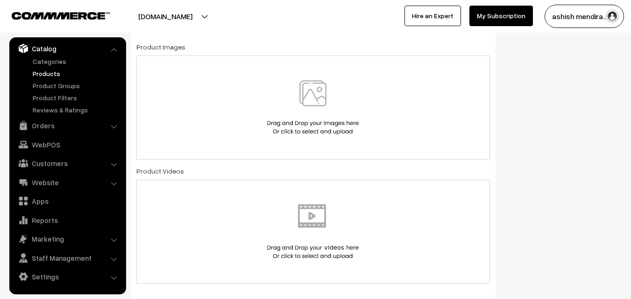
scroll to position [534, 0]
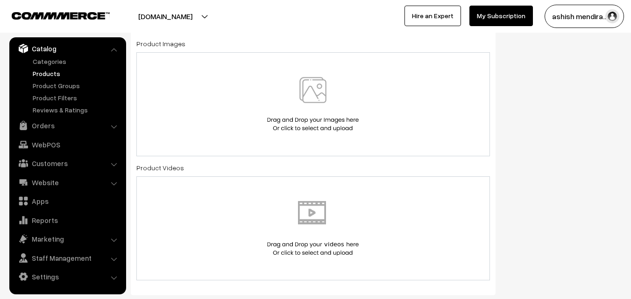
click at [309, 97] on img at bounding box center [313, 104] width 96 height 55
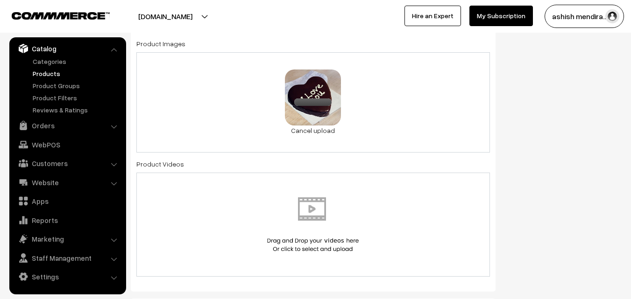
click at [593, 114] on div "Status of the Product Active Inactive Product Type -- Select -- -- Select -- Pu…" at bounding box center [566, 226] width 126 height 1351
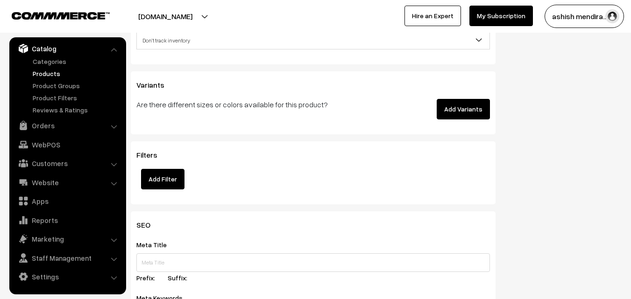
scroll to position [1226, 0]
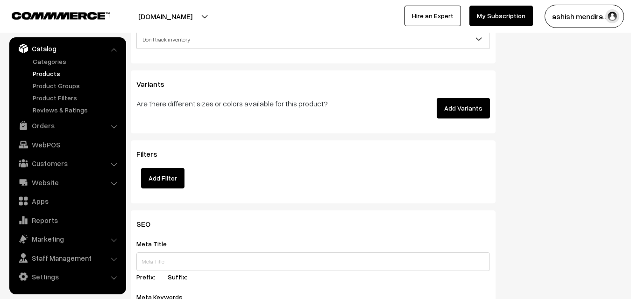
click at [468, 108] on button "Add Variants" at bounding box center [463, 108] width 53 height 21
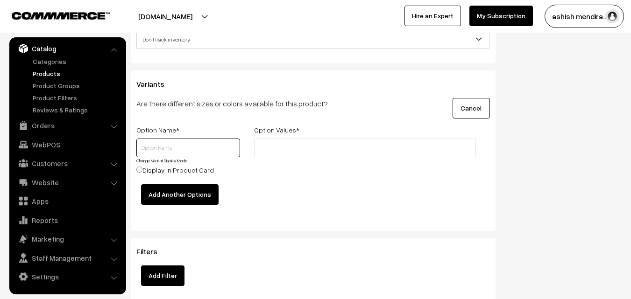
click at [224, 149] on input "text" at bounding box center [188, 148] width 104 height 19
type input "Quantity"
click at [273, 151] on input "text" at bounding box center [298, 148] width 82 height 10
type input "0.5 kg"
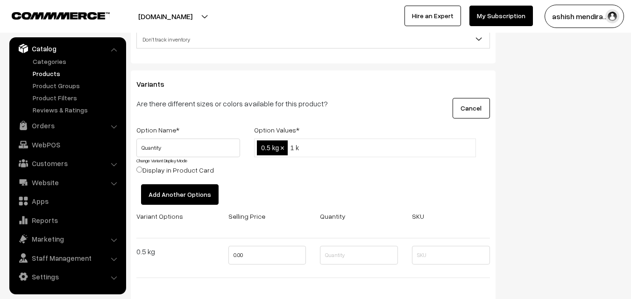
type input "1 kg"
type input "2 kg"
type input "3 kg"
type input "4 kg"
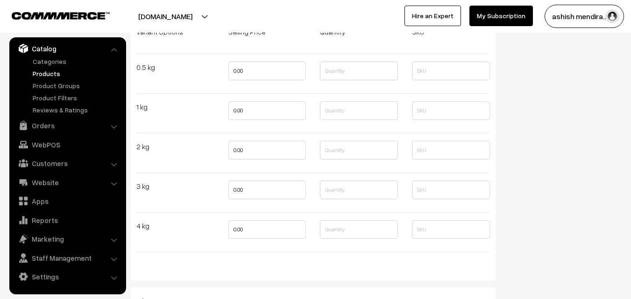
scroll to position [1414, 0]
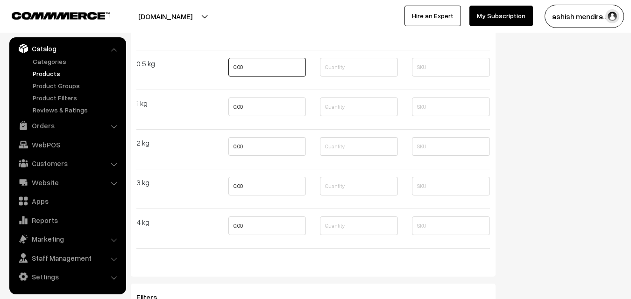
click at [250, 71] on input "0.00" at bounding box center [267, 67] width 78 height 19
type input "699"
click at [255, 108] on input "0.00" at bounding box center [267, 107] width 78 height 19
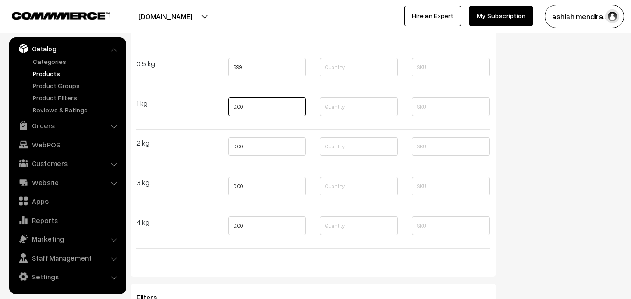
click at [255, 108] on input "0.00" at bounding box center [267, 107] width 78 height 19
type input "1299"
click at [259, 149] on input "0.00" at bounding box center [267, 146] width 78 height 19
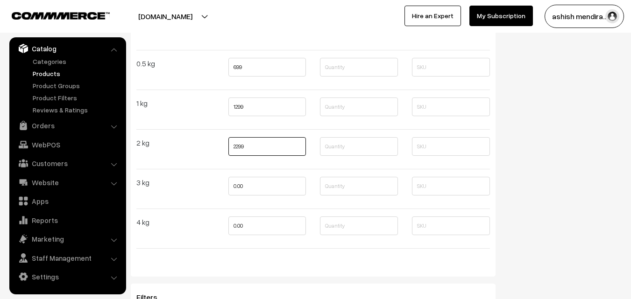
type input "2299"
click at [263, 188] on input "0.00" at bounding box center [267, 186] width 78 height 19
type input "3599"
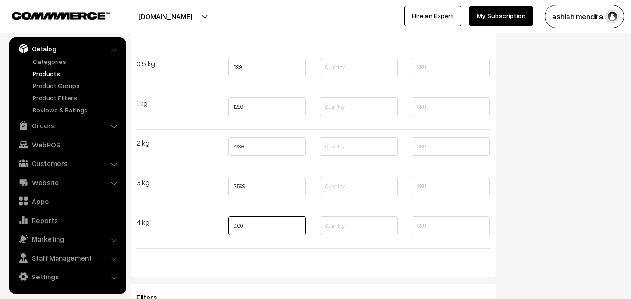
click at [265, 225] on input "0.00" at bounding box center [267, 226] width 78 height 19
type input "4799"
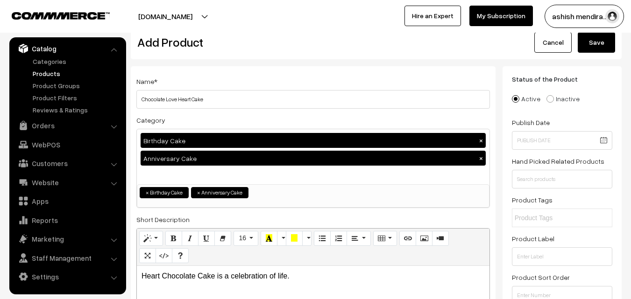
scroll to position [0, 0]
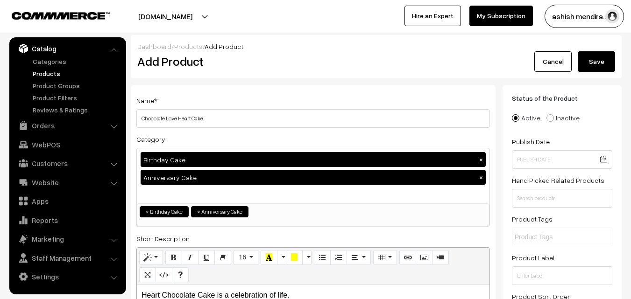
click at [598, 58] on button "Save" at bounding box center [596, 61] width 37 height 21
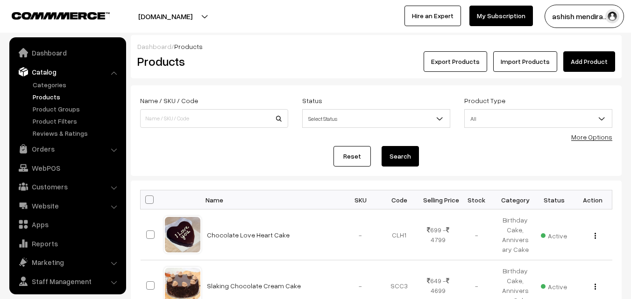
scroll to position [23, 0]
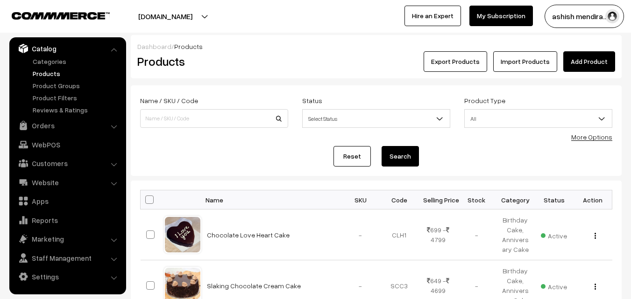
click at [591, 64] on link "Add Product" at bounding box center [589, 61] width 52 height 21
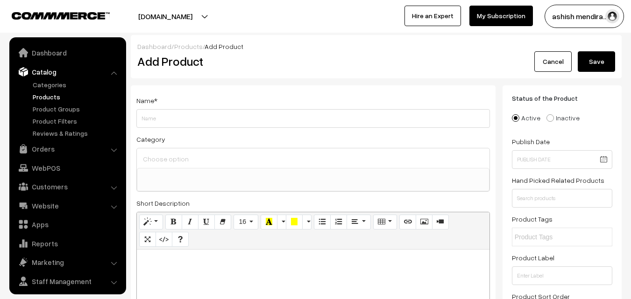
select select
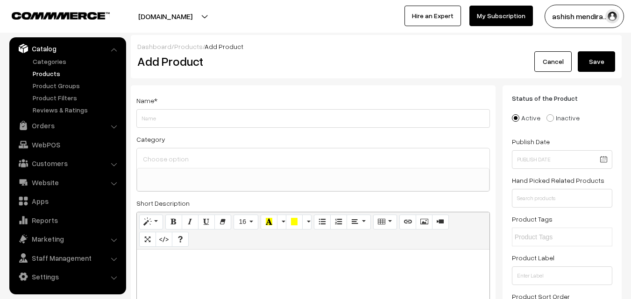
click at [277, 122] on input "Weight" at bounding box center [313, 118] width 354 height 19
type input "Dark Truffle Cake"
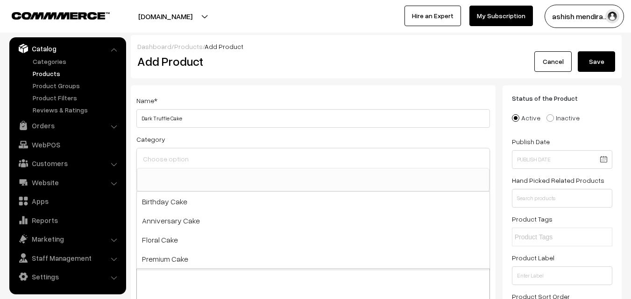
click at [180, 156] on input at bounding box center [313, 159] width 345 height 14
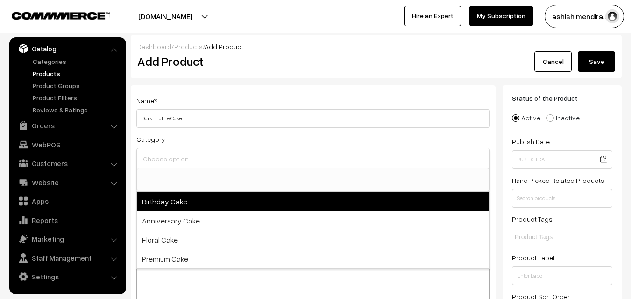
click at [176, 199] on span "Birthday Cake" at bounding box center [313, 201] width 353 height 19
select select "1"
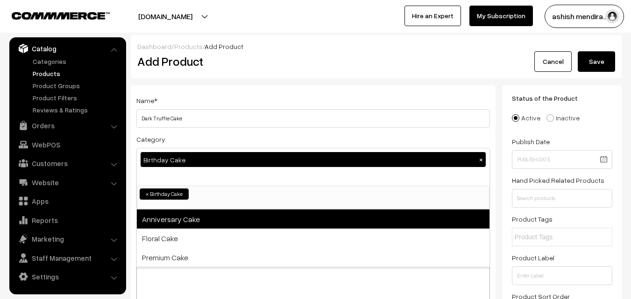
click at [176, 220] on span "Anniversary Cake" at bounding box center [313, 219] width 353 height 19
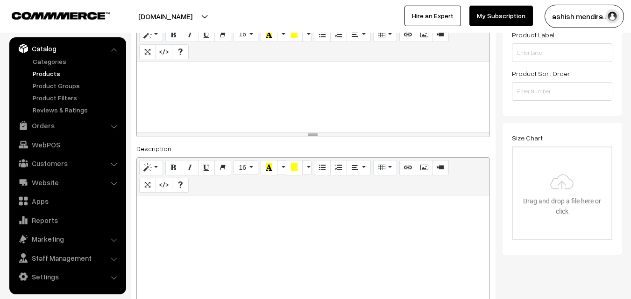
scroll to position [224, 0]
click at [183, 81] on div at bounding box center [313, 96] width 353 height 70
click at [144, 70] on p "truffle Cake is a gift you can give yourself" at bounding box center [313, 71] width 343 height 11
click at [300, 68] on p "Truffle Cake is a gift you can give yourself" at bounding box center [313, 71] width 343 height 11
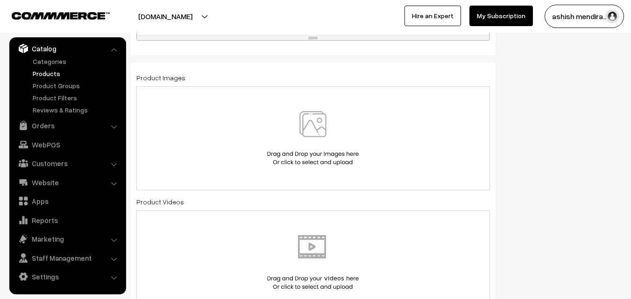
scroll to position [510, 0]
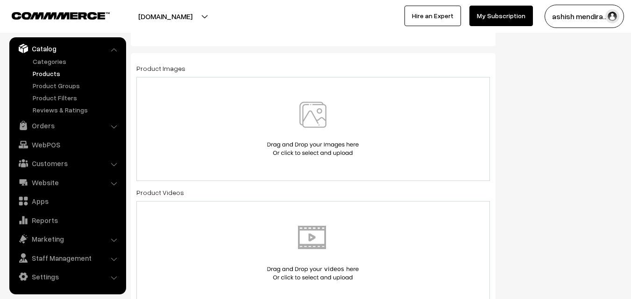
click at [327, 112] on img at bounding box center [313, 129] width 96 height 55
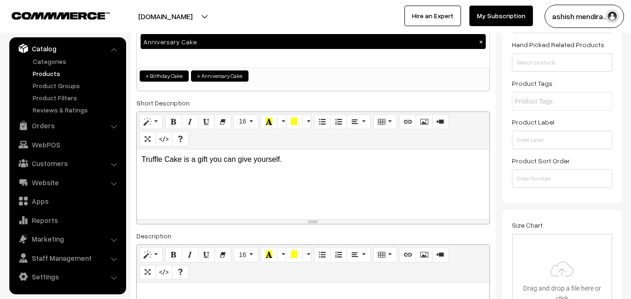
scroll to position [112, 0]
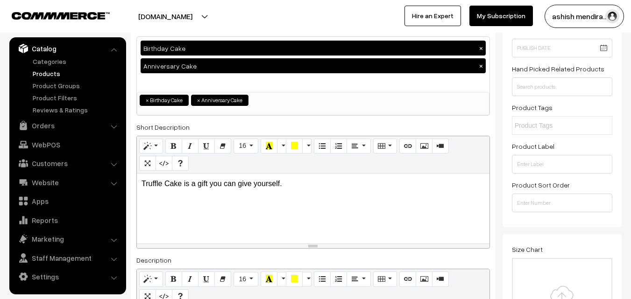
click at [142, 186] on p "Truffle Cake is a gift you can give yourself." at bounding box center [313, 183] width 343 height 11
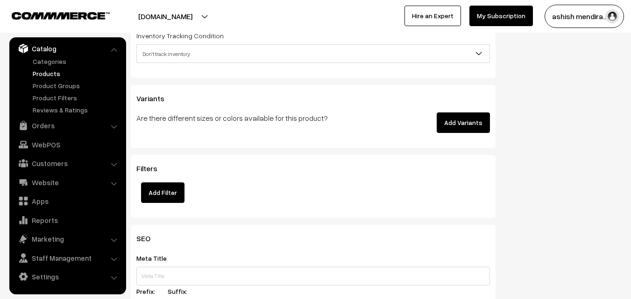
scroll to position [1257, 0]
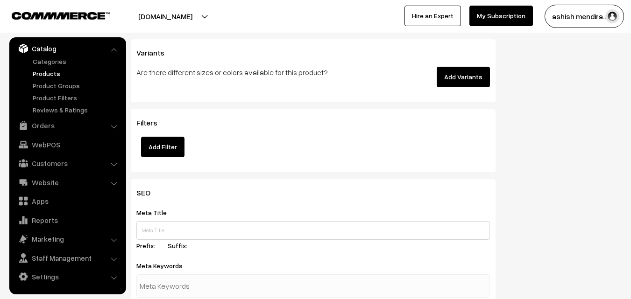
click at [463, 79] on button "Add Variants" at bounding box center [463, 77] width 53 height 21
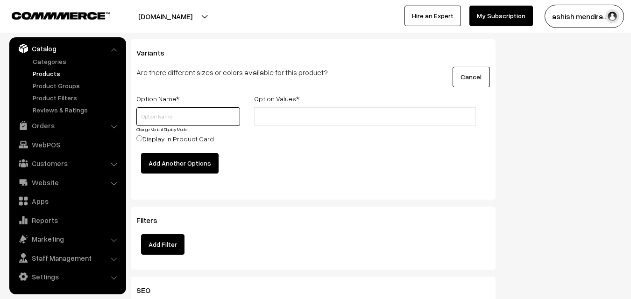
click at [159, 115] on input "text" at bounding box center [188, 116] width 104 height 19
type input "q"
type input "Quantity"
click at [297, 115] on input "text" at bounding box center [298, 117] width 82 height 10
type input "0.5 kg"
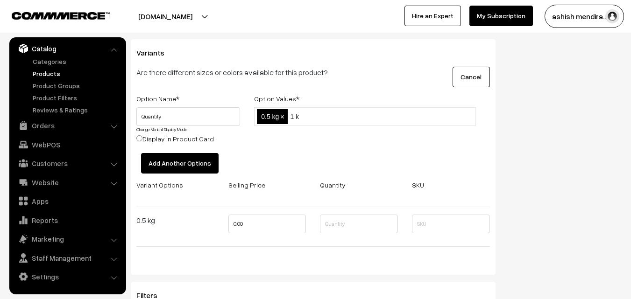
type input "1 kg"
type input "2 kg"
type input "3 kg"
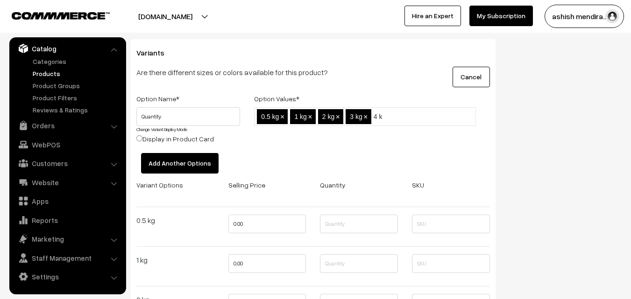
type input "4 kg"
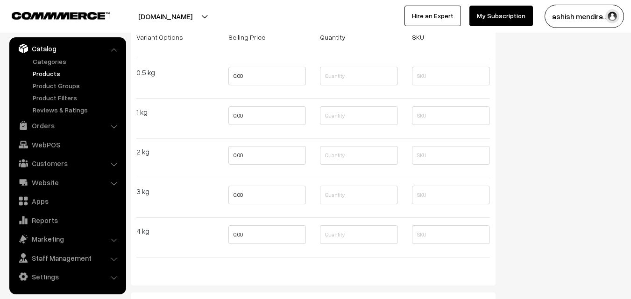
scroll to position [1427, 0]
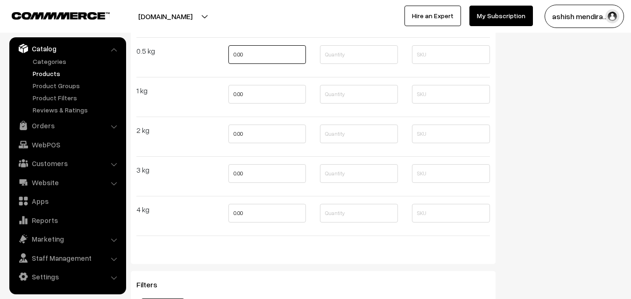
click at [264, 53] on input "0.00" at bounding box center [267, 54] width 78 height 19
type input "749"
click at [258, 93] on input "0.00" at bounding box center [267, 94] width 78 height 19
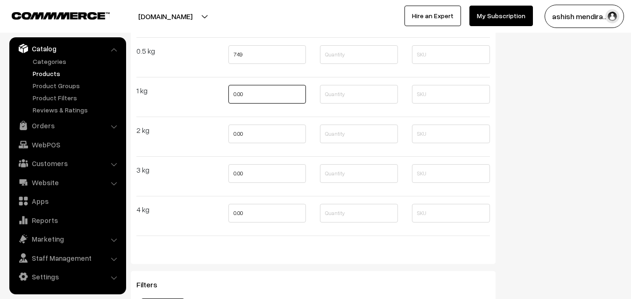
click at [258, 93] on input "0.00" at bounding box center [267, 94] width 78 height 19
type input "1599"
click at [258, 132] on input "0.00" at bounding box center [267, 134] width 78 height 19
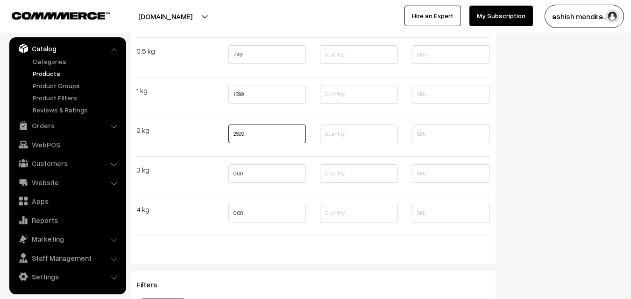
type input "2599"
click at [256, 168] on input "0.00" at bounding box center [267, 173] width 78 height 19
type input "3699"
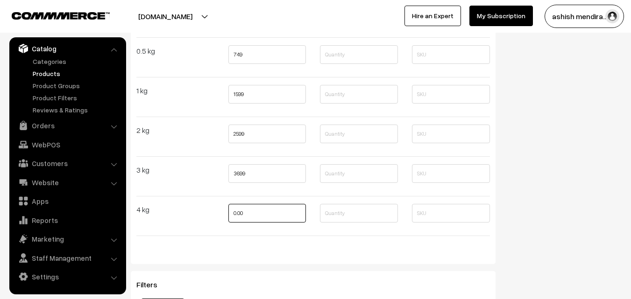
click at [256, 210] on input "0.00" at bounding box center [267, 213] width 78 height 19
type input "4799"
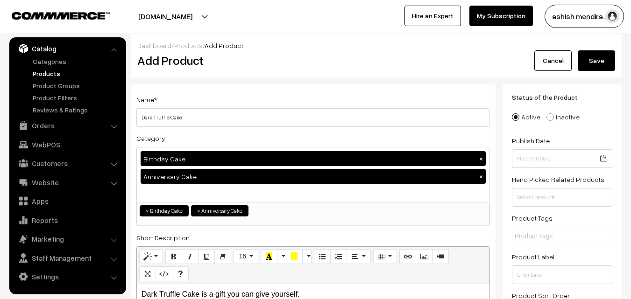
scroll to position [0, 0]
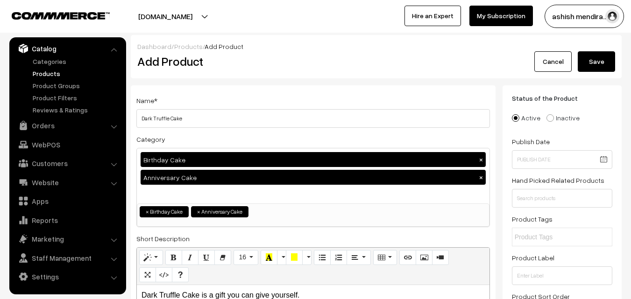
click at [592, 62] on button "Save" at bounding box center [596, 61] width 37 height 21
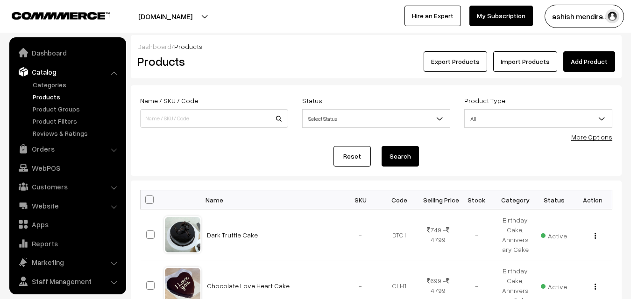
scroll to position [23, 0]
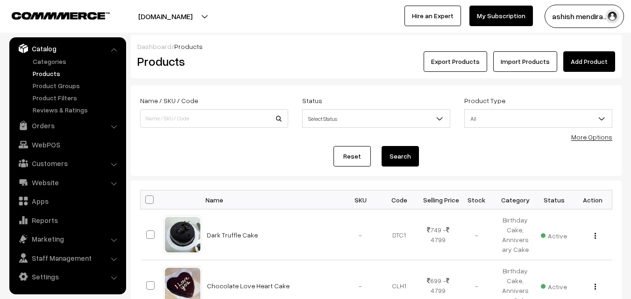
click at [589, 60] on link "Add Product" at bounding box center [589, 61] width 52 height 21
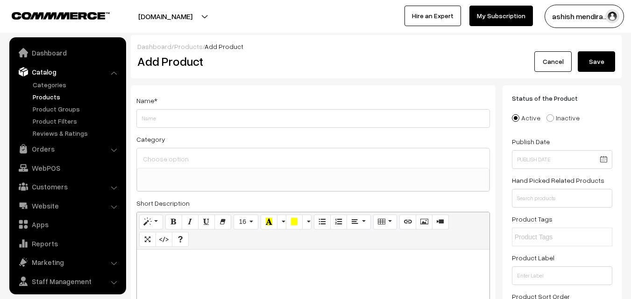
select select
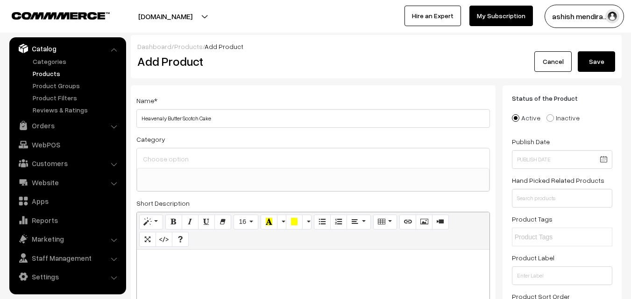
click at [155, 120] on input "Heavenaly Butter Scotch Cake" at bounding box center [313, 118] width 354 height 19
click at [224, 120] on input "Heavenly Butter Scotch Cake" at bounding box center [313, 118] width 354 height 19
type input "Heavenly Butter Scotch Cake"
click at [198, 167] on div at bounding box center [313, 159] width 353 height 20
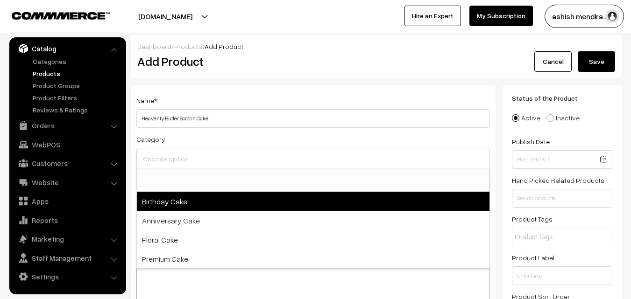
click at [232, 204] on span "Birthday Cake" at bounding box center [313, 201] width 353 height 19
select select "1"
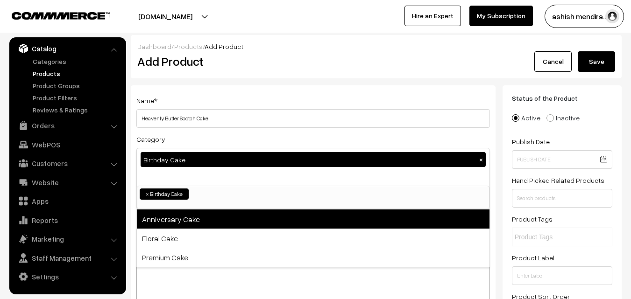
click at [182, 225] on span "Anniversary Cake" at bounding box center [313, 219] width 353 height 19
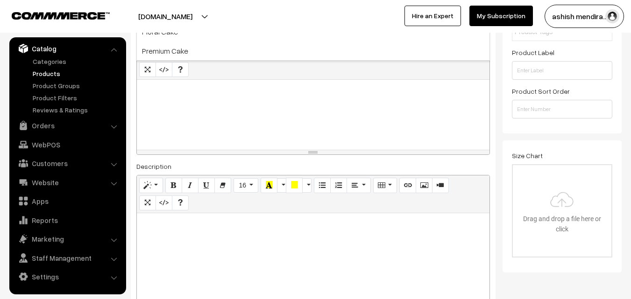
scroll to position [209, 0]
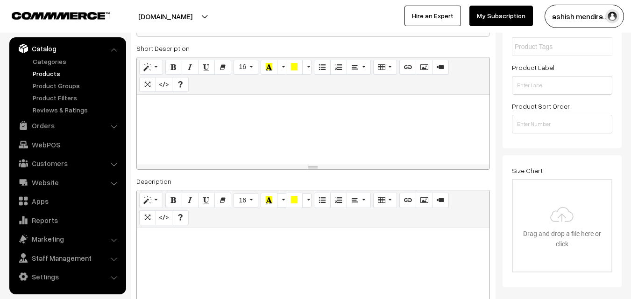
scroll to position [206, 0]
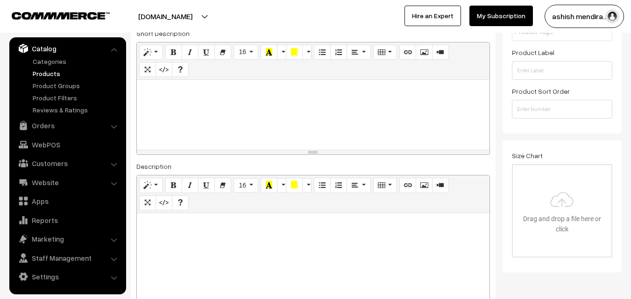
click at [185, 105] on div at bounding box center [313, 115] width 353 height 70
click at [188, 93] on p "Butter Scotch is love made edible." at bounding box center [313, 90] width 343 height 11
click at [281, 89] on p "Butter Scotch Cake is love made edible." at bounding box center [313, 90] width 343 height 11
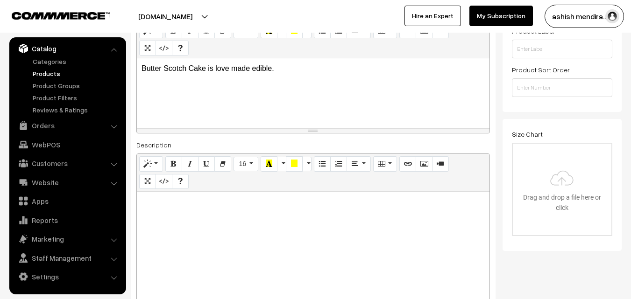
scroll to position [230, 0]
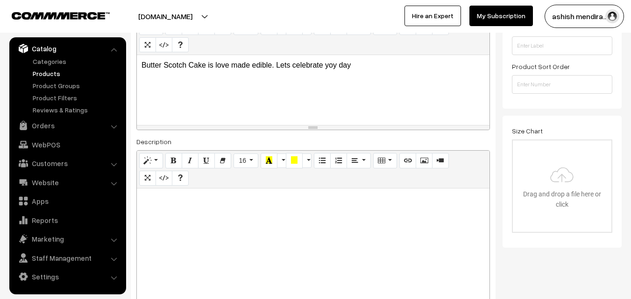
click at [335, 67] on p "Butter Scotch Cake is love made edible. Lets celebrate yoy day" at bounding box center [313, 65] width 343 height 11
click at [355, 65] on p "Butter Scotch Cake is love made edible. Lets celebrate your day" at bounding box center [313, 65] width 343 height 11
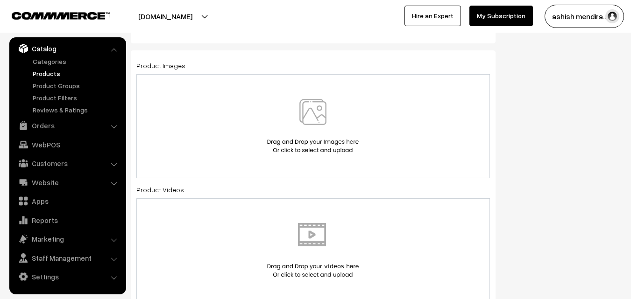
scroll to position [516, 0]
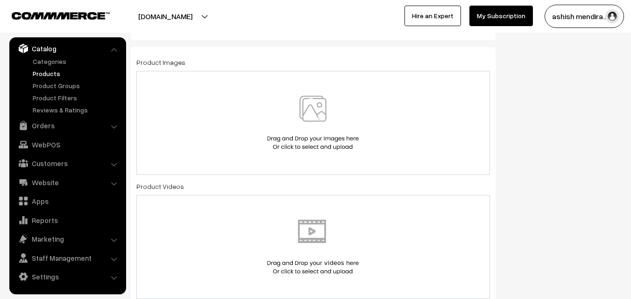
click at [298, 114] on img at bounding box center [313, 123] width 96 height 55
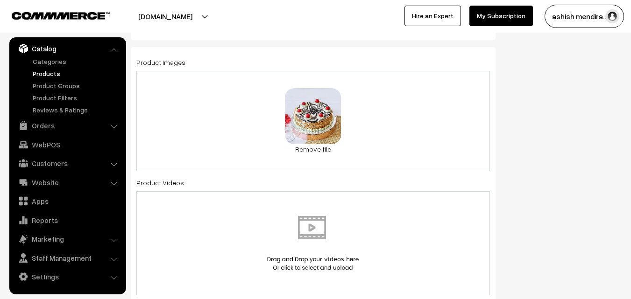
click at [575, 116] on div "Status of the Product Active Inactive Product Type -- Select -- -- Select -- Pu…" at bounding box center [566, 245] width 126 height 1351
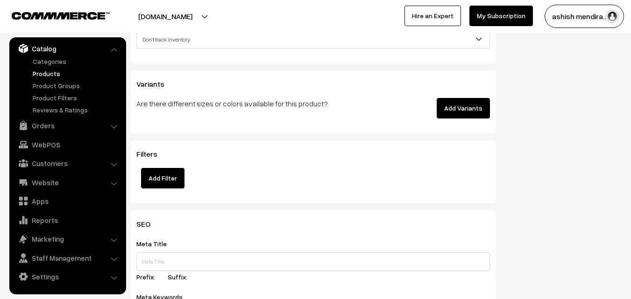
scroll to position [1245, 0]
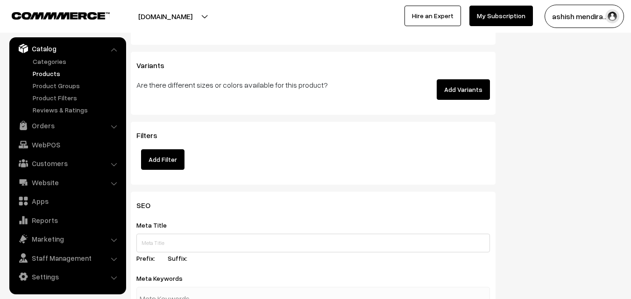
click at [464, 89] on button "Add Variants" at bounding box center [463, 89] width 53 height 21
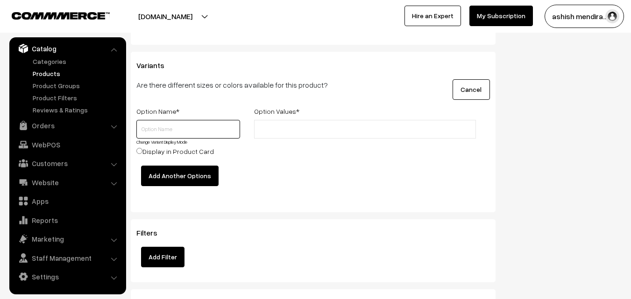
click at [176, 133] on input "text" at bounding box center [188, 129] width 104 height 19
type input "q"
type input "Quantity"
click at [284, 133] on input "text" at bounding box center [298, 130] width 82 height 10
type input "0.5 kg"
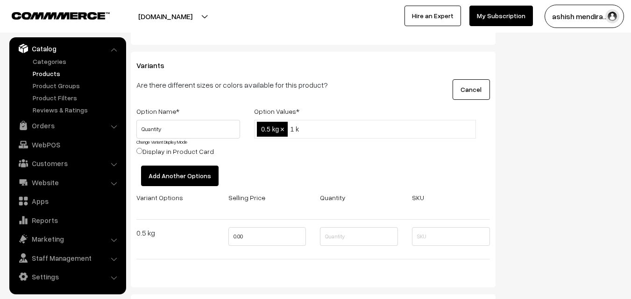
type input "1 kg"
type input "2 kg"
type input "3 kg"
type input "4 kg"
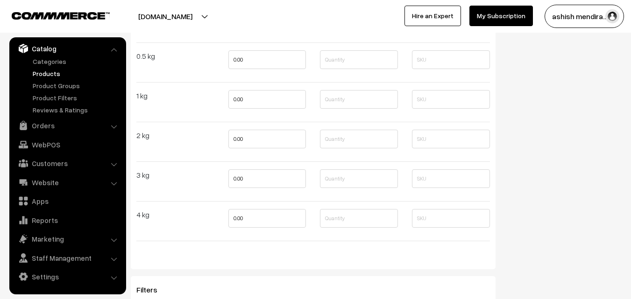
scroll to position [1432, 0]
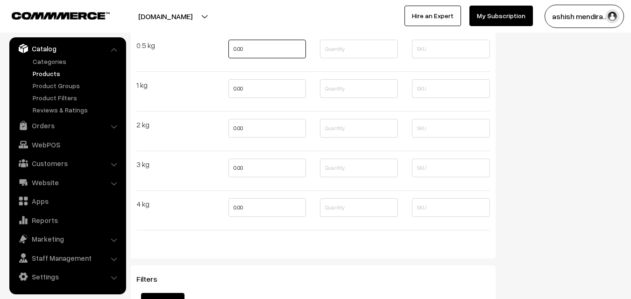
click at [254, 49] on input "0.00" at bounding box center [267, 49] width 78 height 19
type input "599"
click at [249, 89] on input "0.00" at bounding box center [267, 88] width 78 height 19
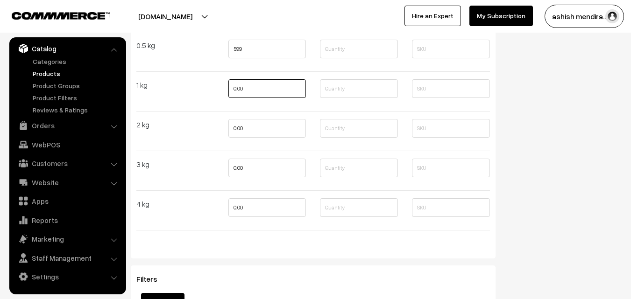
click at [249, 89] on input "0.00" at bounding box center [267, 88] width 78 height 19
type input "1099"
click at [252, 127] on input "0.00" at bounding box center [267, 128] width 78 height 19
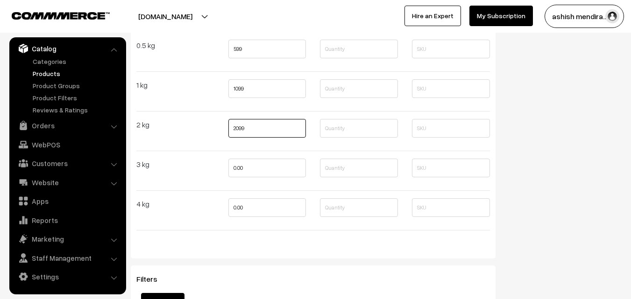
type input "2099"
click at [251, 163] on input "0.00" at bounding box center [267, 168] width 78 height 19
type input "3299"
click at [256, 206] on input "0.00" at bounding box center [267, 208] width 78 height 19
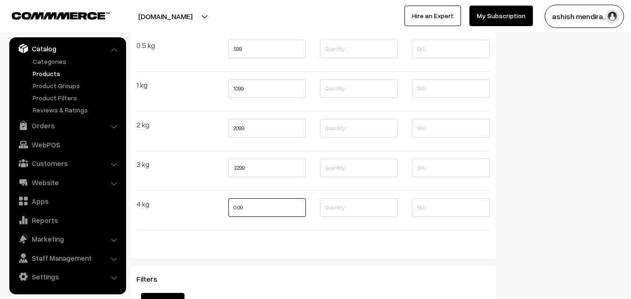
click at [256, 206] on input "0.00" at bounding box center [267, 208] width 78 height 19
type input "4399"
drag, startPoint x: 584, startPoint y: 201, endPoint x: 638, endPoint y: 211, distance: 54.7
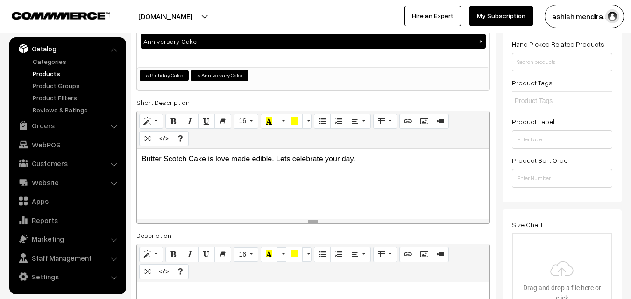
scroll to position [0, 0]
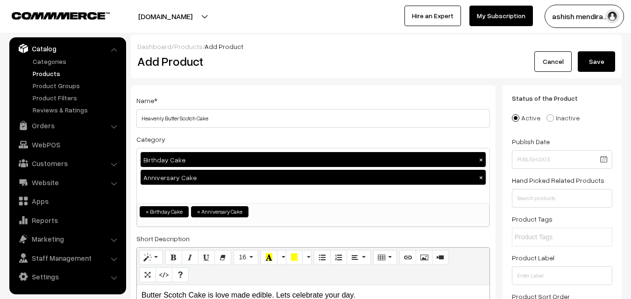
click at [596, 63] on button "Save" at bounding box center [596, 61] width 37 height 21
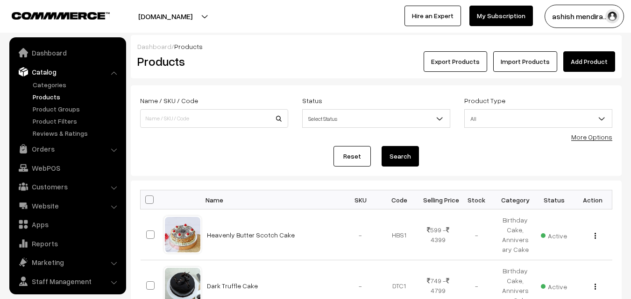
scroll to position [23, 0]
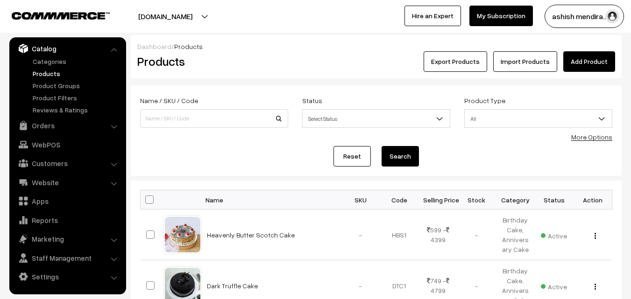
click at [597, 61] on link "Add Product" at bounding box center [589, 61] width 52 height 21
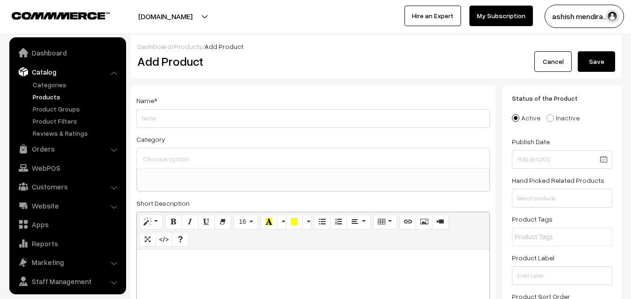
select select
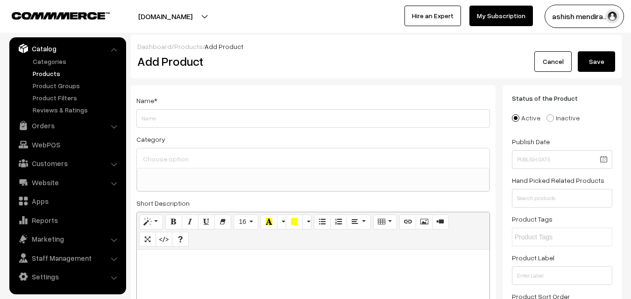
click at [301, 115] on input "Weight" at bounding box center [313, 118] width 354 height 19
type input "Premium Chocolate Chips Cake"
click at [175, 161] on input at bounding box center [313, 159] width 345 height 14
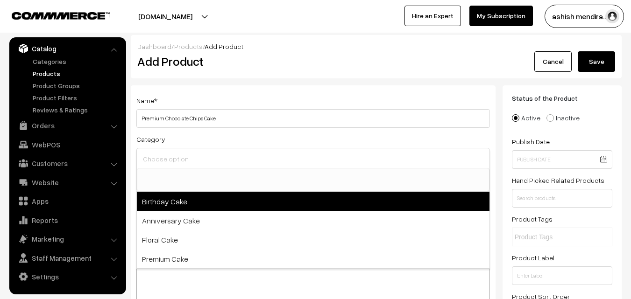
click at [172, 199] on span "Birthday Cake" at bounding box center [313, 201] width 353 height 19
select select "1"
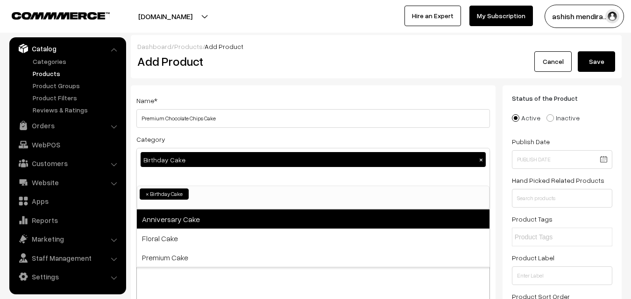
click at [172, 221] on span "Anniversary Cake" at bounding box center [313, 219] width 353 height 19
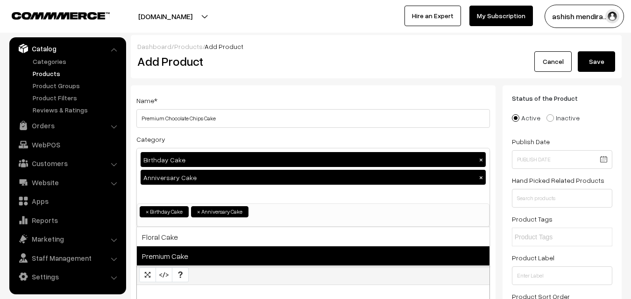
click at [169, 252] on span "Premium Cake" at bounding box center [313, 256] width 353 height 19
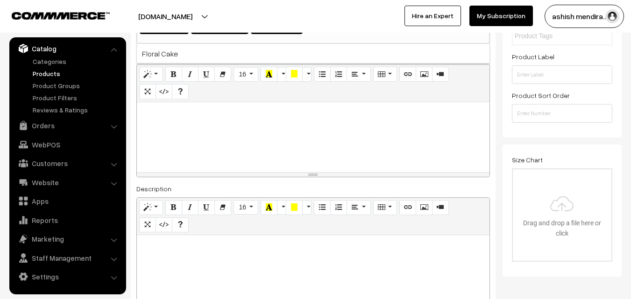
scroll to position [205, 0]
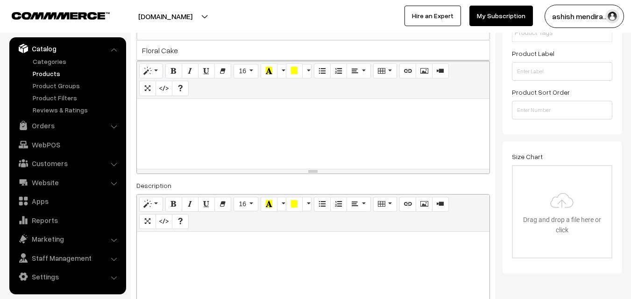
click at [216, 109] on p at bounding box center [313, 109] width 343 height 11
paste div
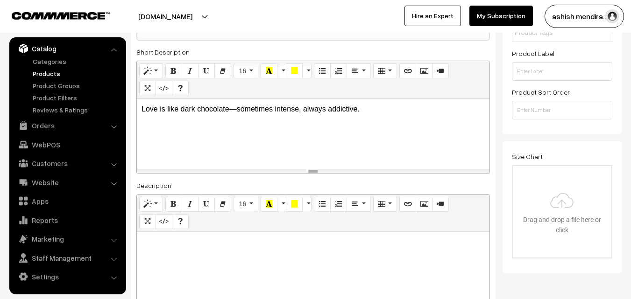
click at [229, 109] on p "Love is like dark chocolate—sometimes intense, always addictive." at bounding box center [313, 109] width 343 height 11
click at [214, 108] on p "Love is like chocolate—sometimes intense, always addictive." at bounding box center [313, 109] width 343 height 11
click at [260, 108] on p "Love is like chocolate chips cake —sometimes intense, always addictive." at bounding box center [313, 109] width 343 height 11
click at [390, 107] on p "Love is like chocolate chips cake — sometimes intense, always addictive." at bounding box center [313, 109] width 343 height 11
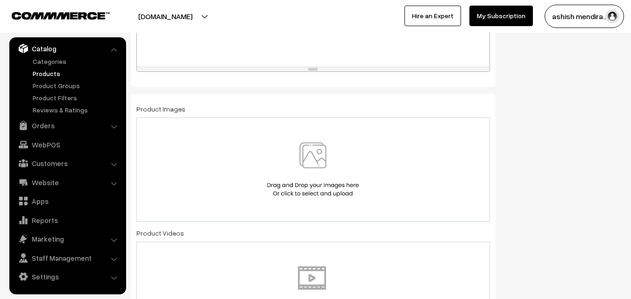
scroll to position [524, 0]
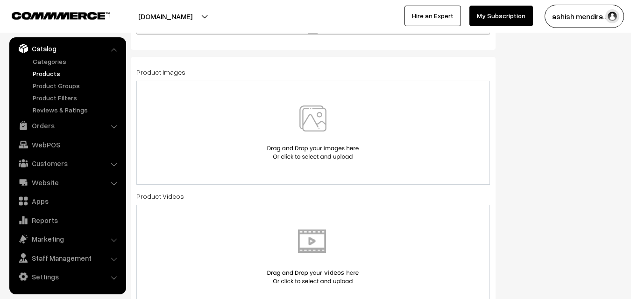
click at [316, 123] on img at bounding box center [313, 133] width 96 height 55
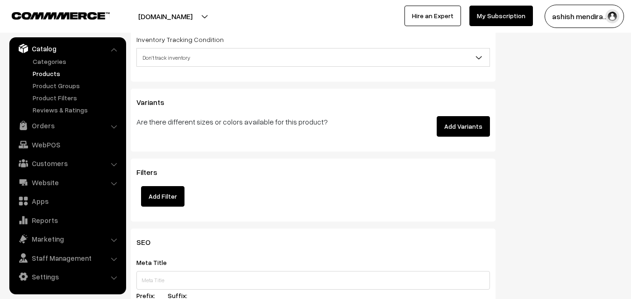
scroll to position [1229, 0]
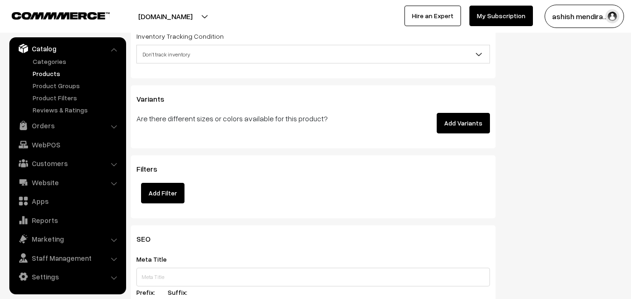
click at [465, 125] on button "Add Variants" at bounding box center [463, 123] width 53 height 21
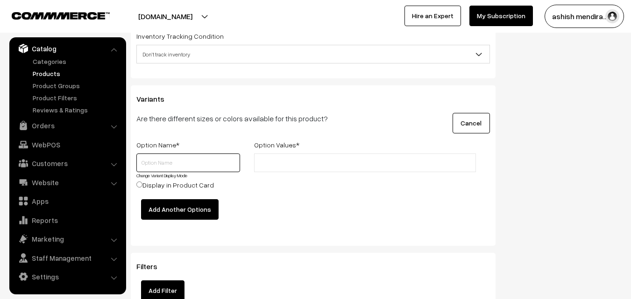
click at [176, 164] on input "text" at bounding box center [188, 163] width 104 height 19
type input "q"
type input "Quantity"
click at [290, 162] on input "text" at bounding box center [298, 163] width 82 height 10
type input "0.5 kg"
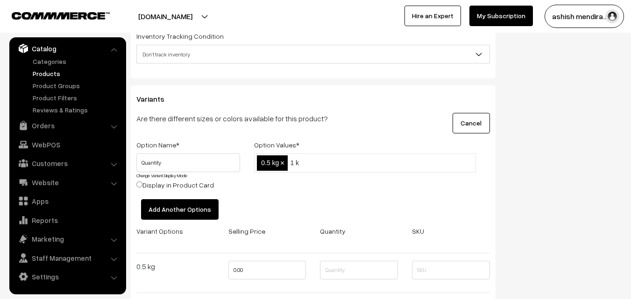
type input "1 kg"
type input "2 kg"
type input "3 kg"
type input "4 kg"
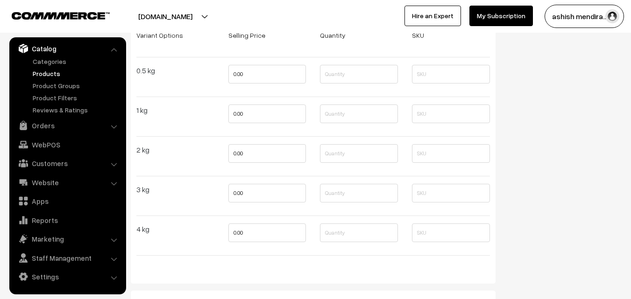
scroll to position [1447, 0]
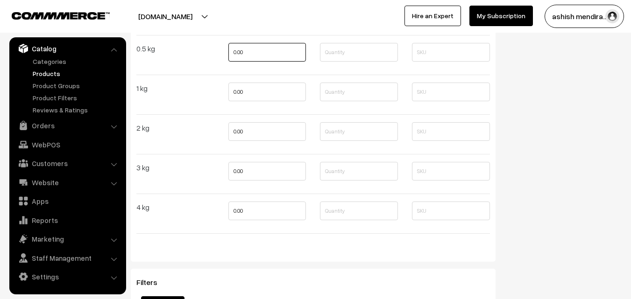
click at [246, 56] on input "0.00" at bounding box center [267, 52] width 78 height 19
type input "699"
click at [249, 91] on input "0.00" at bounding box center [267, 92] width 78 height 19
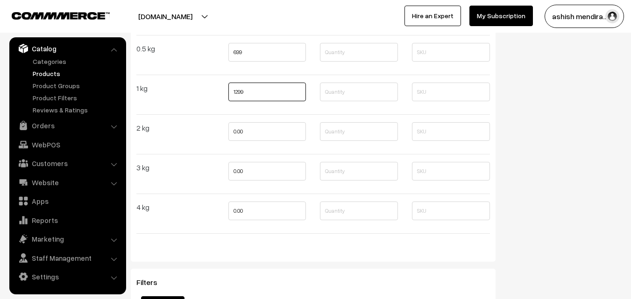
type input "1299"
click at [252, 130] on input "0.00" at bounding box center [267, 131] width 78 height 19
type input "2599"
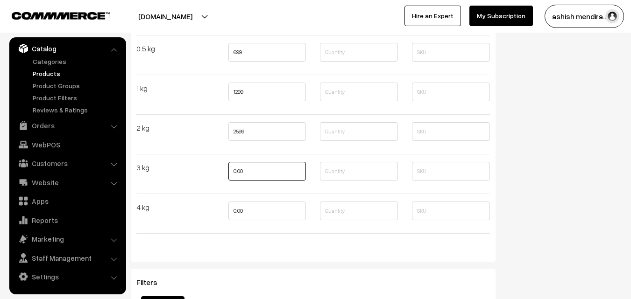
click at [249, 173] on input "0.00" at bounding box center [267, 171] width 78 height 19
type input "3699"
click at [247, 214] on input "0.00" at bounding box center [267, 211] width 78 height 19
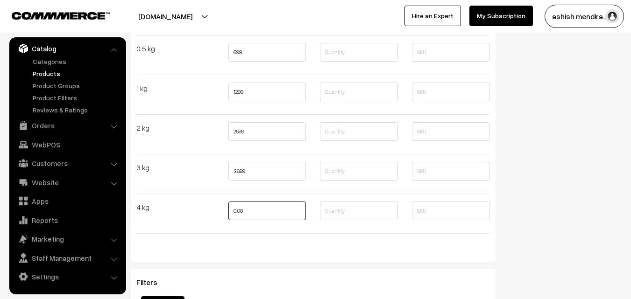
click at [247, 214] on input "0.00" at bounding box center [267, 211] width 78 height 19
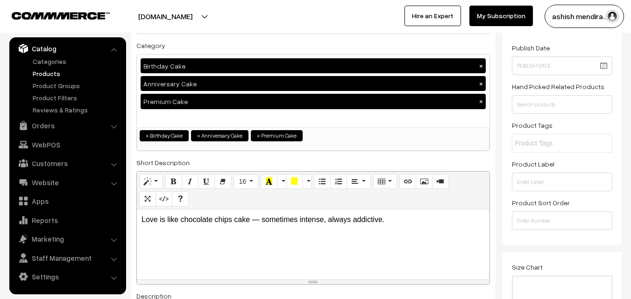
scroll to position [0, 0]
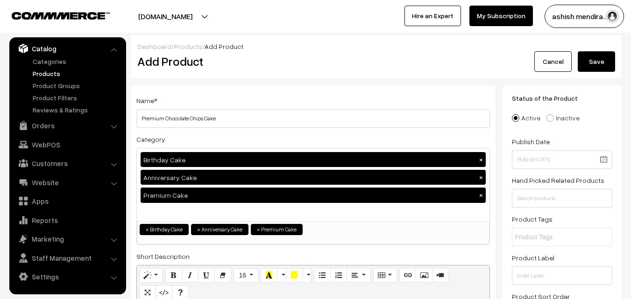
type input "4799"
click at [598, 59] on button "Save" at bounding box center [596, 61] width 37 height 21
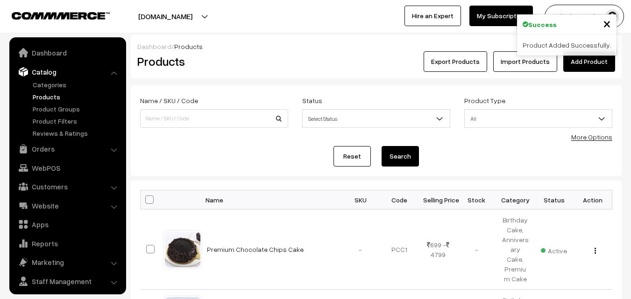
scroll to position [23, 0]
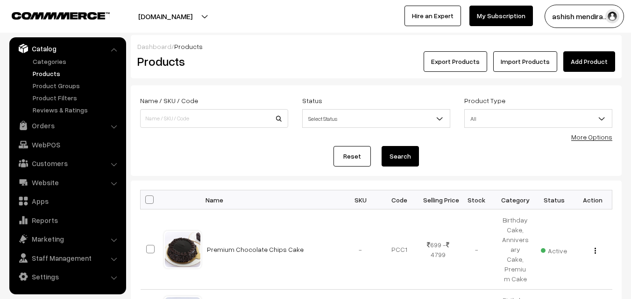
click at [596, 64] on link "Add Product" at bounding box center [589, 61] width 52 height 21
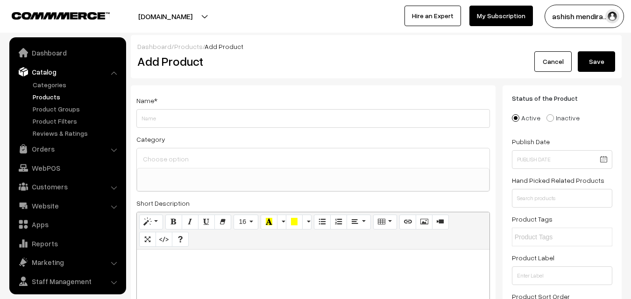
select select
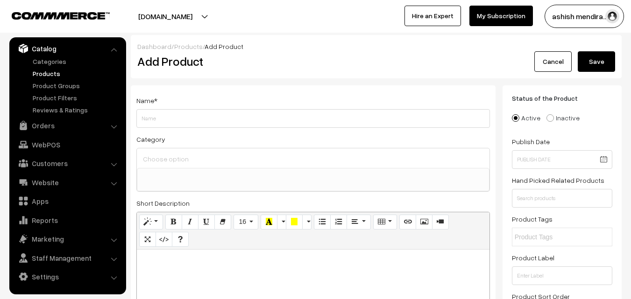
click at [197, 118] on input "Weight" at bounding box center [313, 118] width 354 height 19
click at [165, 122] on input "Tempting Scotch Cake" at bounding box center [313, 118] width 354 height 19
click at [218, 115] on input "Tempting Butter Scotch Cake" at bounding box center [313, 118] width 354 height 19
type input "Tempting Butter Scotch Cake"
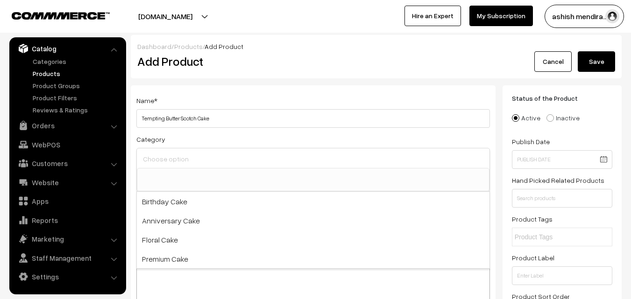
click at [196, 158] on input at bounding box center [313, 159] width 345 height 14
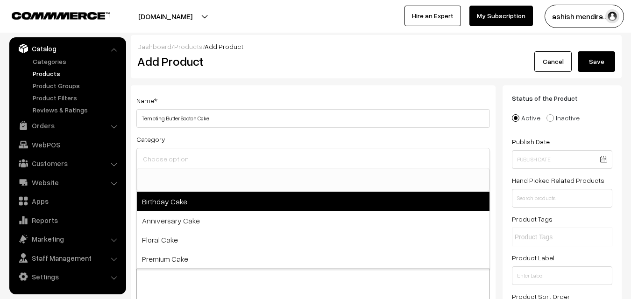
click at [184, 199] on span "Birthday Cake" at bounding box center [313, 201] width 353 height 19
select select "1"
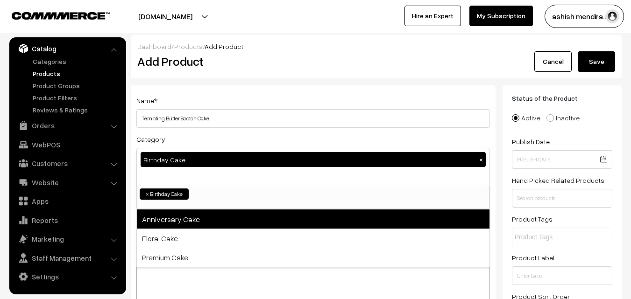
click at [183, 212] on span "Anniversary Cake" at bounding box center [313, 219] width 353 height 19
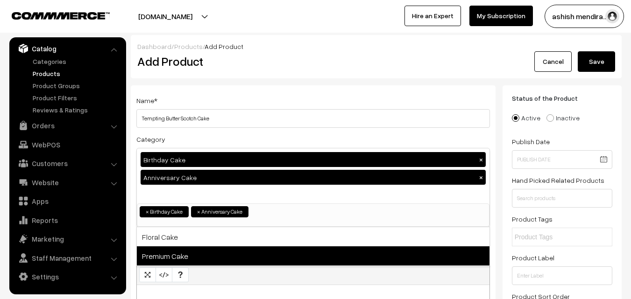
click at [173, 253] on span "Premium Cake" at bounding box center [313, 256] width 353 height 19
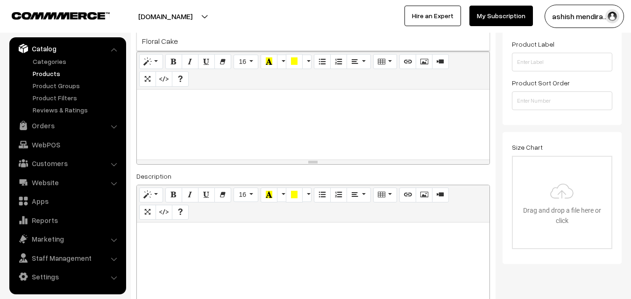
scroll to position [220, 0]
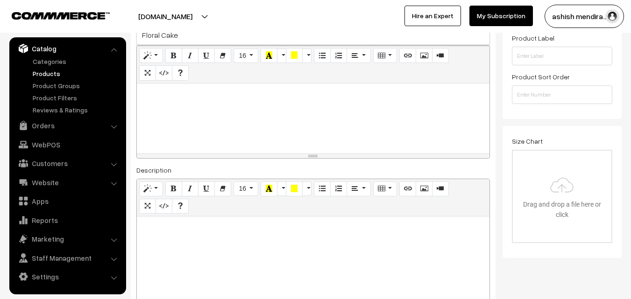
click at [217, 96] on p at bounding box center [313, 93] width 343 height 11
paste div
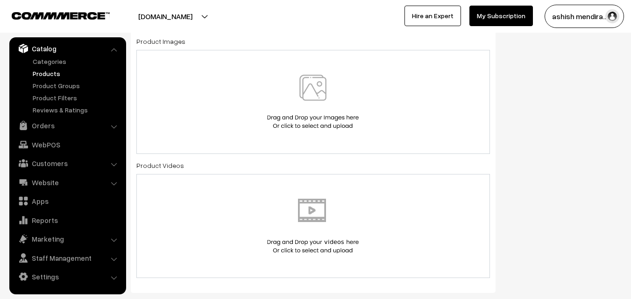
scroll to position [570, 0]
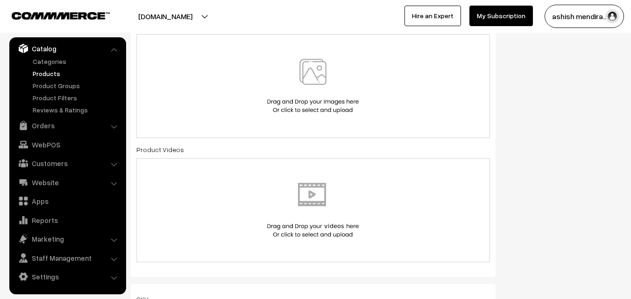
click at [319, 78] on img at bounding box center [313, 86] width 96 height 55
click at [310, 50] on div at bounding box center [313, 86] width 354 height 104
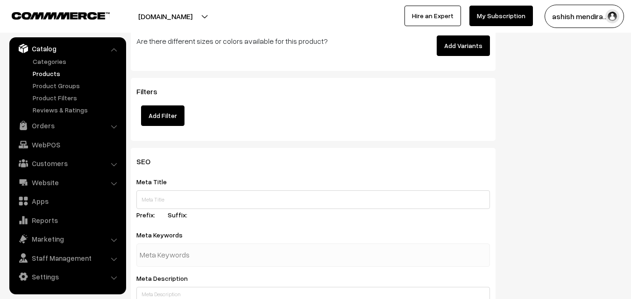
scroll to position [1257, 0]
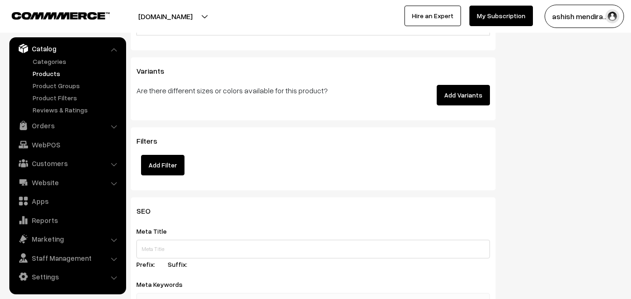
click at [463, 100] on button "Add Variants" at bounding box center [463, 95] width 53 height 21
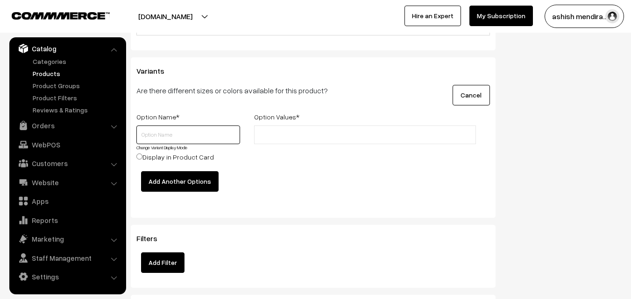
click at [183, 142] on input "text" at bounding box center [188, 135] width 104 height 19
type input "Quantity"
click at [269, 139] on input "text" at bounding box center [298, 135] width 82 height 10
type input "0.5 kg"
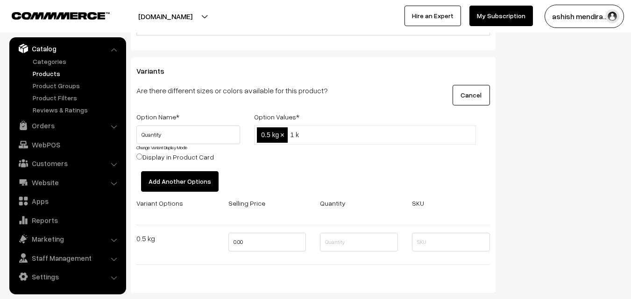
type input "1 kg"
type input "2 kg"
type input "3 kg"
type input "4 kg"
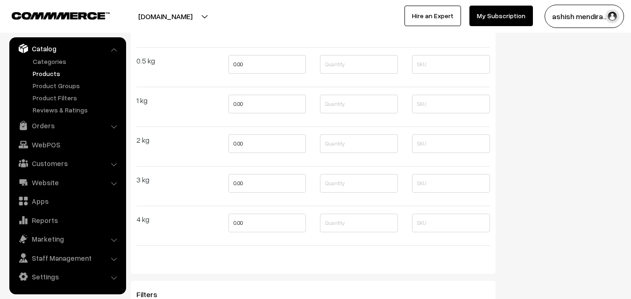
scroll to position [1442, 0]
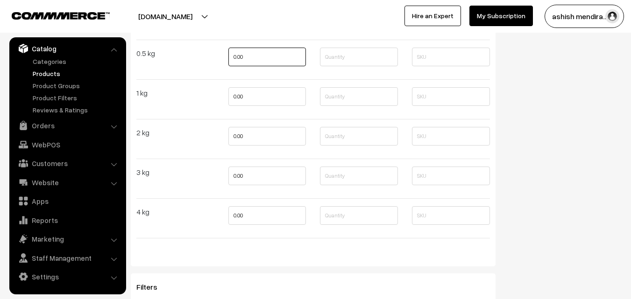
click at [259, 60] on input "0.00" at bounding box center [267, 57] width 78 height 19
type input "749"
click at [254, 95] on input "0.00" at bounding box center [267, 96] width 78 height 19
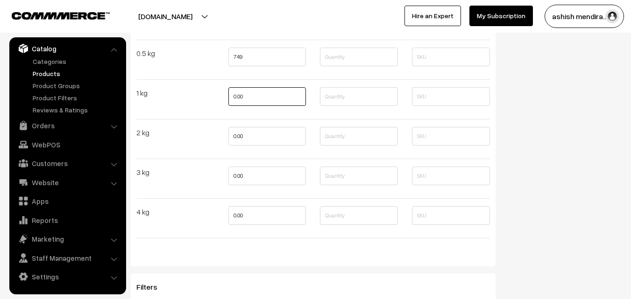
click at [254, 95] on input "0.00" at bounding box center [267, 96] width 78 height 19
type input "1399"
click at [252, 134] on input "0.00" at bounding box center [267, 136] width 78 height 19
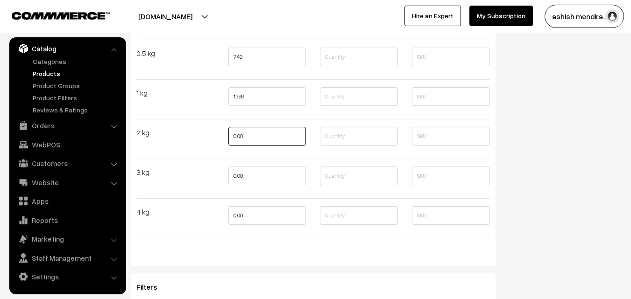
click at [252, 134] on input "0.00" at bounding box center [267, 136] width 78 height 19
type input "2499"
click at [253, 175] on input "0.00" at bounding box center [267, 176] width 78 height 19
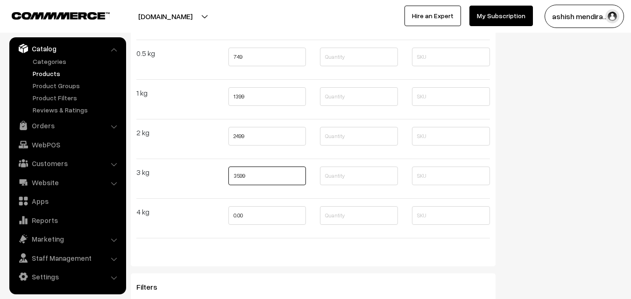
type input "3599"
click at [255, 214] on input "0.00" at bounding box center [267, 216] width 78 height 19
type input "4799"
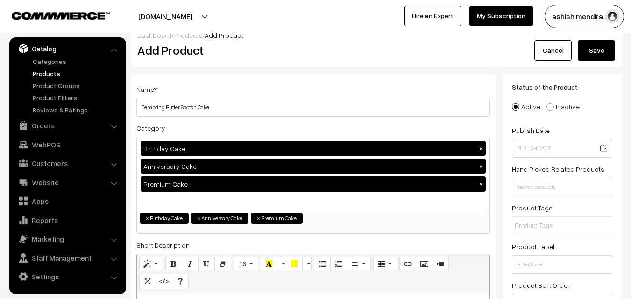
scroll to position [0, 0]
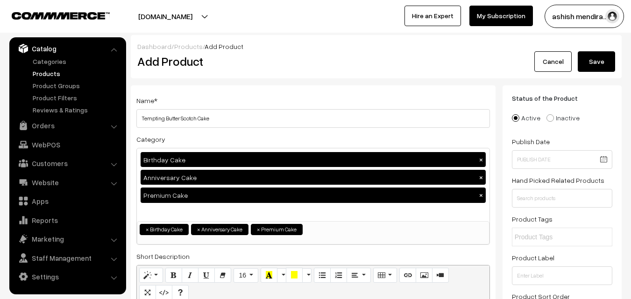
click at [601, 59] on button "Save" at bounding box center [596, 61] width 37 height 21
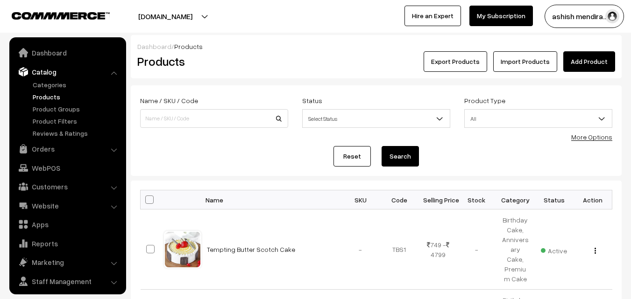
scroll to position [23, 0]
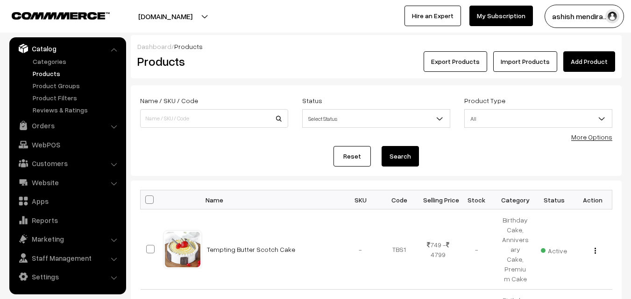
click at [576, 63] on link "Add Product" at bounding box center [589, 61] width 52 height 21
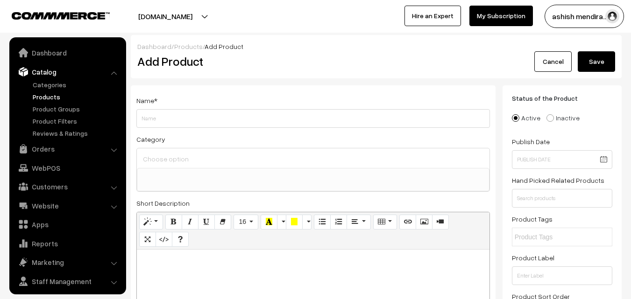
select select
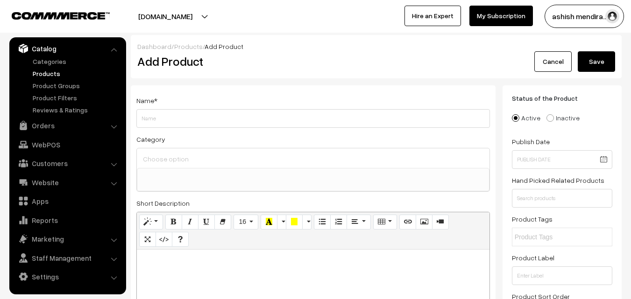
click at [227, 117] on input "Weight" at bounding box center [313, 118] width 354 height 19
type input "Luxury Black Forest Cake"
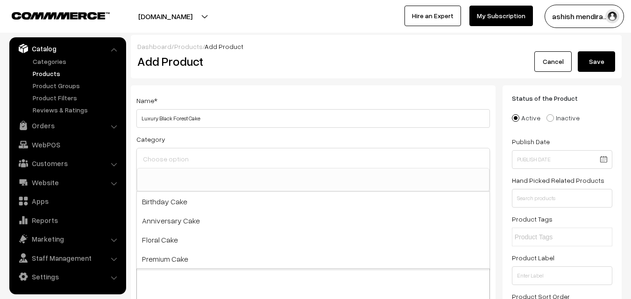
click at [178, 164] on input at bounding box center [313, 159] width 345 height 14
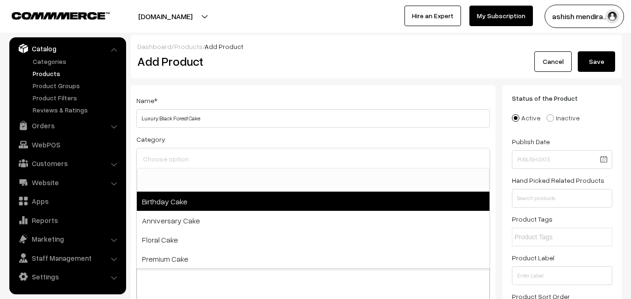
click at [172, 198] on span "Birthday Cake" at bounding box center [313, 201] width 353 height 19
select select "1"
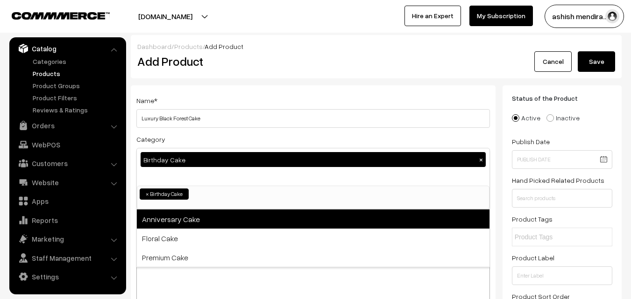
click at [172, 217] on span "Anniversary Cake" at bounding box center [313, 219] width 353 height 19
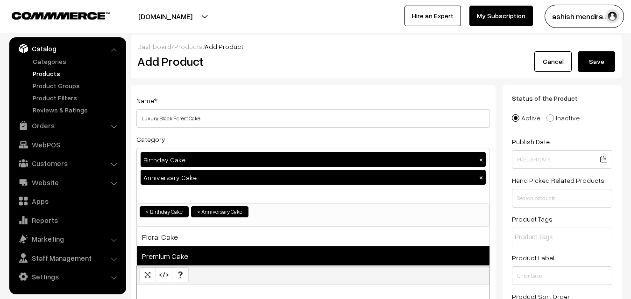
click at [169, 255] on span "Premium Cake" at bounding box center [313, 256] width 353 height 19
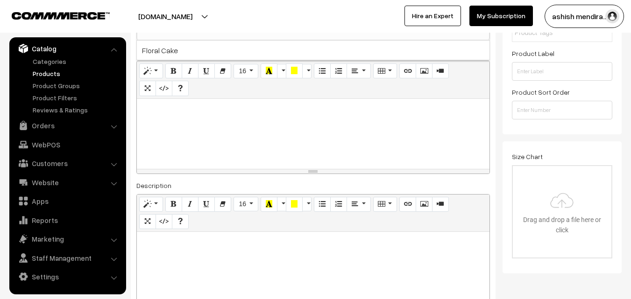
scroll to position [207, 0]
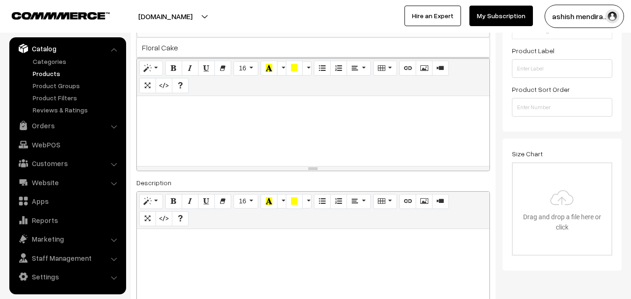
click at [285, 115] on div at bounding box center [313, 131] width 353 height 70
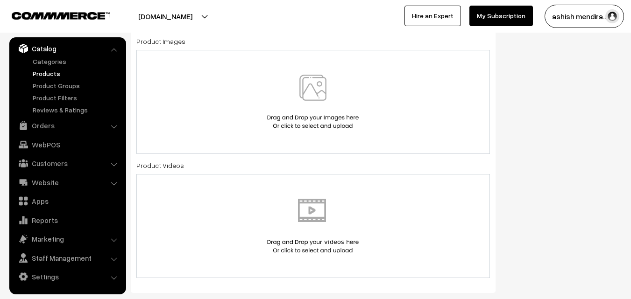
scroll to position [552, 0]
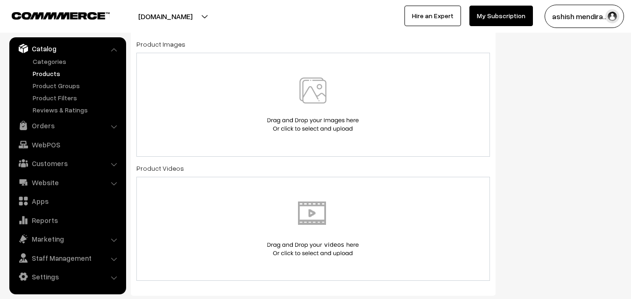
click at [317, 90] on img at bounding box center [313, 105] width 96 height 55
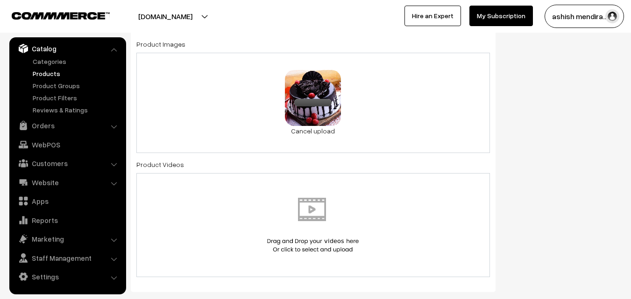
click at [575, 124] on div "Status of the Product Active Inactive Product Type -- Select -- -- Select -- Pu…" at bounding box center [566, 218] width 126 height 1369
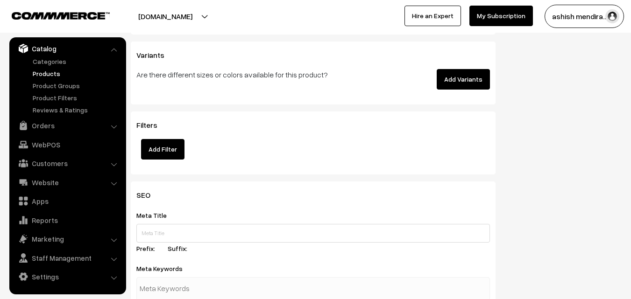
scroll to position [1281, 0]
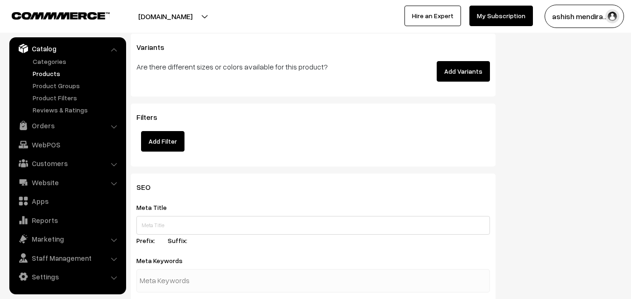
click at [469, 75] on button "Add Variants" at bounding box center [463, 71] width 53 height 21
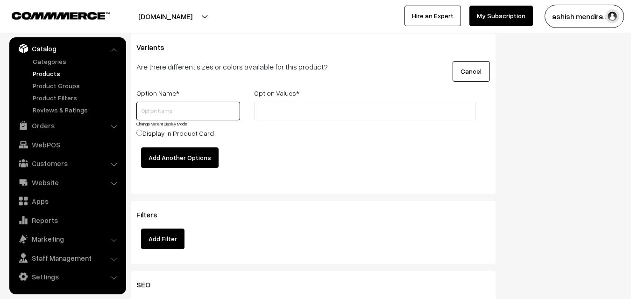
click at [180, 110] on input "text" at bounding box center [188, 111] width 104 height 19
type input "Quantity"
click at [284, 121] on div at bounding box center [365, 125] width 236 height 46
click at [284, 111] on input "text" at bounding box center [298, 112] width 82 height 10
type input "0.5 kg"
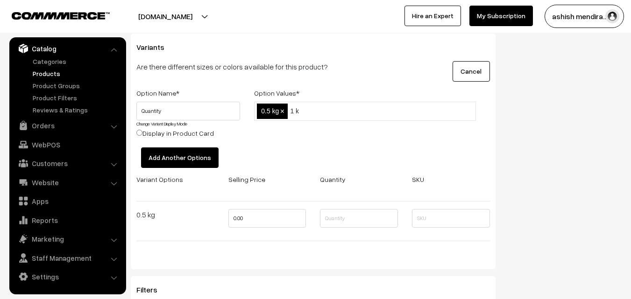
type input "1 kg"
type input "2 kg"
type input "3 kg"
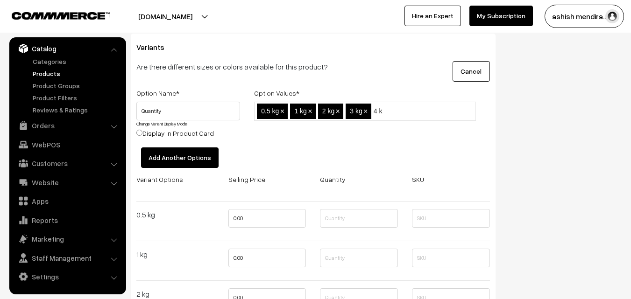
type input "4 kg"
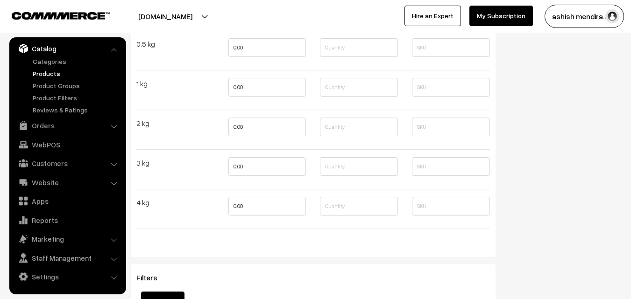
scroll to position [1455, 0]
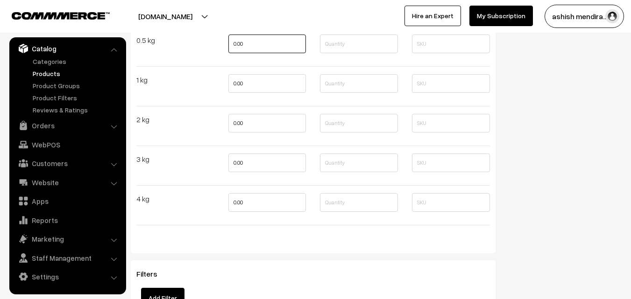
click at [255, 44] on input "0.00" at bounding box center [267, 44] width 78 height 19
type input "749"
click at [249, 92] on input "0.00" at bounding box center [267, 83] width 78 height 19
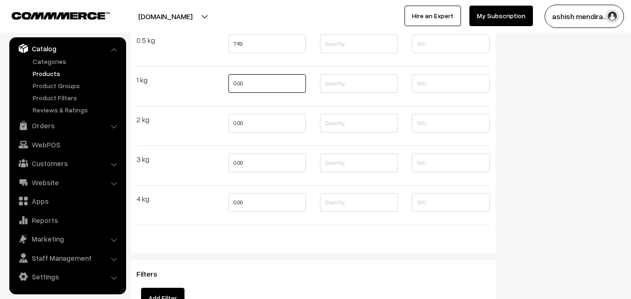
click at [249, 92] on input "0.00" at bounding box center [267, 83] width 78 height 19
type input "1399"
click at [249, 126] on input "0.00" at bounding box center [267, 123] width 78 height 19
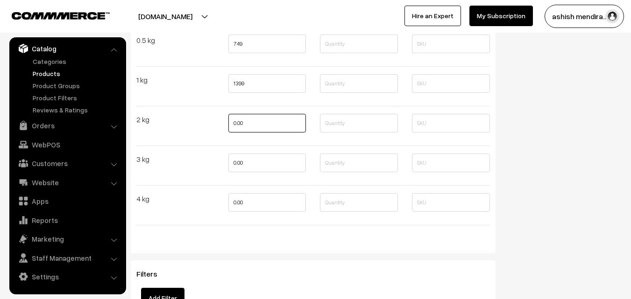
click at [249, 126] on input "0.00" at bounding box center [267, 123] width 78 height 19
type input "2399"
click at [252, 157] on input "0.00" at bounding box center [267, 163] width 78 height 19
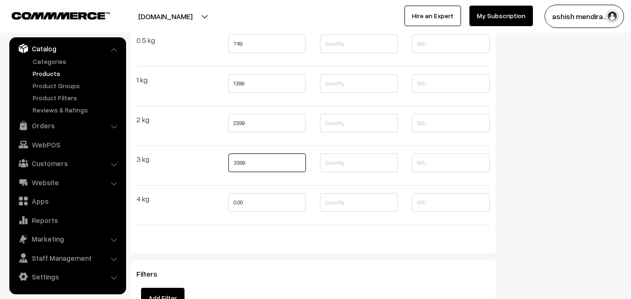
type input "3599"
click at [255, 207] on input "0.00" at bounding box center [267, 202] width 78 height 19
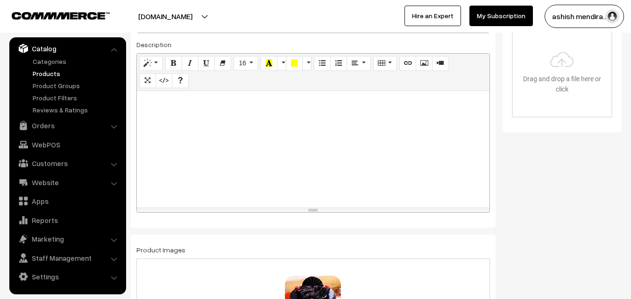
scroll to position [0, 0]
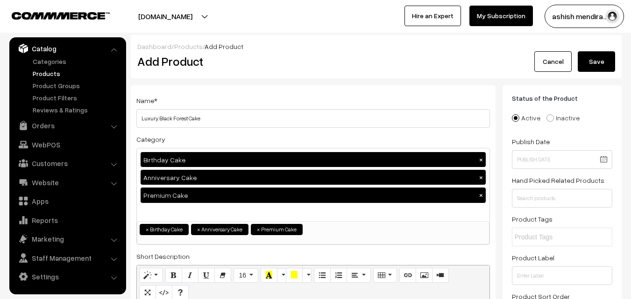
type input "4799"
click at [596, 63] on button "Save" at bounding box center [596, 61] width 37 height 21
